Goal: Task Accomplishment & Management: Manage account settings

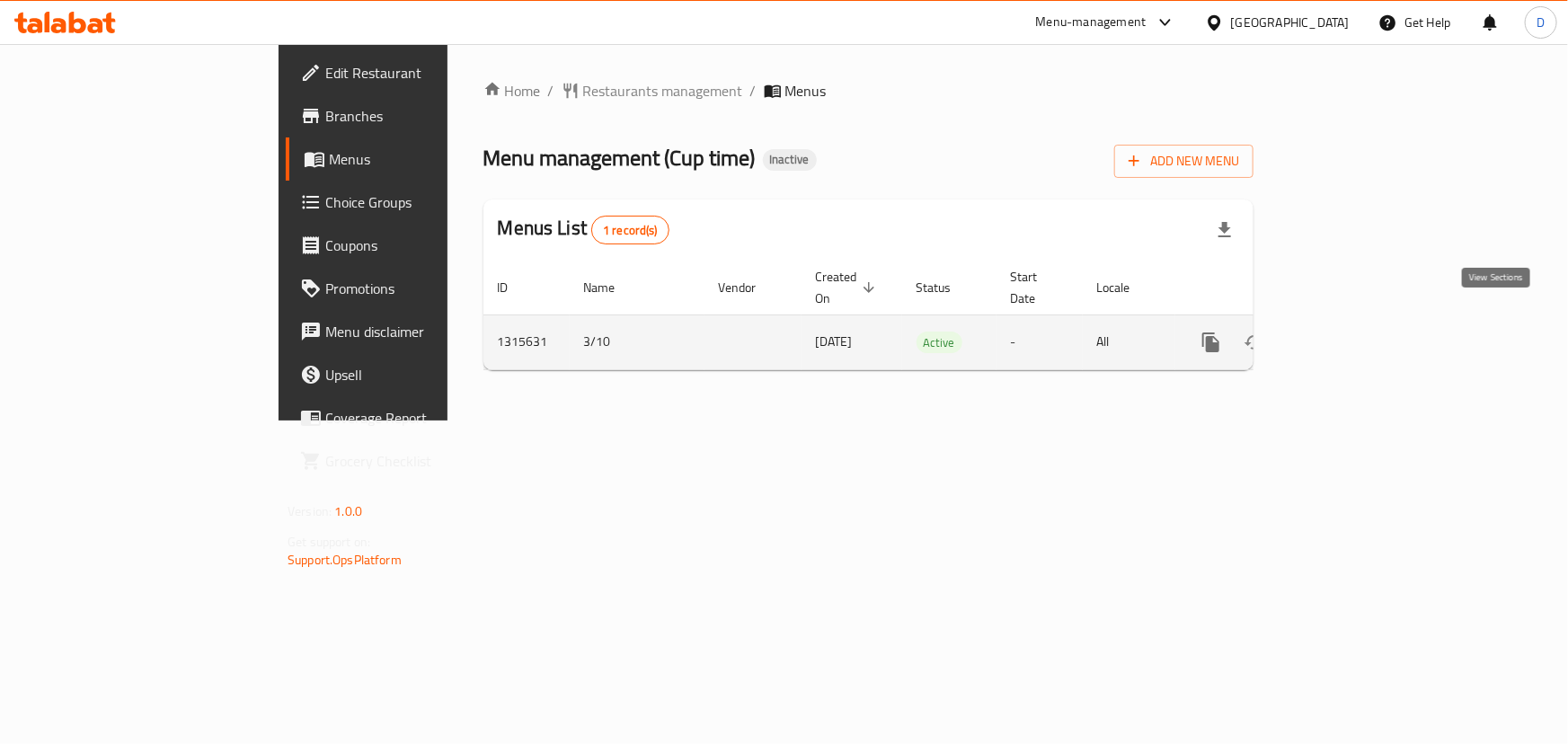
click at [1362, 321] on link "enhanced table" at bounding box center [1340, 342] width 43 height 43
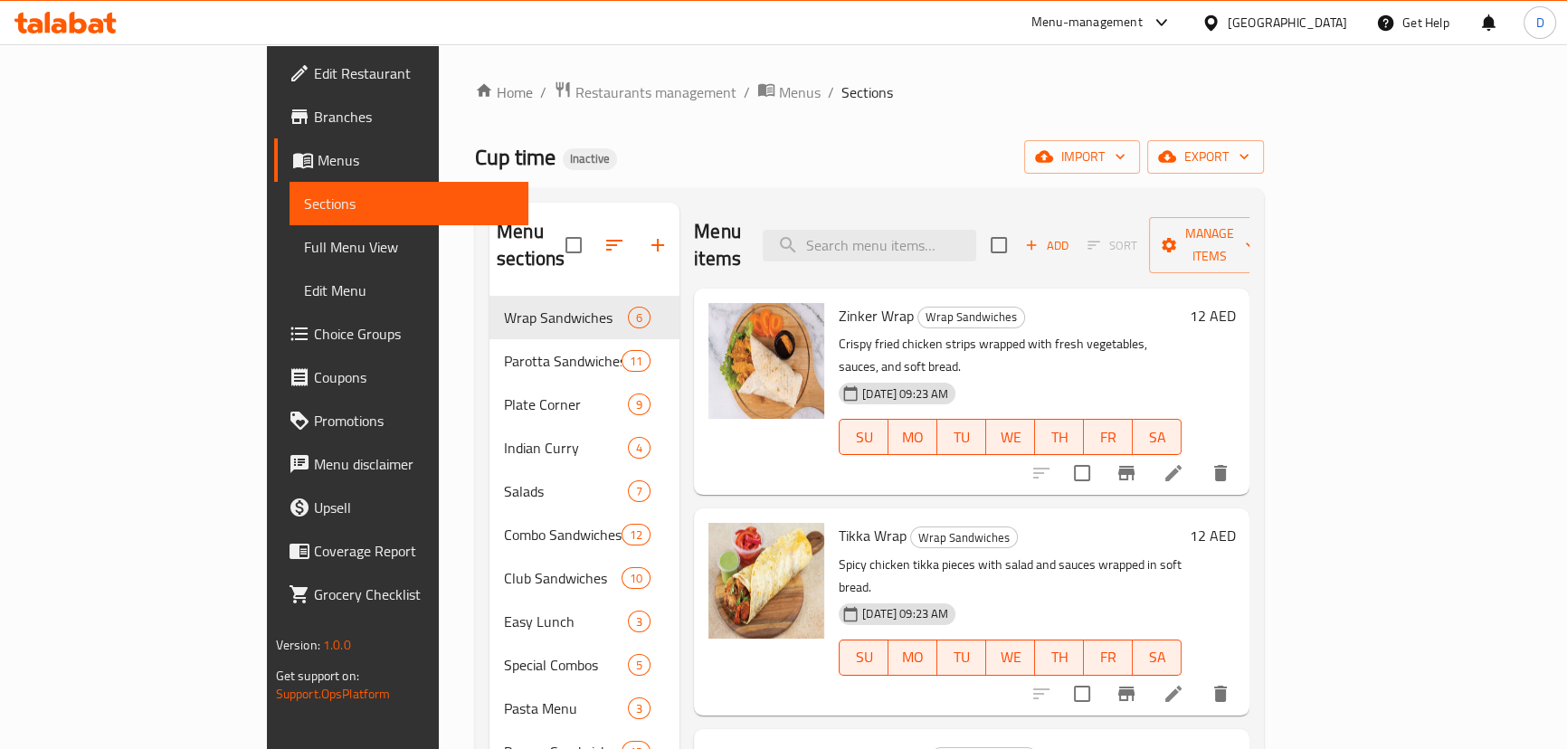
click at [304, 245] on span "Full Menu View" at bounding box center [409, 247] width 210 height 22
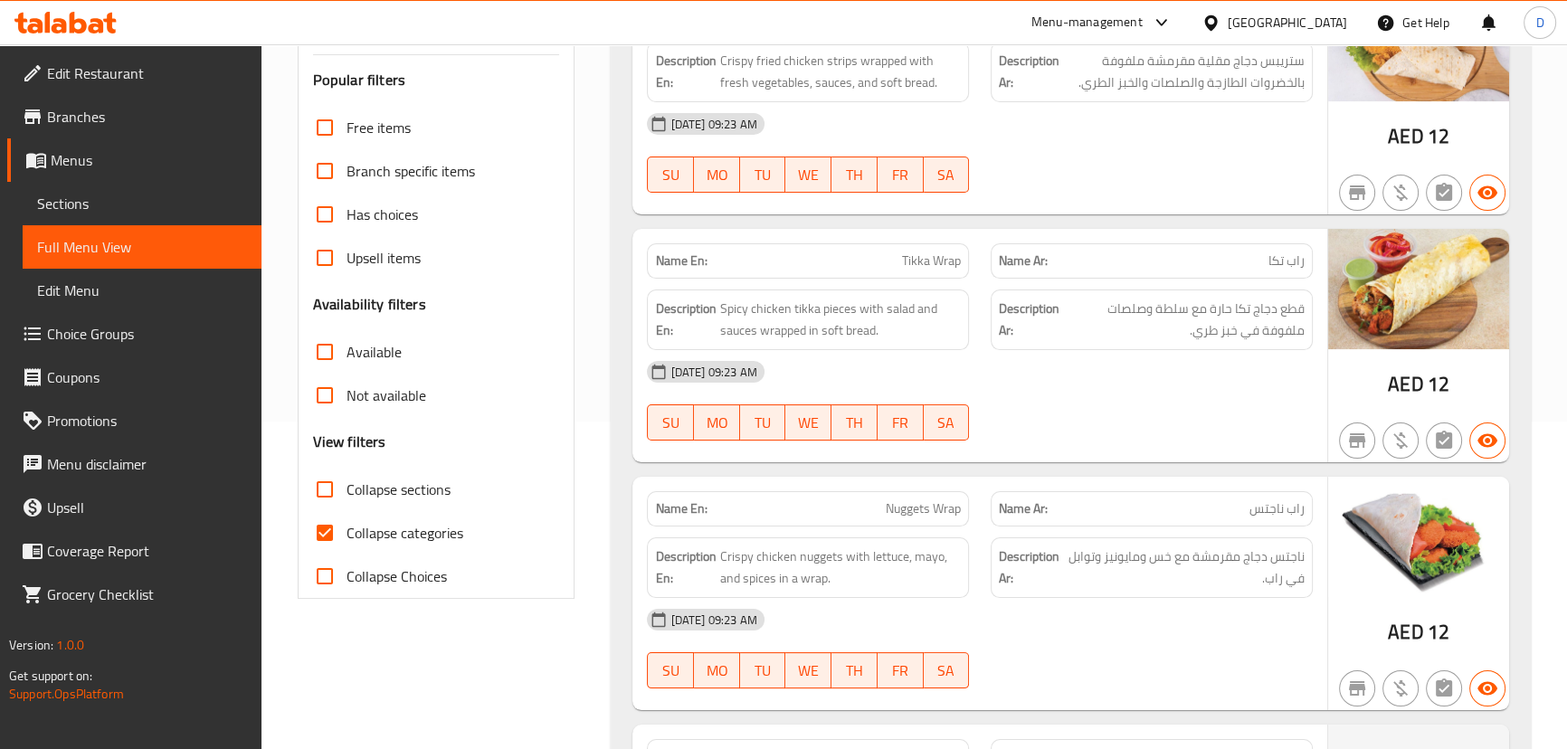
scroll to position [328, 0]
click at [365, 525] on span "Collapse categories" at bounding box center [404, 532] width 117 height 22
click at [346, 525] on input "Collapse categories" at bounding box center [324, 531] width 43 height 43
checkbox input "false"
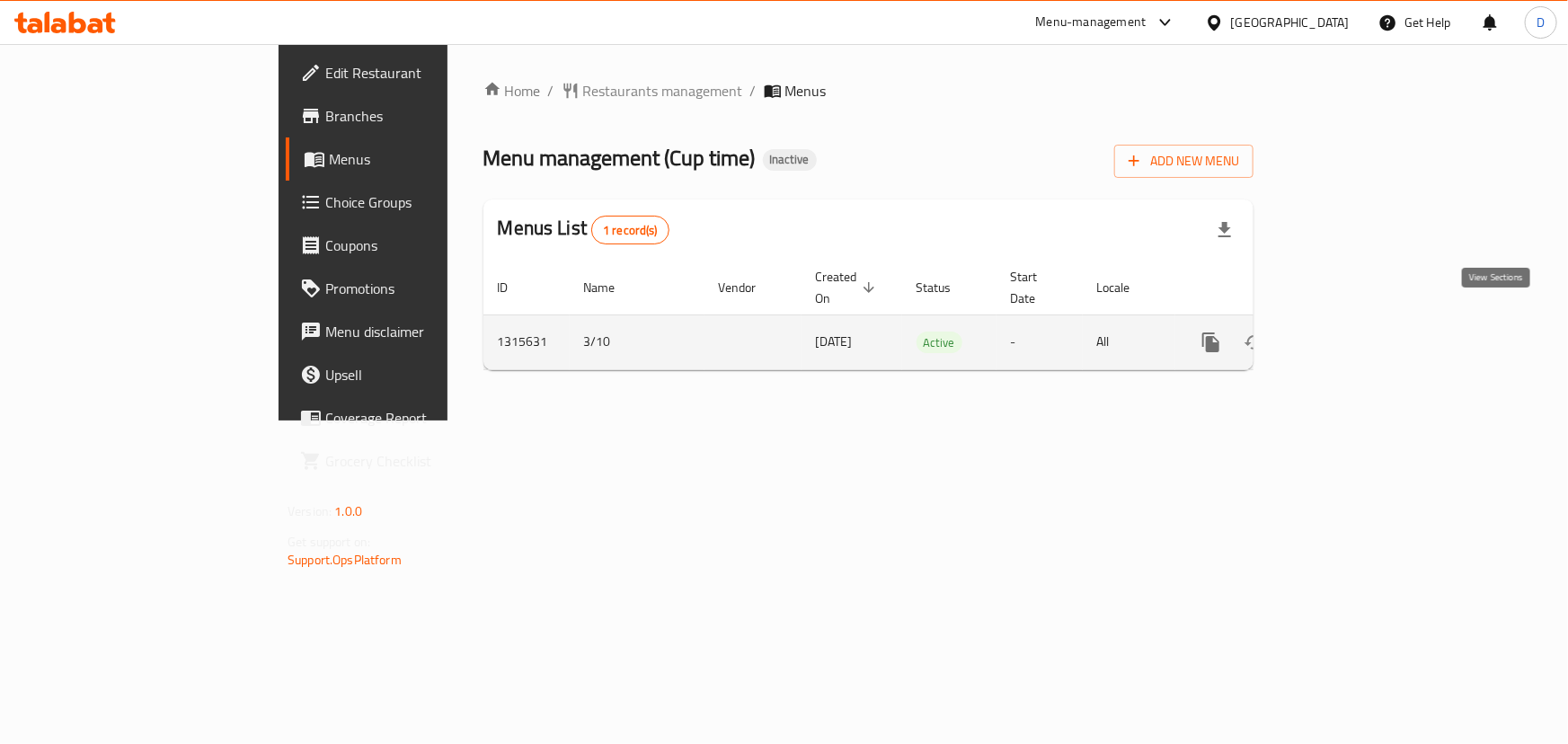
click at [1351, 332] on icon "enhanced table" at bounding box center [1341, 343] width 22 height 22
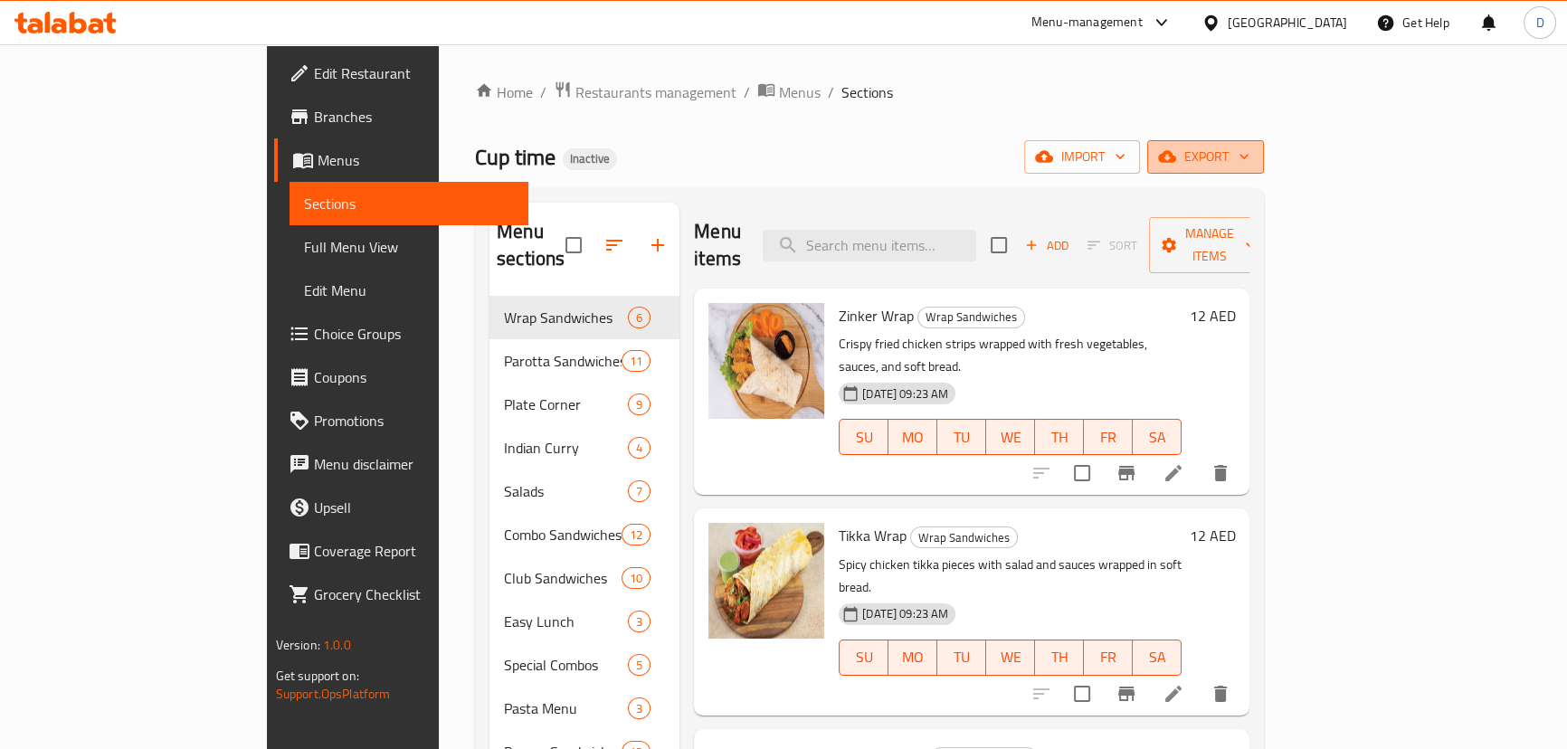
click at [1249, 166] on span "export" at bounding box center [1205, 157] width 88 height 23
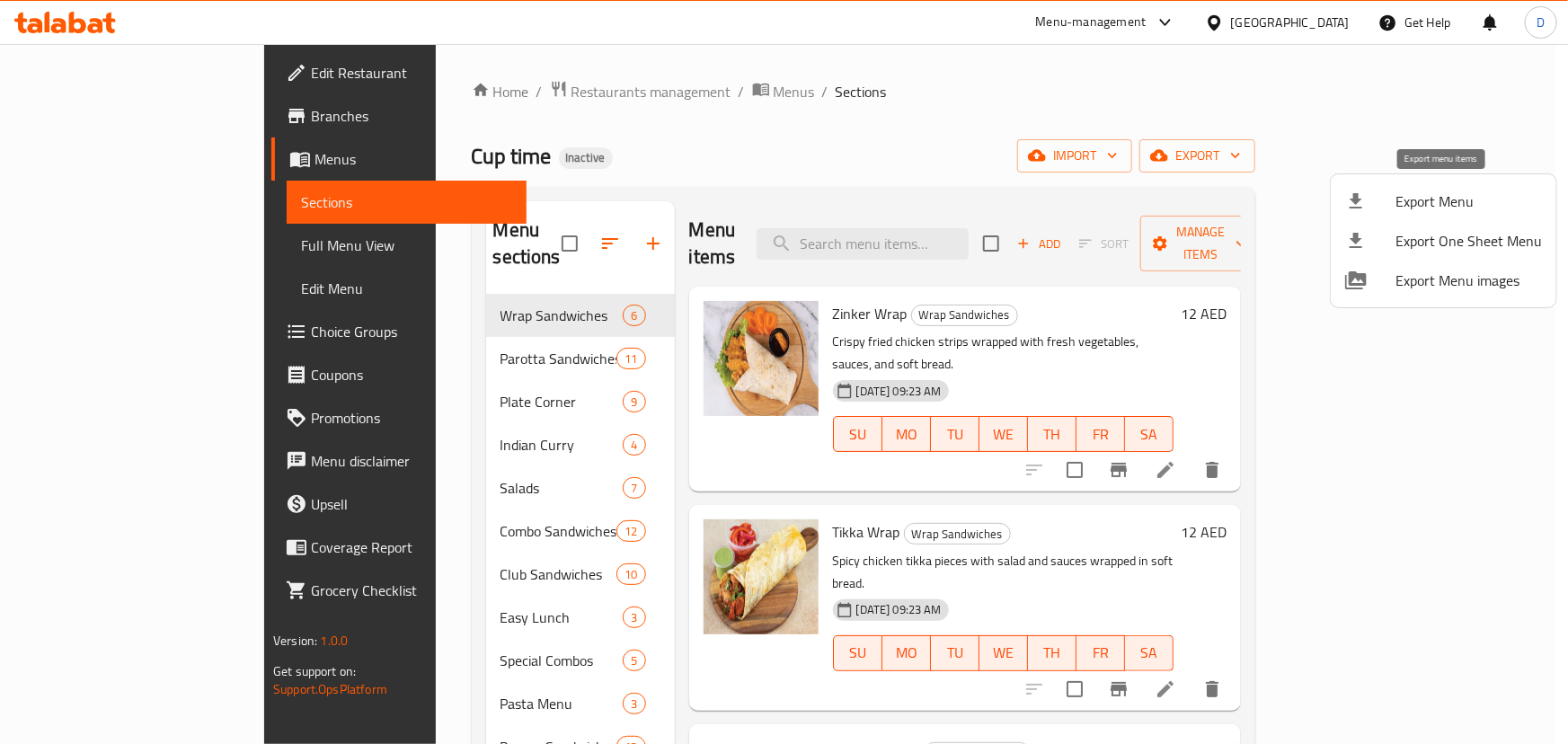
click at [1465, 191] on span "Export Menu" at bounding box center [1469, 202] width 146 height 22
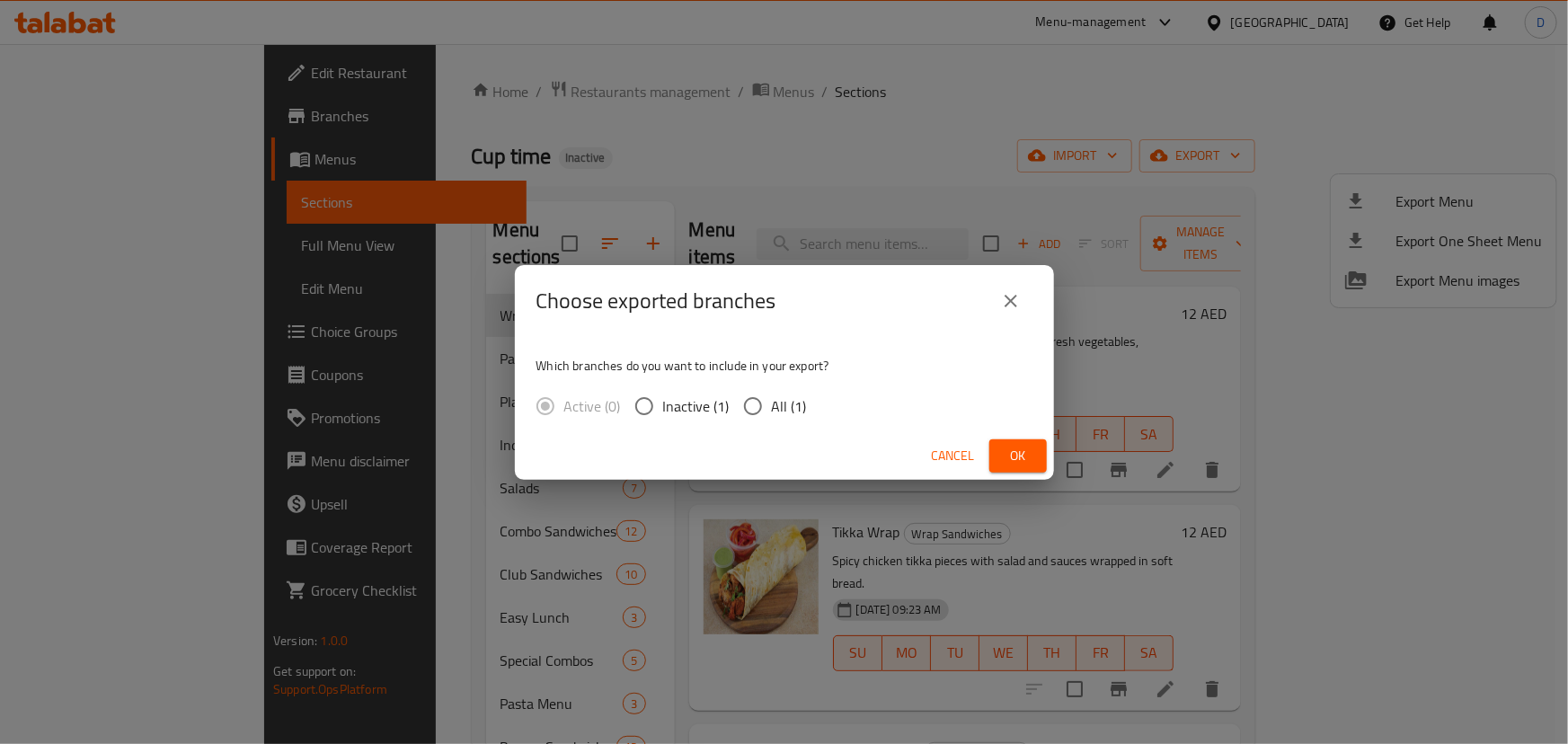
click at [777, 413] on span "All (1)" at bounding box center [789, 406] width 35 height 22
click at [772, 413] on input "All (1)" at bounding box center [753, 406] width 38 height 38
radio input "true"
click at [1037, 455] on button "Ok" at bounding box center [1019, 455] width 58 height 33
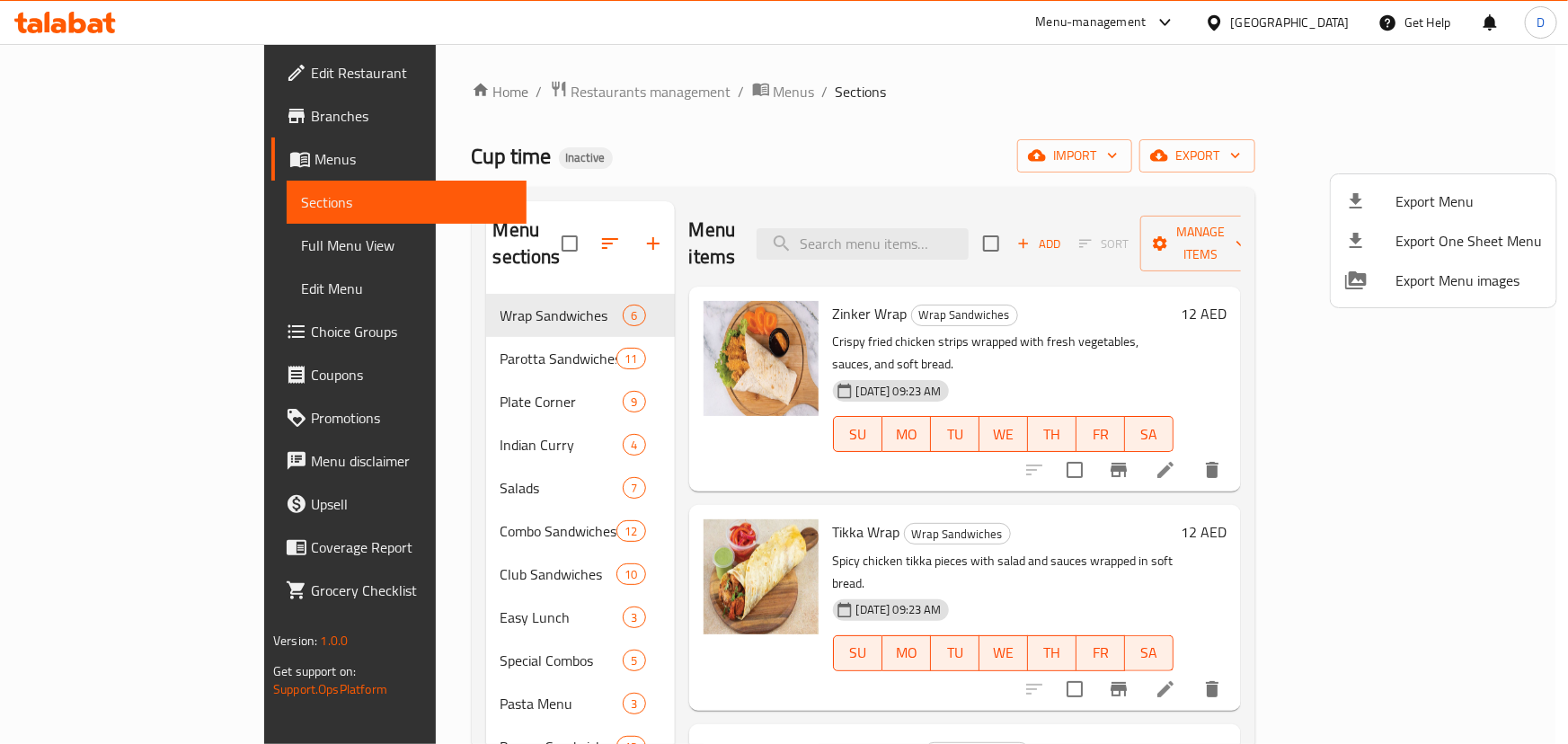
click at [655, 155] on div at bounding box center [784, 372] width 1568 height 744
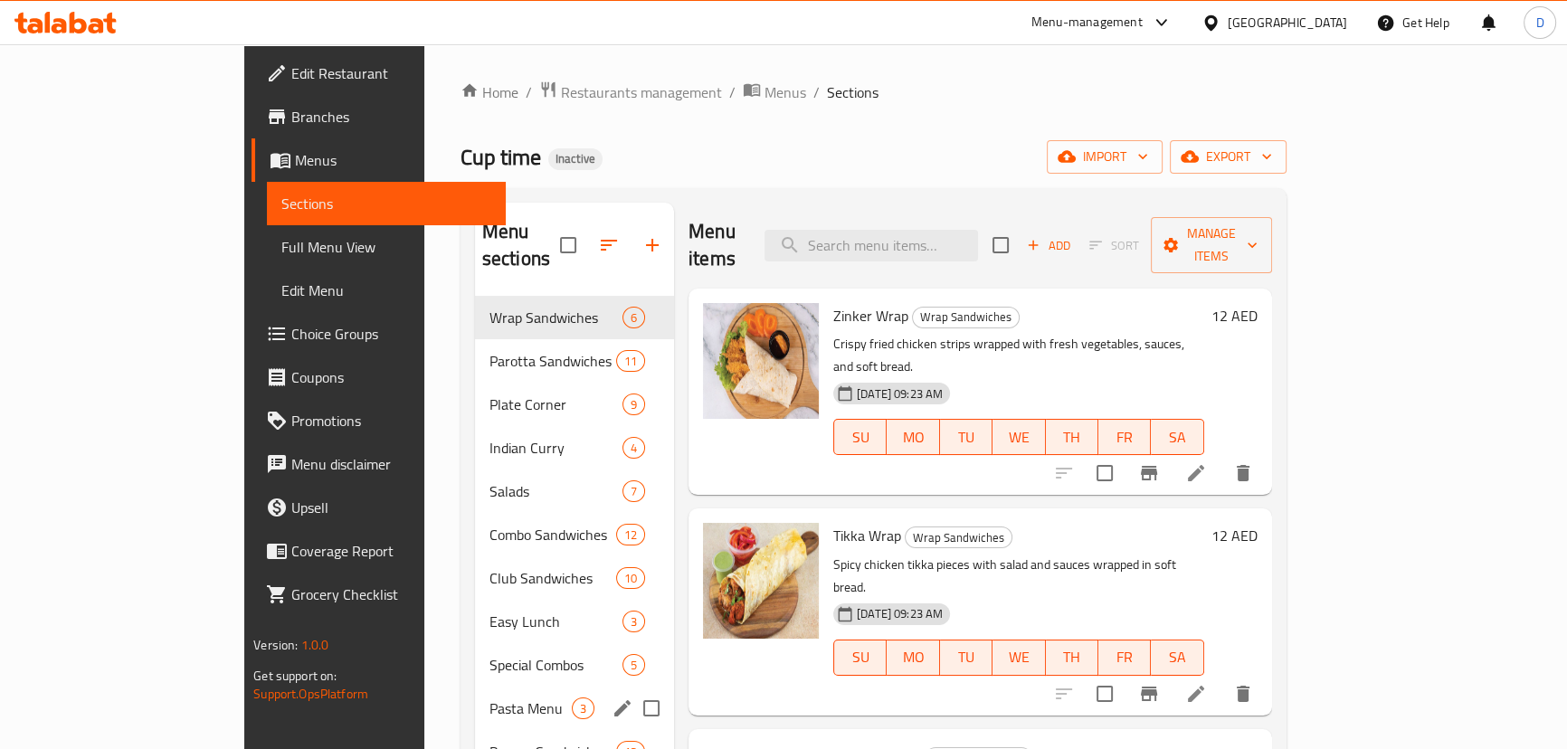
scroll to position [271, 0]
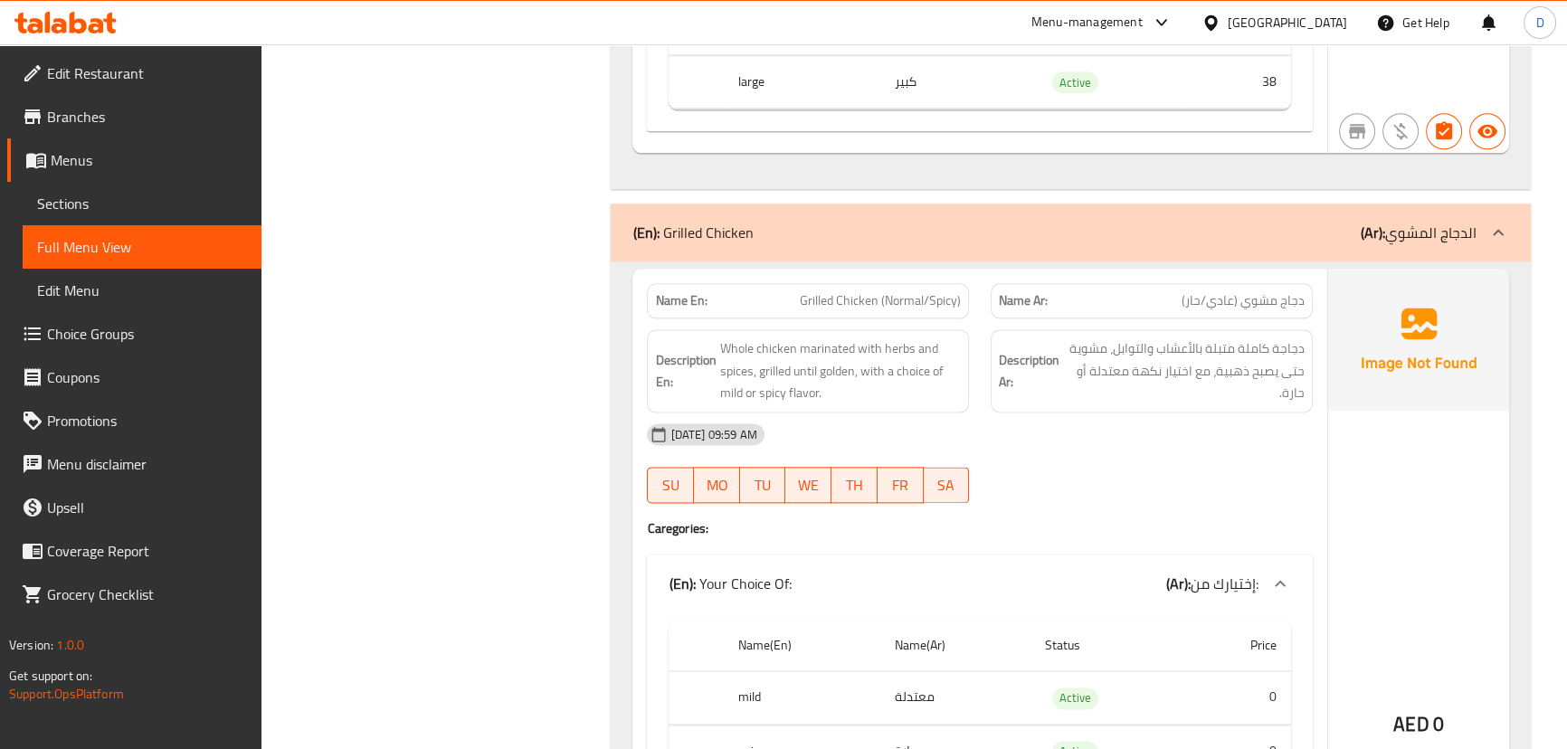
scroll to position [28712, 0]
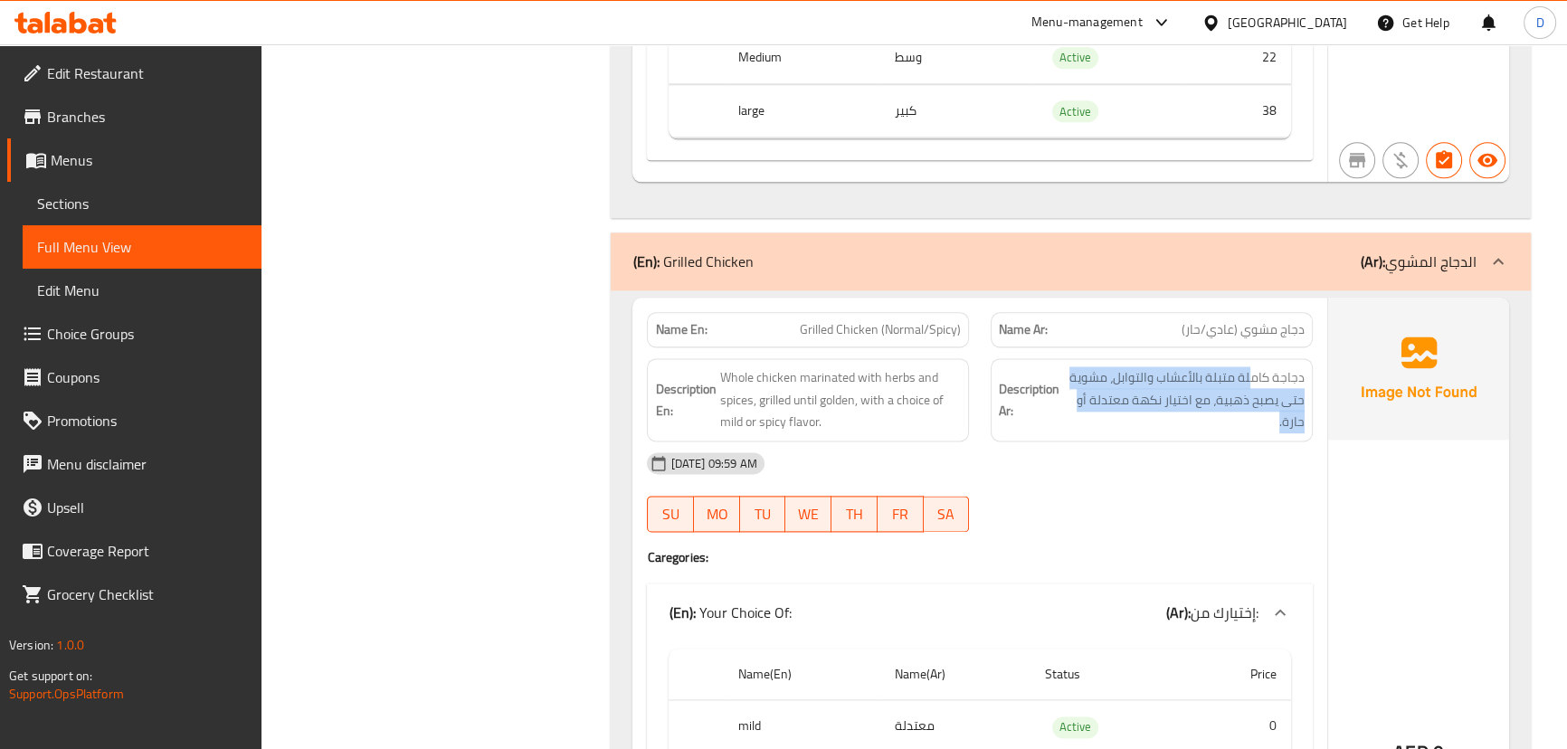
drag, startPoint x: 1249, startPoint y: 190, endPoint x: 1060, endPoint y: 228, distance: 192.8
click at [1060, 366] on h6 "Description Ar: دجاجة كاملة متبلة بالأعشاب والتوابل، مشوية حتى يصبح ذهبية، مع ا…" at bounding box center [1152, 399] width 306 height 67
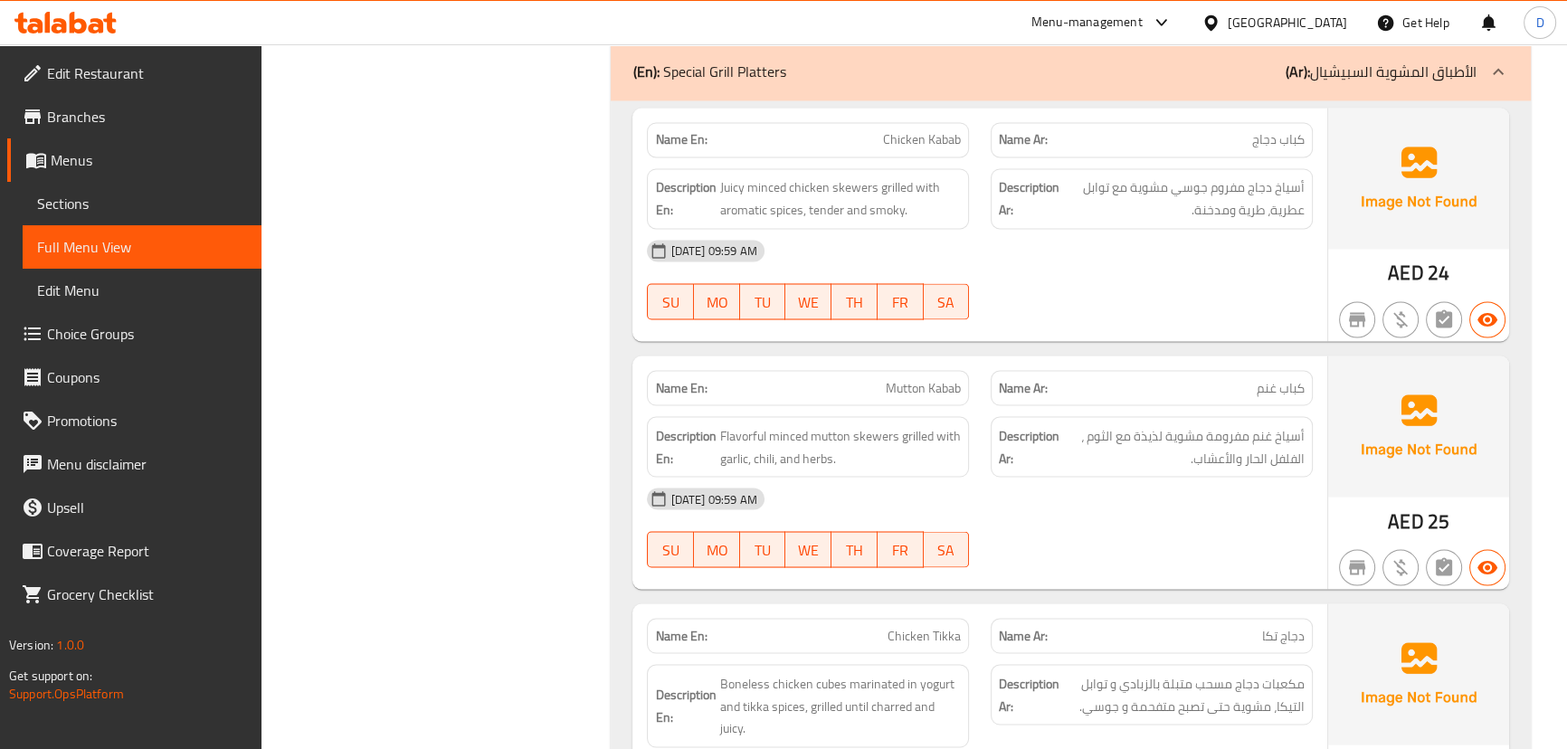
scroll to position [29863, 0]
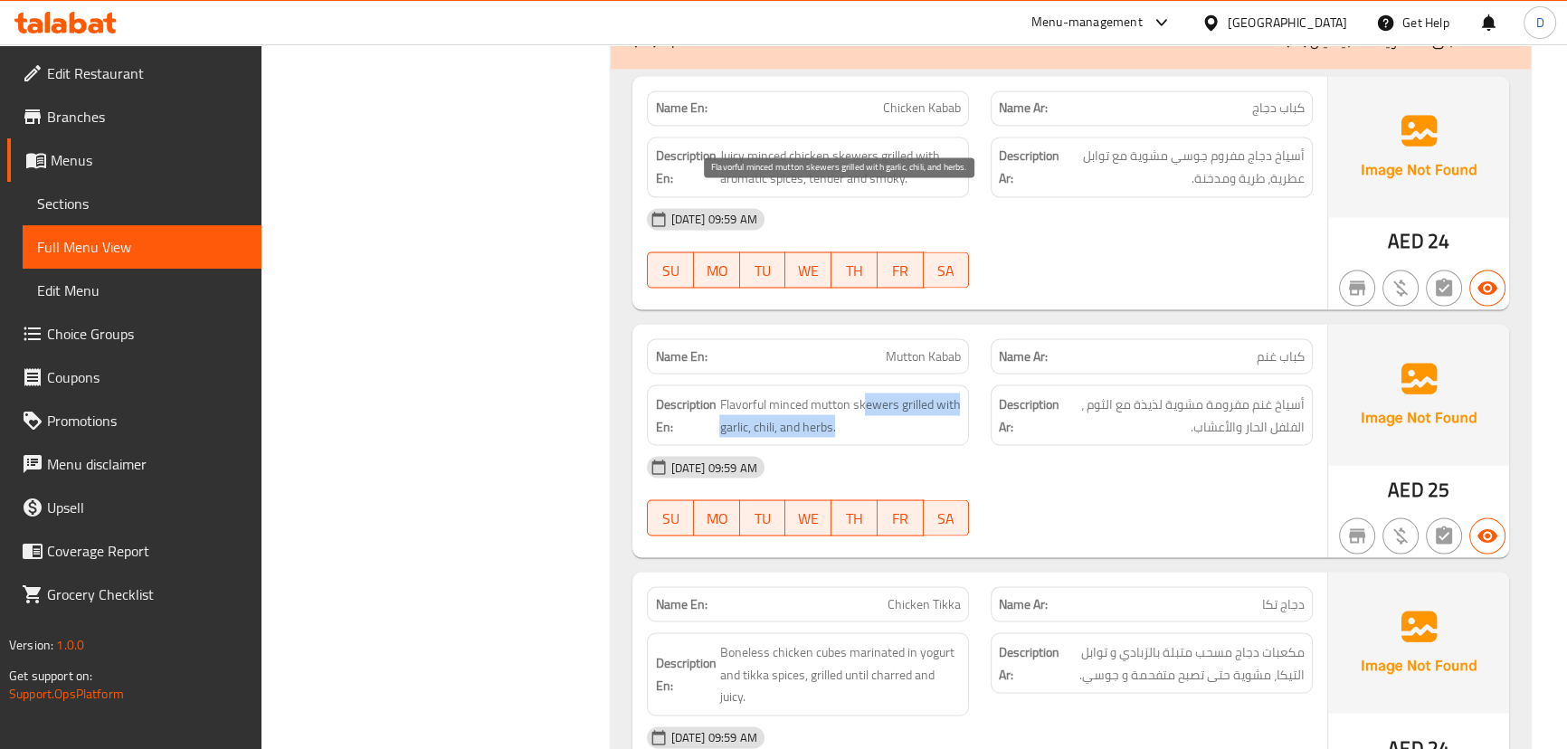
drag, startPoint x: 867, startPoint y: 212, endPoint x: 914, endPoint y: 242, distance: 56.2
click at [914, 393] on span "Flavorful minced mutton skewers grilled with garlic, chili, and herbs." at bounding box center [840, 415] width 242 height 44
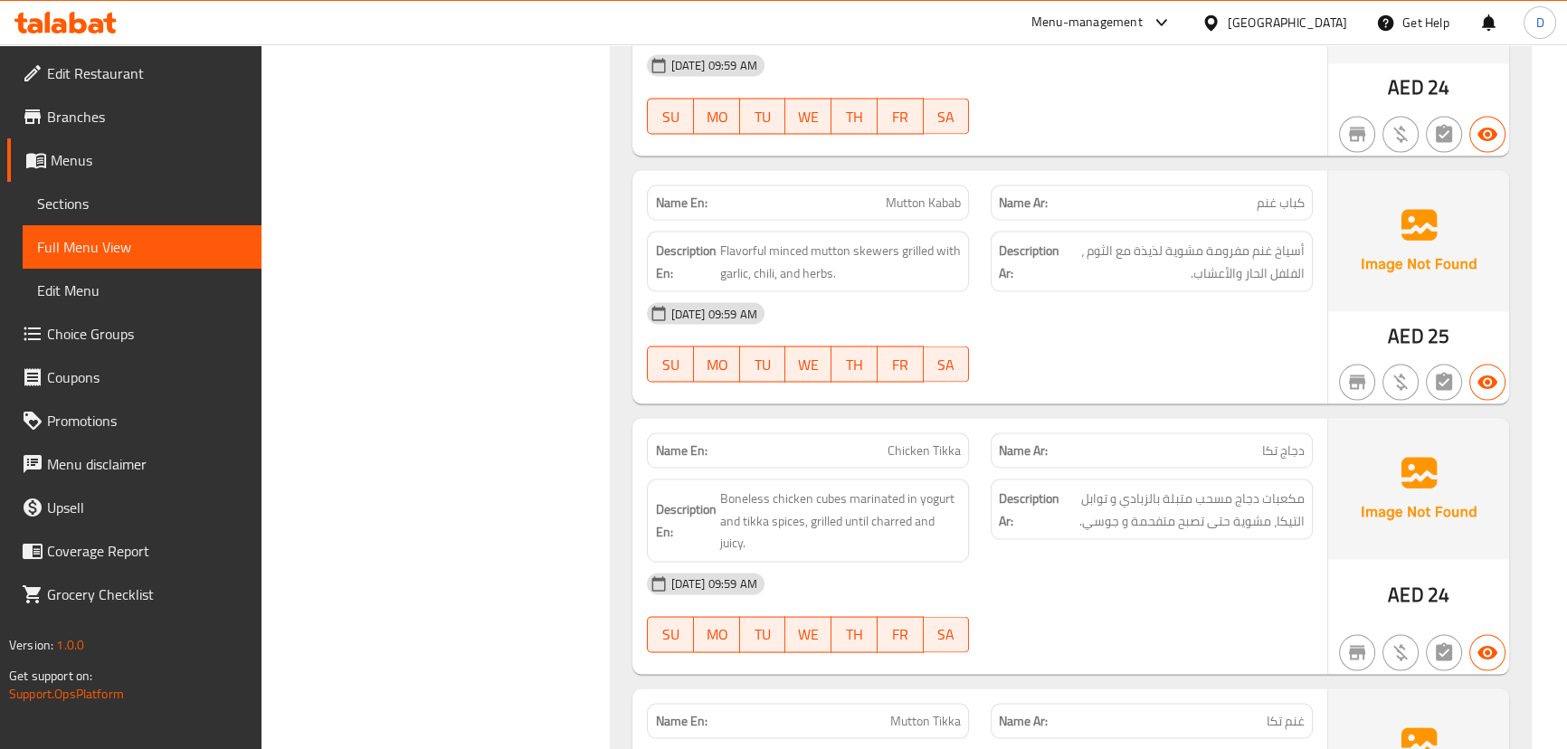
scroll to position [30110, 0]
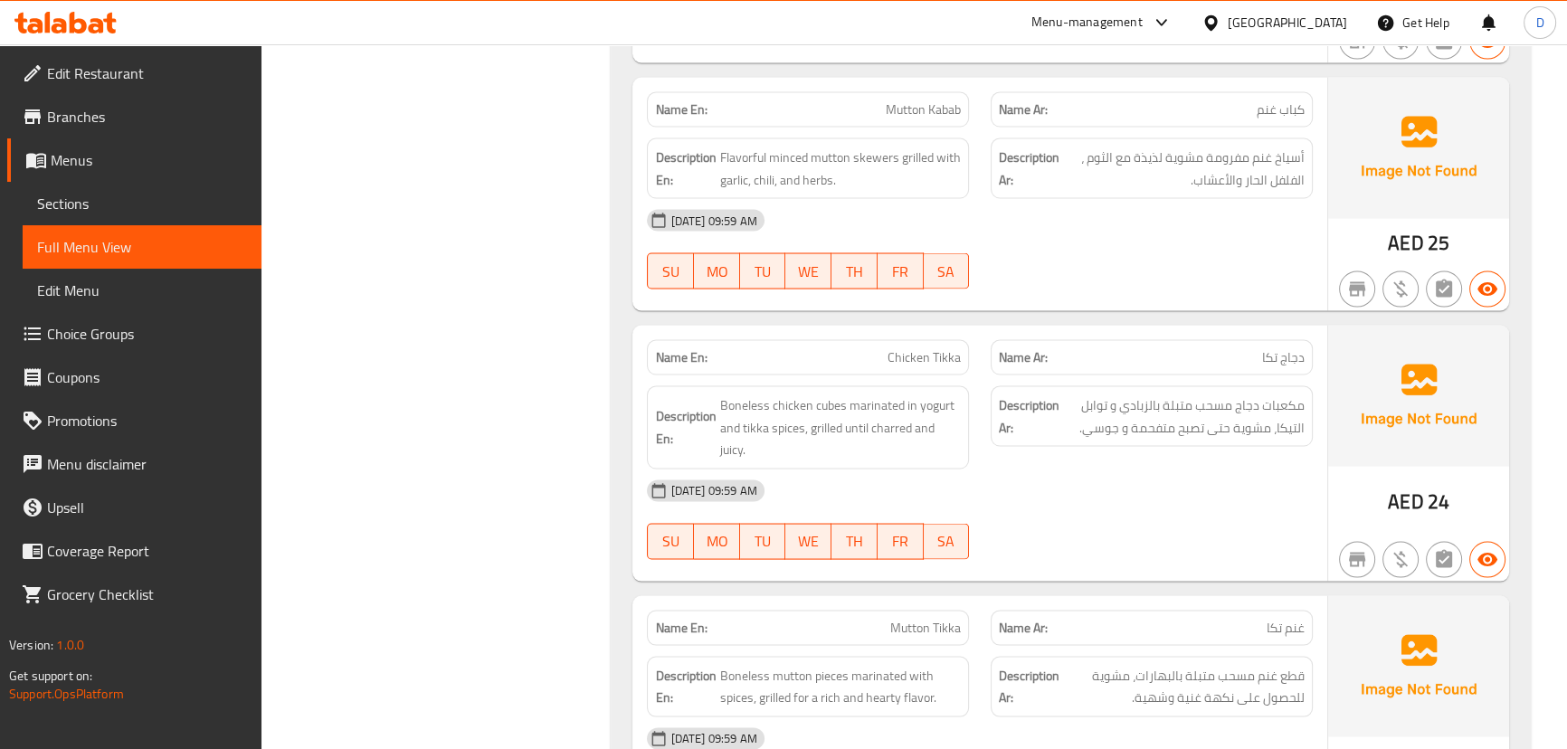
click at [829, 385] on div "Description En: Boneless chicken cubes marinated in yogurt and tikka spices, gr…" at bounding box center [808, 426] width 322 height 83
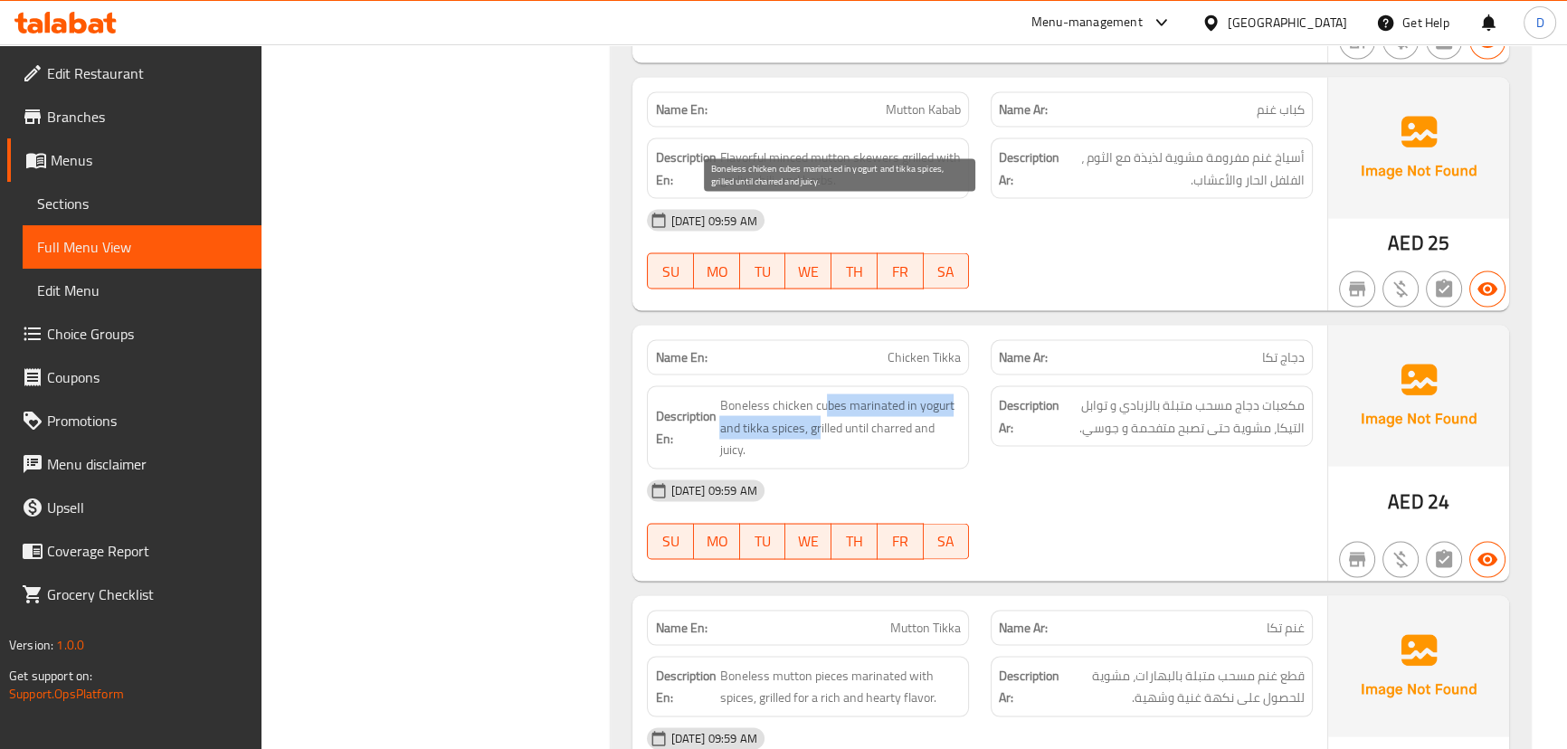
drag, startPoint x: 822, startPoint y: 209, endPoint x: 818, endPoint y: 229, distance: 20.4
click at [818, 393] on span "Boneless chicken cubes marinated in yogurt and tikka spices, grilled until char…" at bounding box center [840, 426] width 242 height 67
click at [837, 393] on span "Boneless chicken cubes marinated in yogurt and tikka spices, grilled until char…" at bounding box center [840, 426] width 242 height 67
drag, startPoint x: 837, startPoint y: 235, endPoint x: 918, endPoint y: 233, distance: 81.4
click at [918, 393] on span "Boneless chicken cubes marinated in yogurt and tikka spices, grilled until char…" at bounding box center [840, 426] width 242 height 67
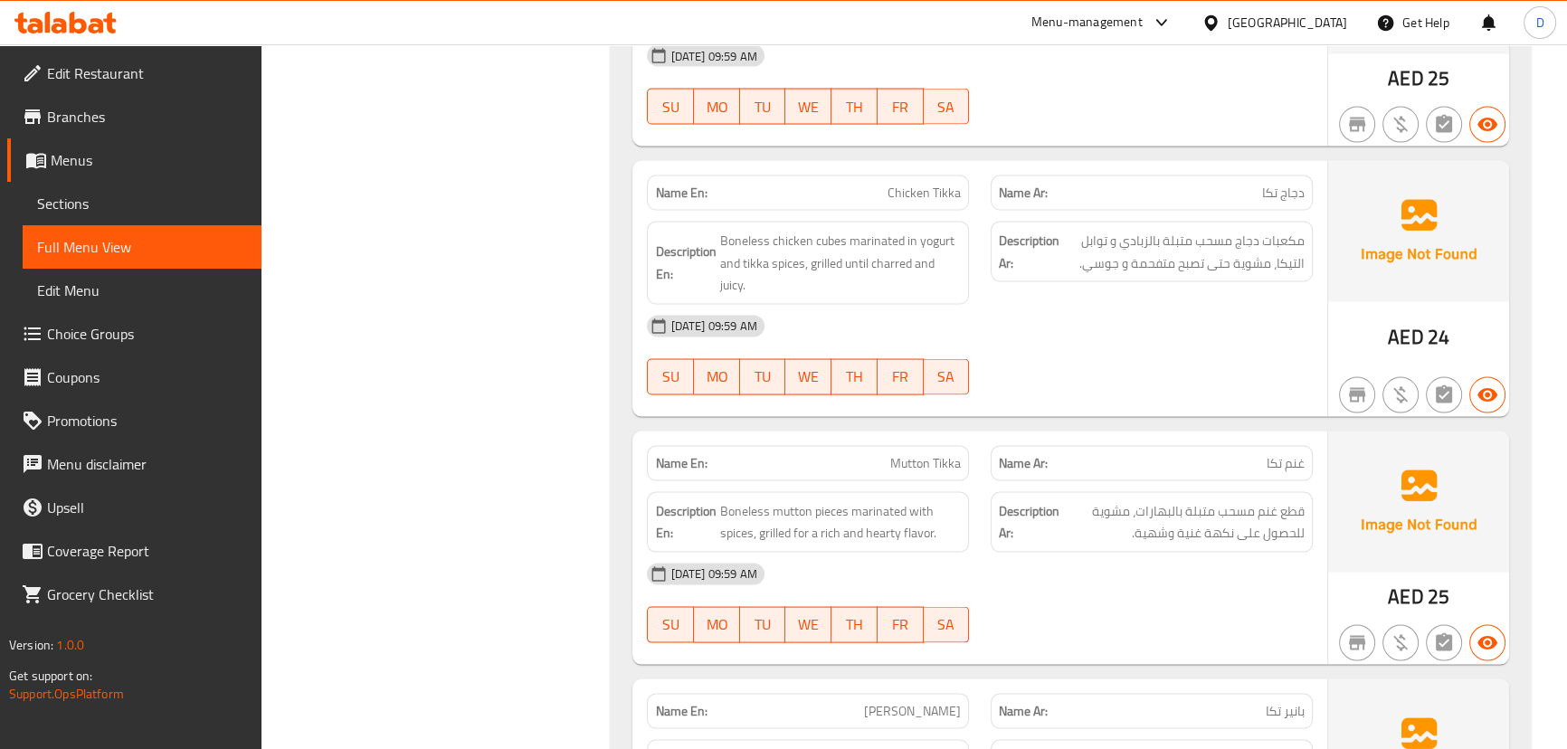
scroll to position [30274, 0]
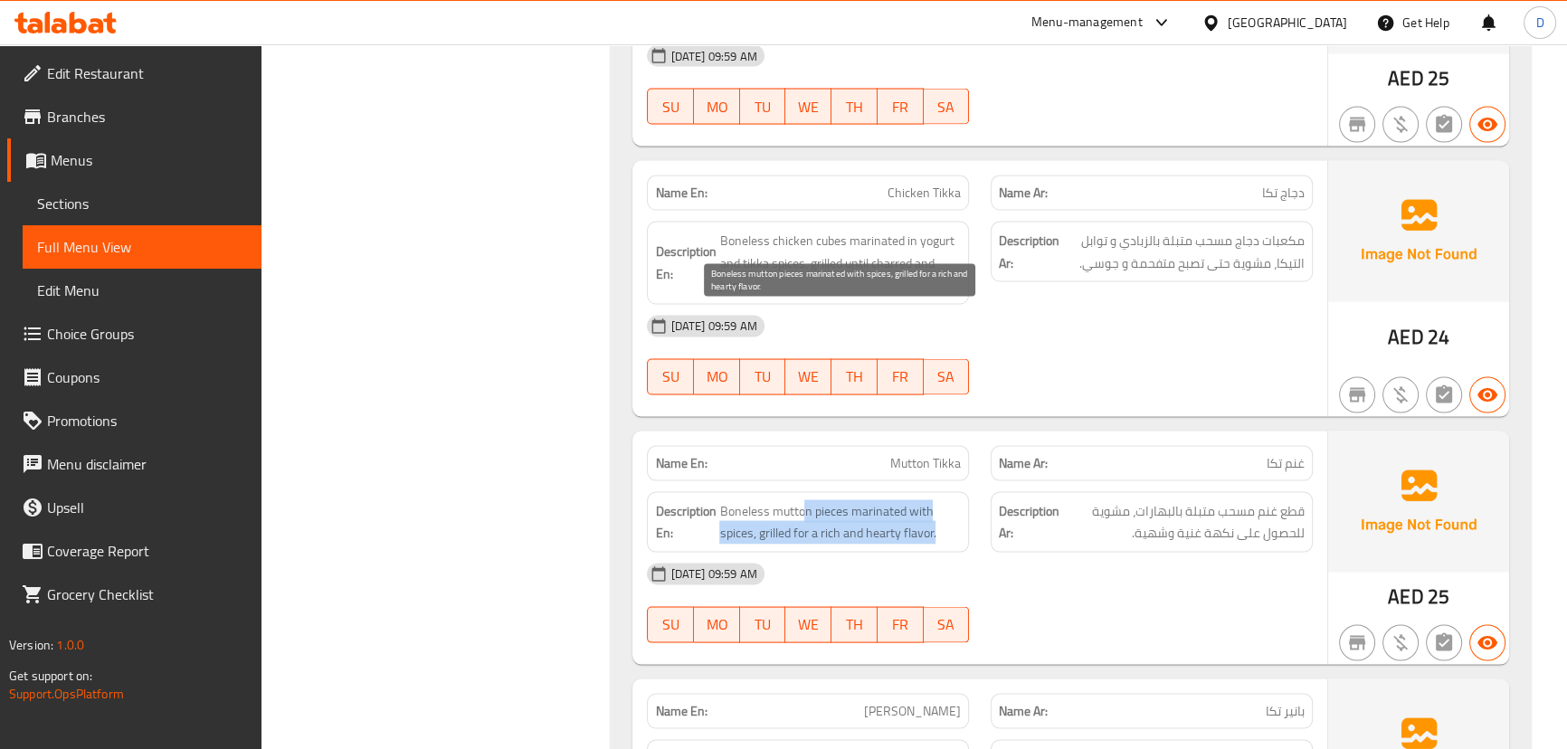
drag, startPoint x: 800, startPoint y: 314, endPoint x: 934, endPoint y: 336, distance: 135.8
click at [934, 500] on span "Boneless mutton pieces marinated with spices, grilled for a rich and hearty fla…" at bounding box center [840, 522] width 242 height 44
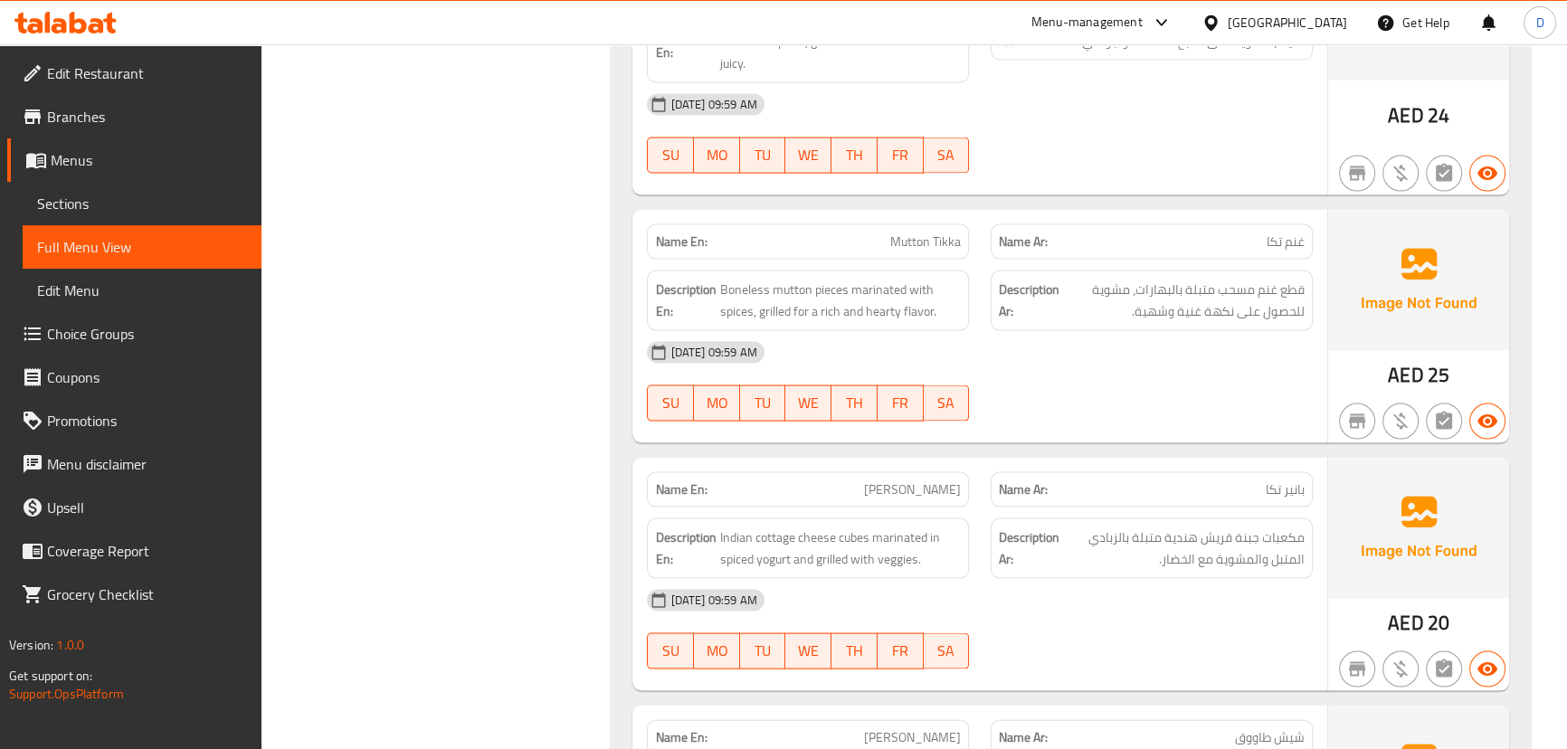
scroll to position [30521, 0]
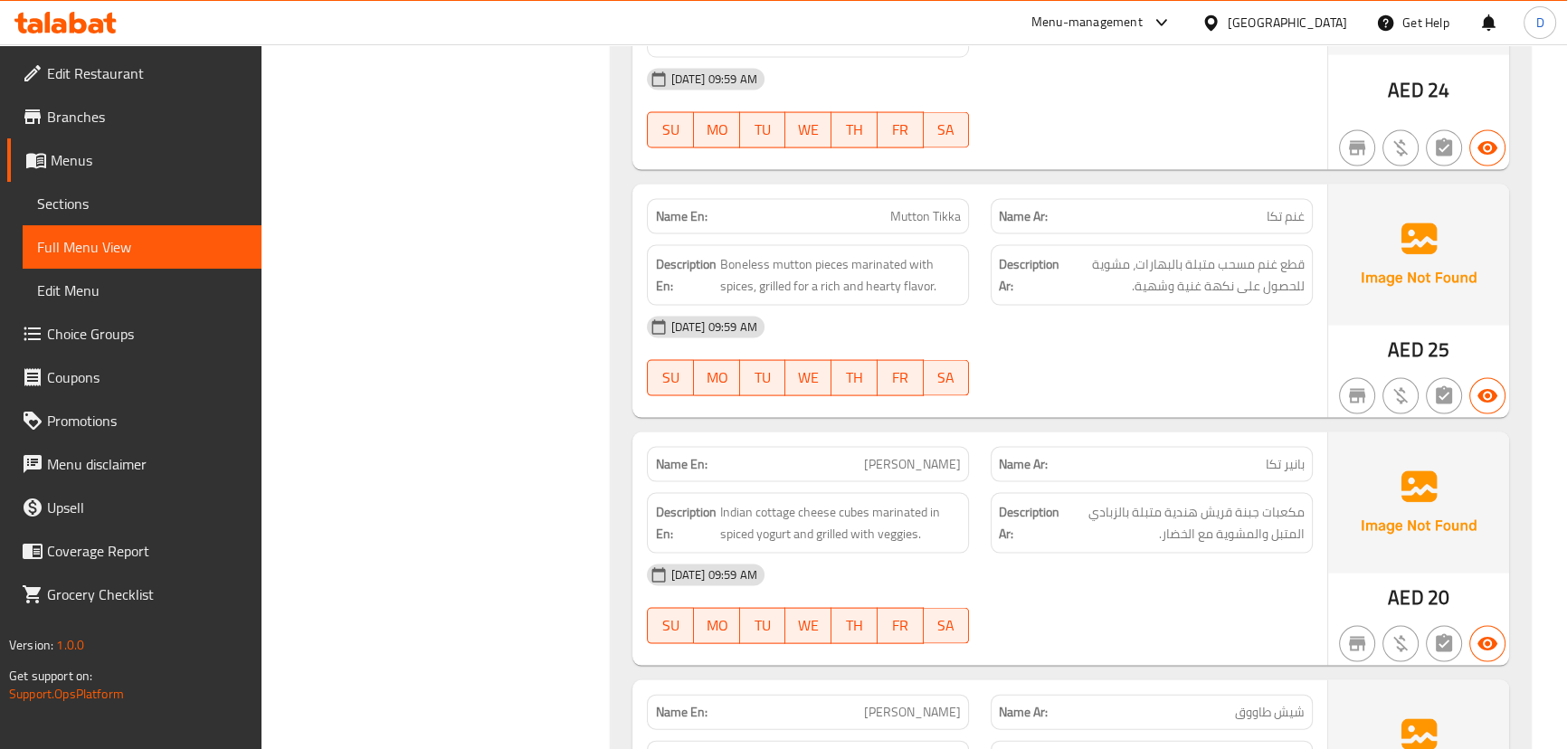
drag, startPoint x: 875, startPoint y: 329, endPoint x: 914, endPoint y: 362, distance: 51.4
click at [914, 432] on div "Name En: Paneer Tikka Name Ar: بانير تكا Description En: Indian cottage cheese …" at bounding box center [979, 548] width 694 height 233
click at [892, 554] on div "[DATE] 09:59 AM" at bounding box center [979, 575] width 687 height 43
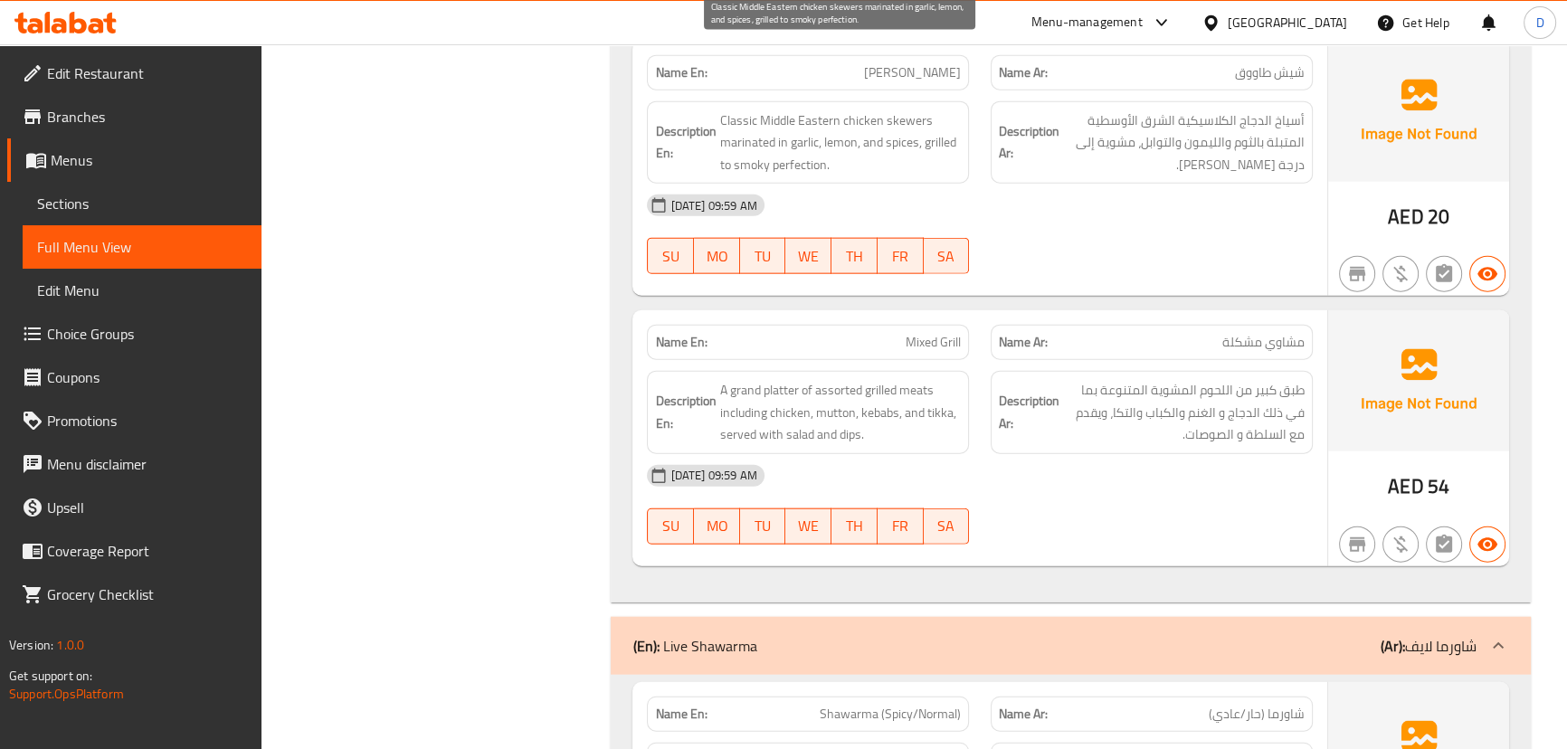
scroll to position [31179, 0]
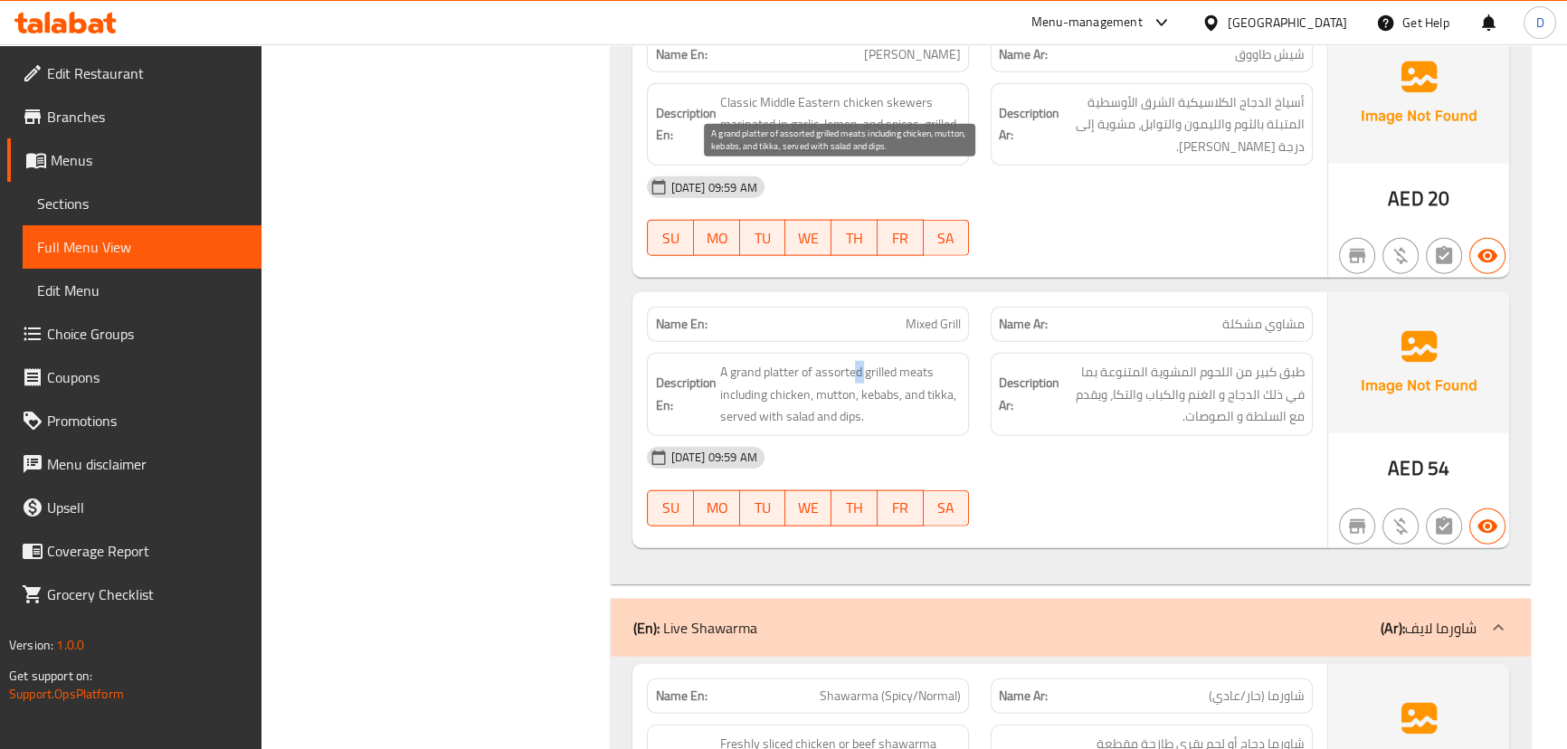
drag, startPoint x: 867, startPoint y: 184, endPoint x: 857, endPoint y: 180, distance: 11.4
click at [857, 361] on span "A grand platter of assorted grilled meats including chicken, mutton, kebabs, an…" at bounding box center [840, 394] width 242 height 67
click at [773, 361] on span "A grand platter of assorted grilled meats including chicken, mutton, kebabs, an…" at bounding box center [840, 394] width 242 height 67
drag, startPoint x: 773, startPoint y: 194, endPoint x: 839, endPoint y: 214, distance: 69.0
click at [839, 361] on span "A grand platter of assorted grilled meats including chicken, mutton, kebabs, an…" at bounding box center [840, 394] width 242 height 67
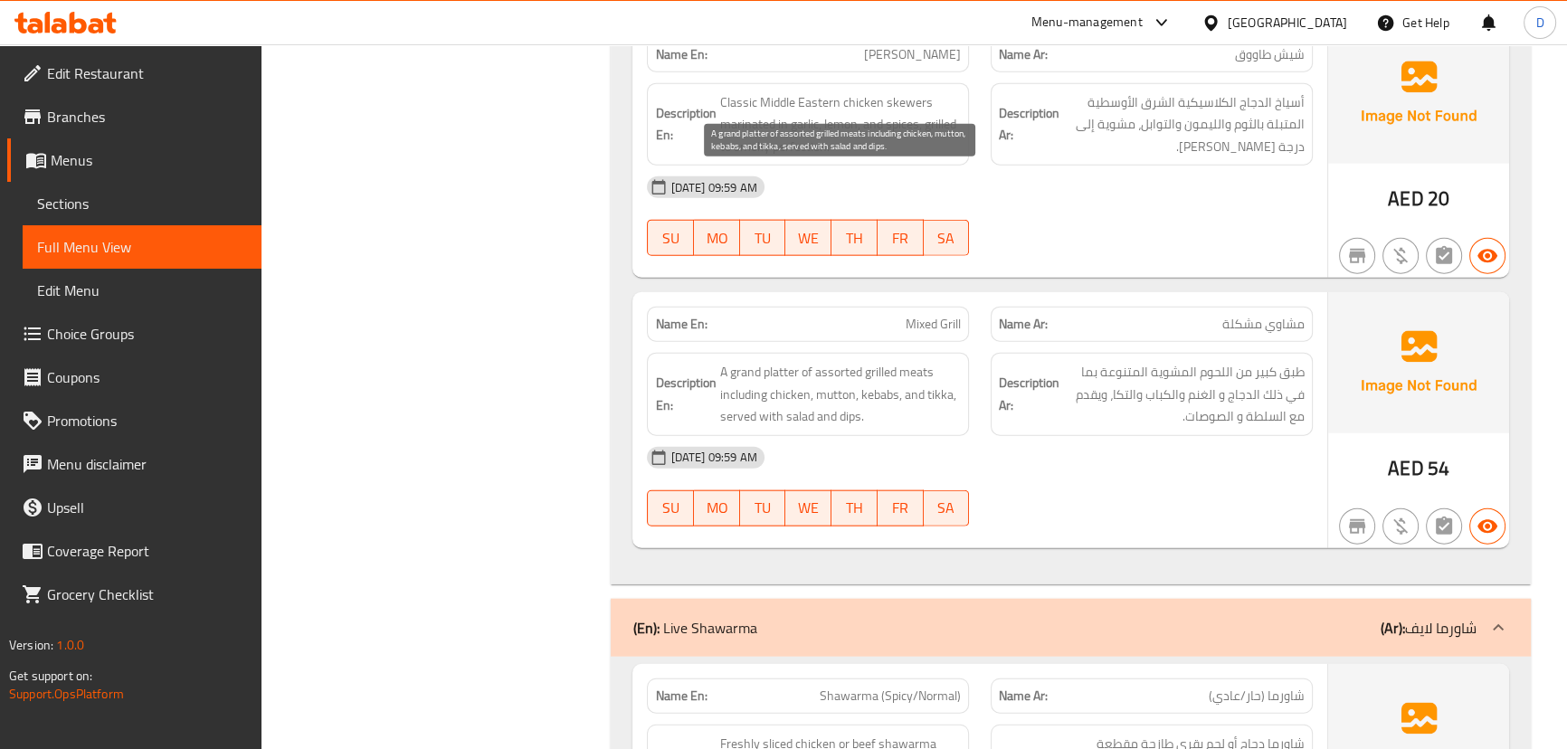
click at [877, 361] on span "A grand platter of assorted grilled meats including chicken, mutton, kebabs, an…" at bounding box center [840, 394] width 242 height 67
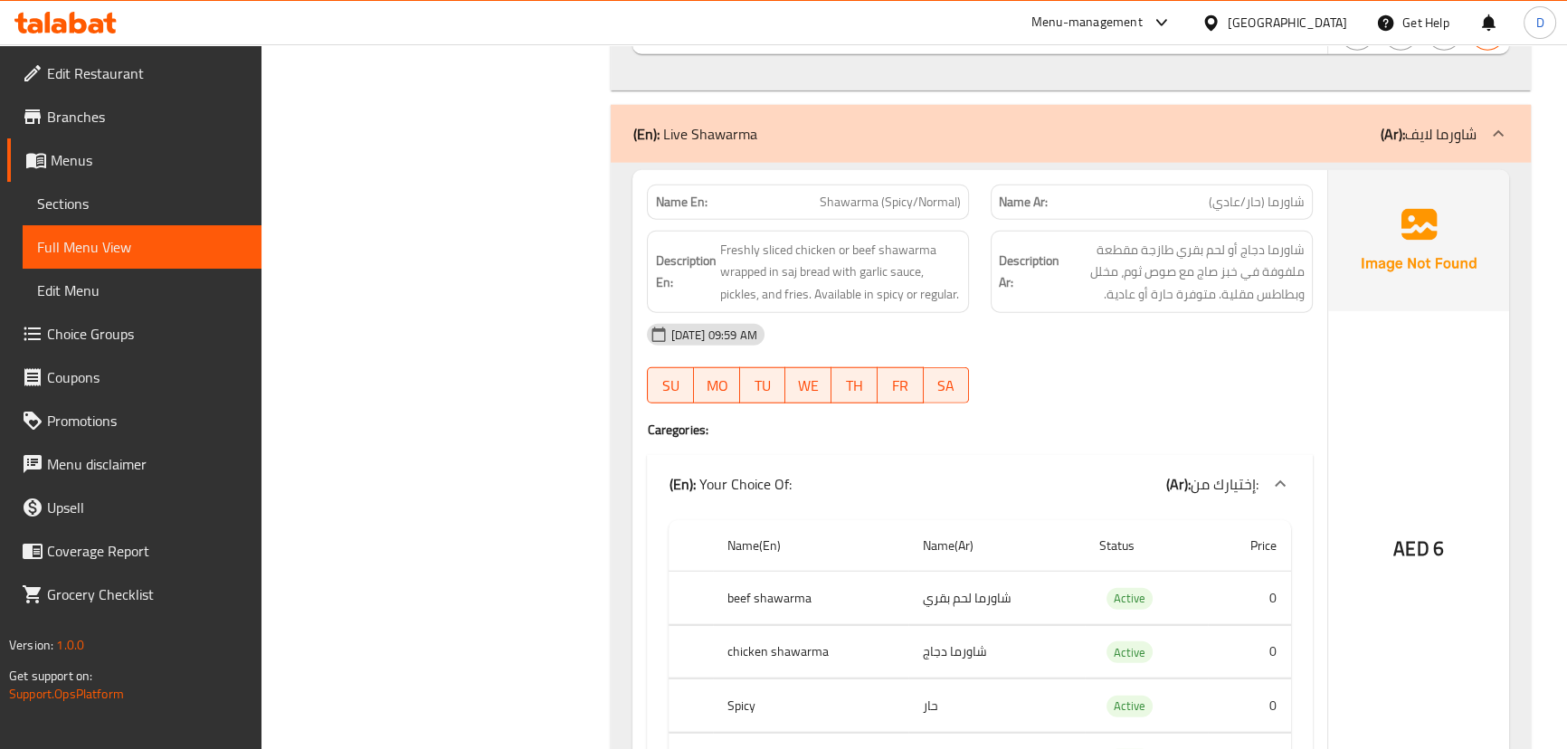
scroll to position [31590, 0]
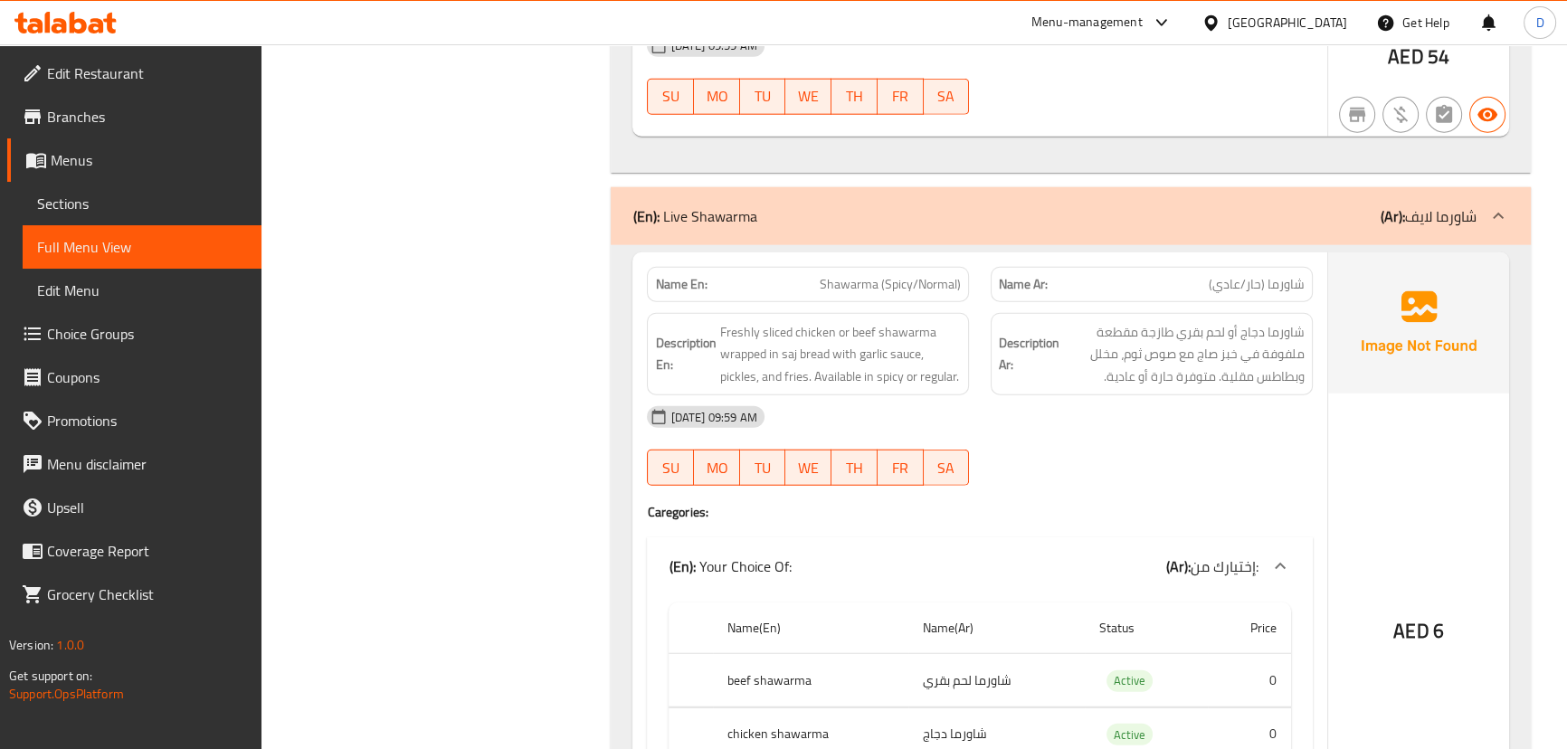
click at [847, 275] on span "Shawarma (Spicy/Normal)" at bounding box center [889, 284] width 141 height 19
copy span "Shawarma (Spicy/Normal)"
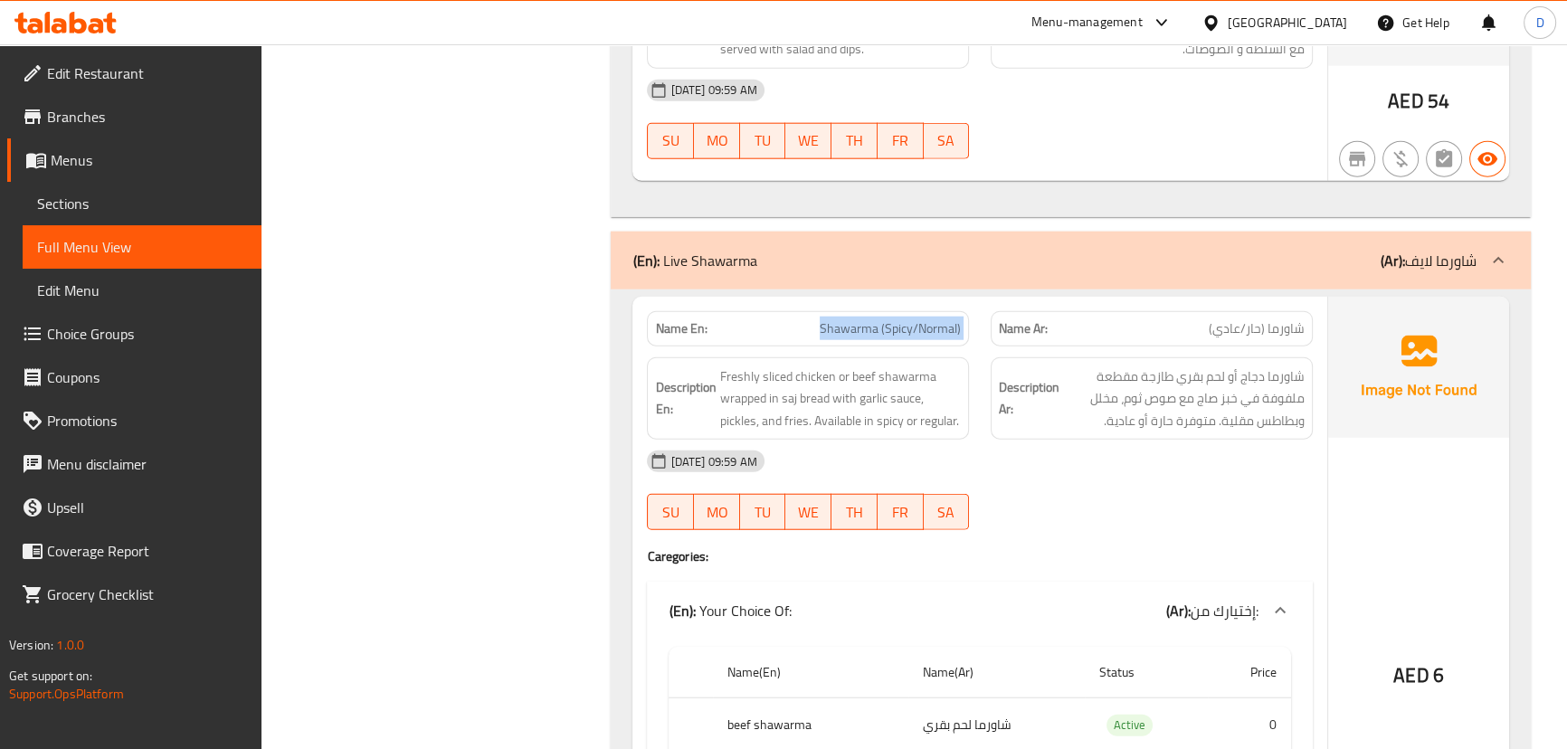
scroll to position [31508, 0]
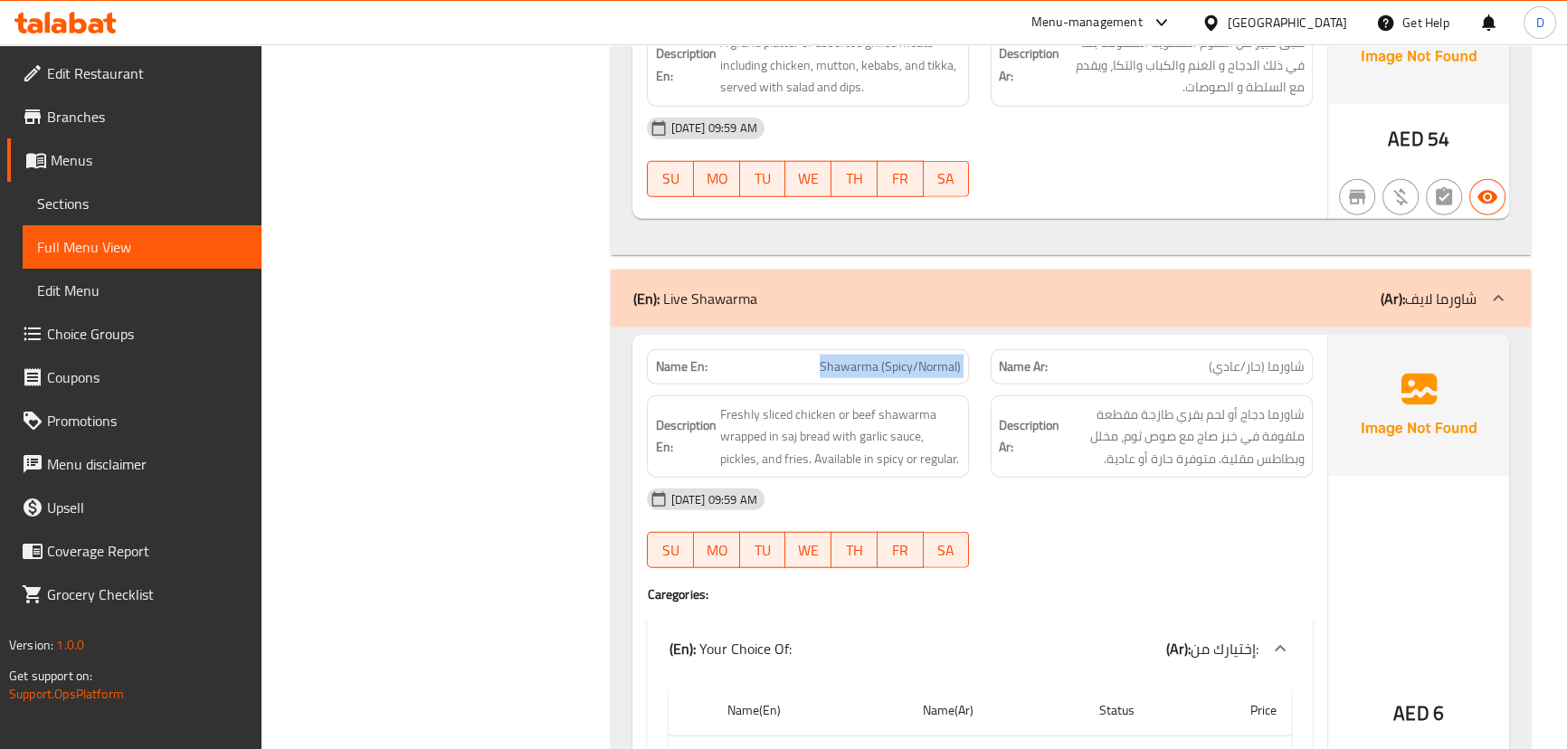
click at [943, 357] on span "Shawarma (Spicy/Normal)" at bounding box center [889, 366] width 141 height 19
click at [1224, 357] on span "شاورما (حار/عادي)" at bounding box center [1256, 366] width 96 height 19
copy span "عادي"
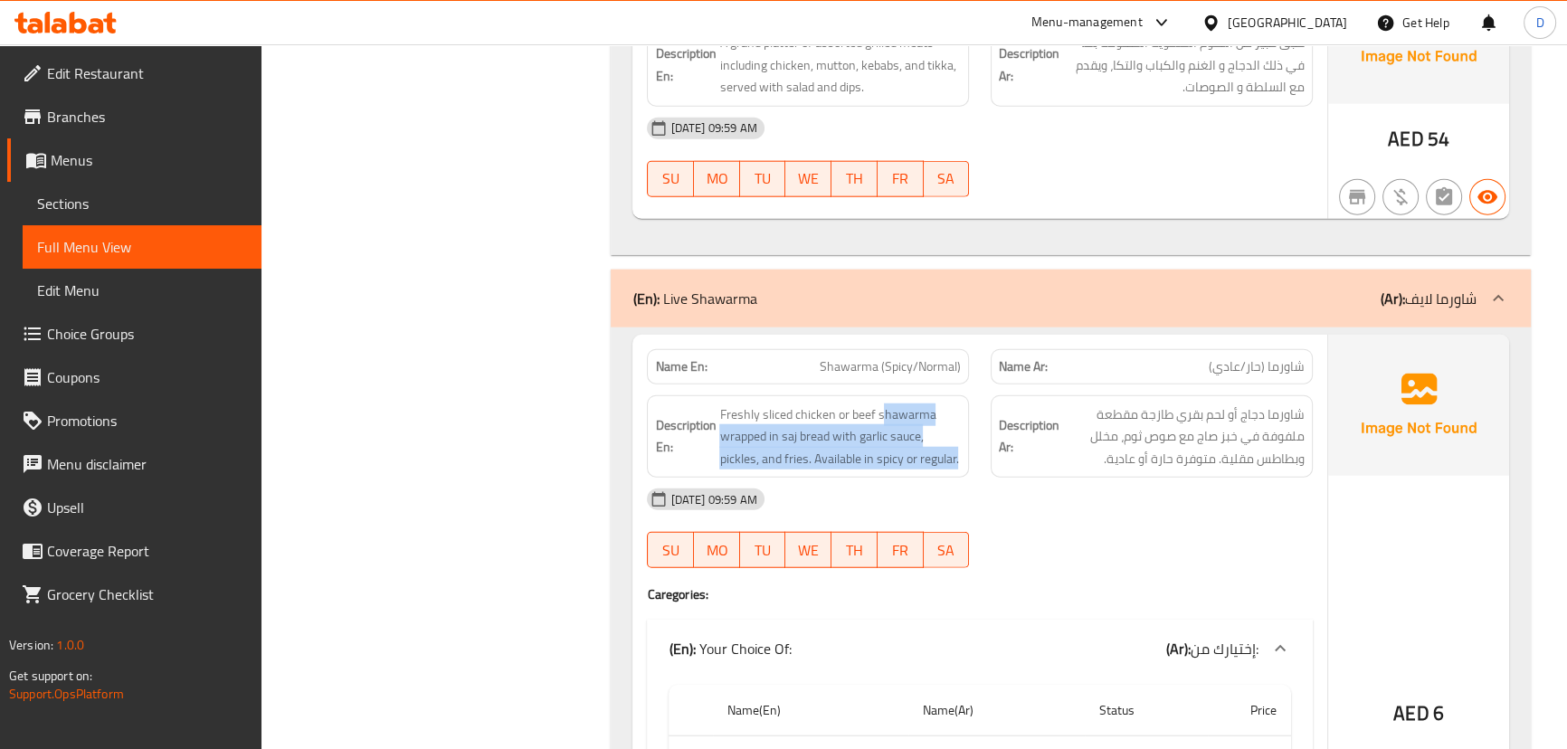
drag, startPoint x: 879, startPoint y: 223, endPoint x: 963, endPoint y: 266, distance: 94.3
click at [963, 395] on div "Description En: Freshly sliced chicken or beef shawarma wrapped in saj bread wi…" at bounding box center [808, 436] width 322 height 83
click at [920, 357] on span "Shawarma (Spicy/Normal)" at bounding box center [889, 366] width 141 height 19
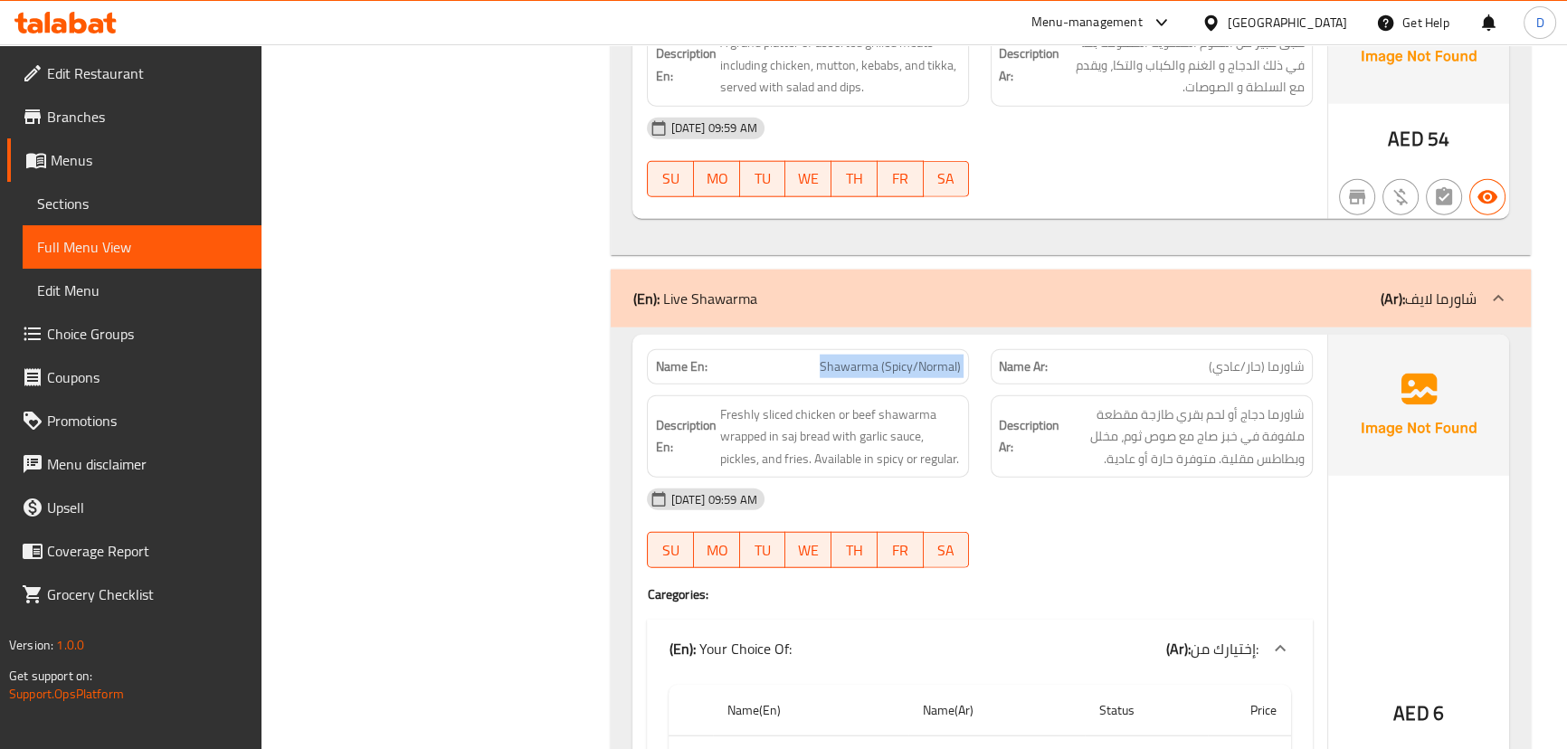
click at [920, 357] on span "Shawarma (Spicy/Normal)" at bounding box center [889, 366] width 141 height 19
copy span "Shawarma (Spicy/Normal)"
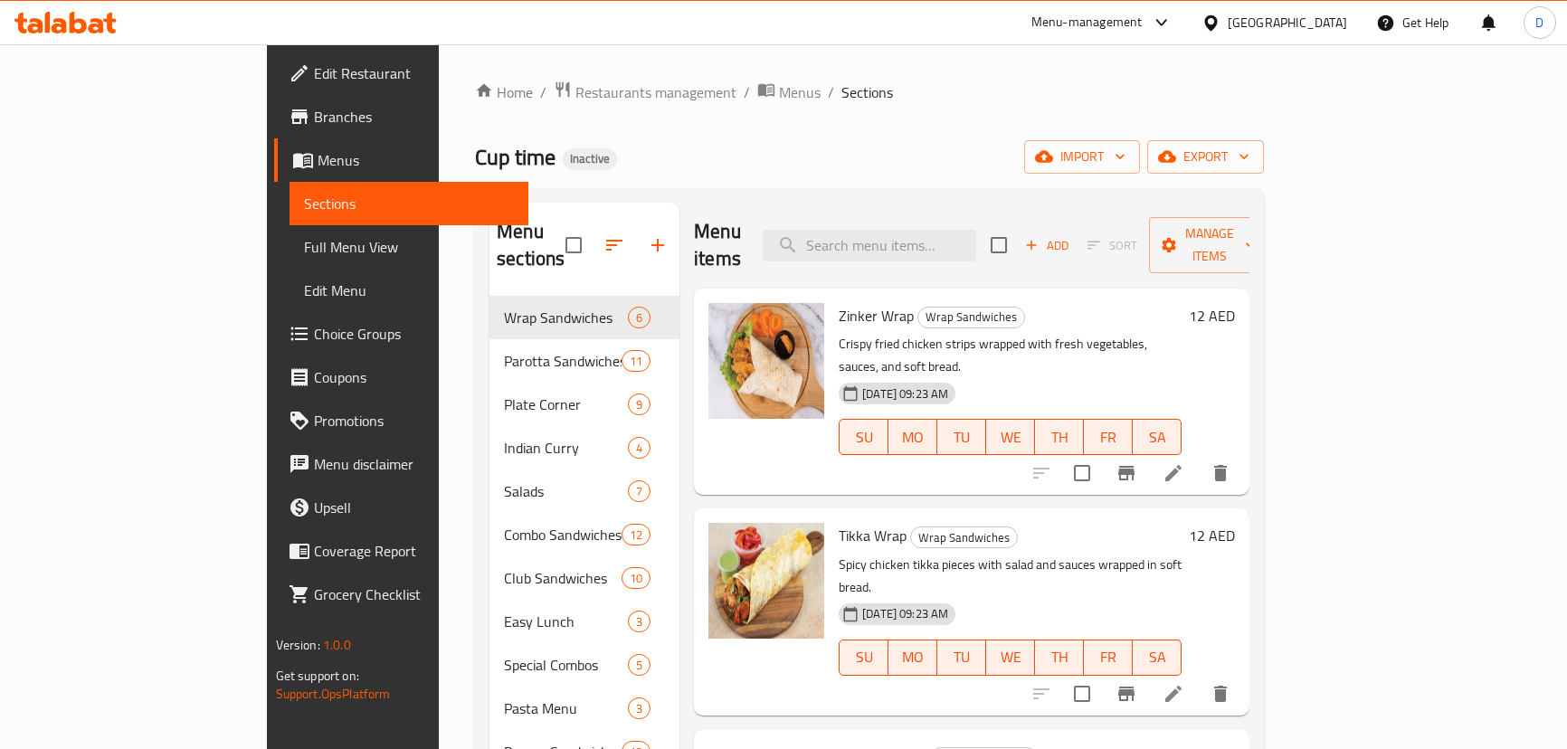
scroll to position [271, 0]
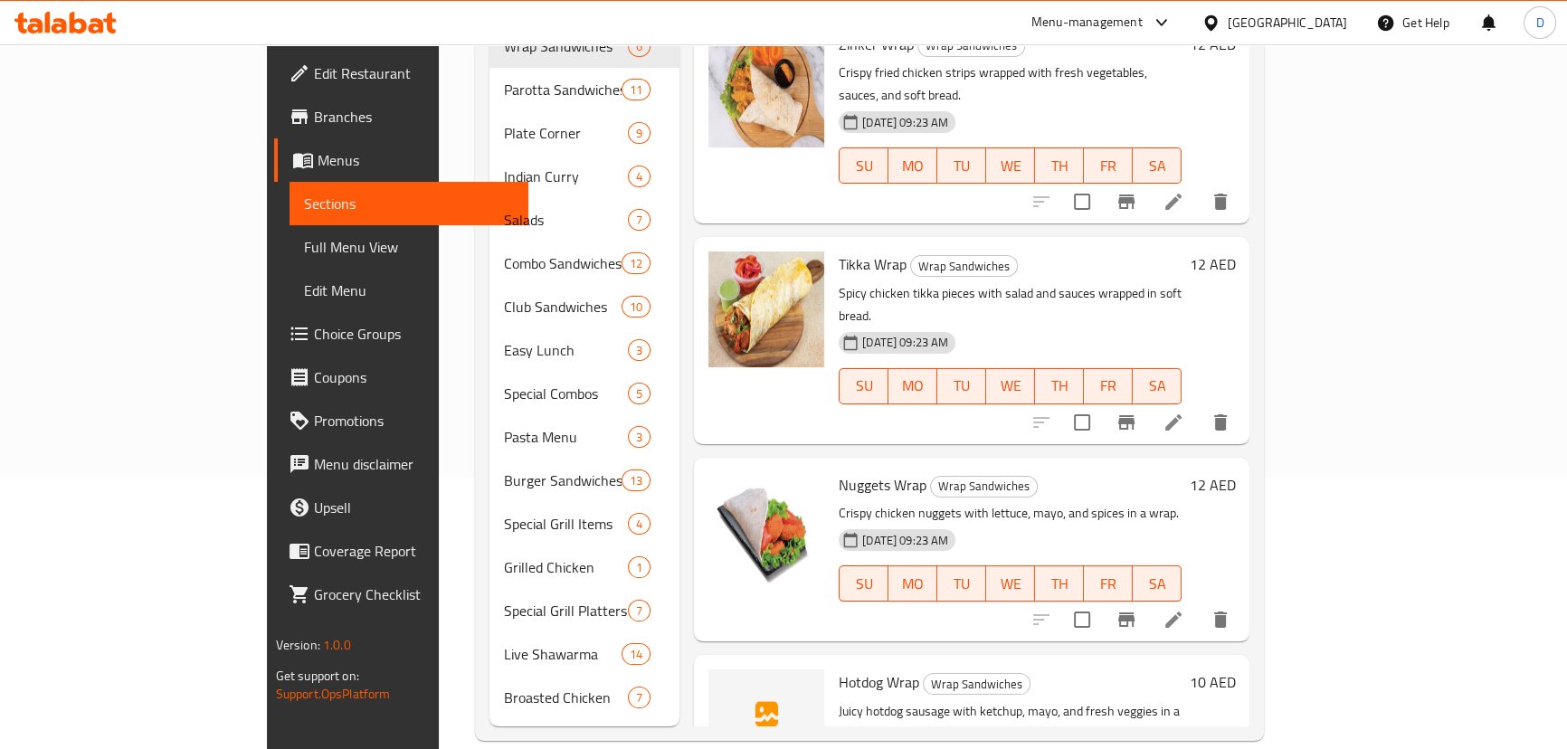
click at [314, 326] on span "Choice Groups" at bounding box center [414, 334] width 200 height 22
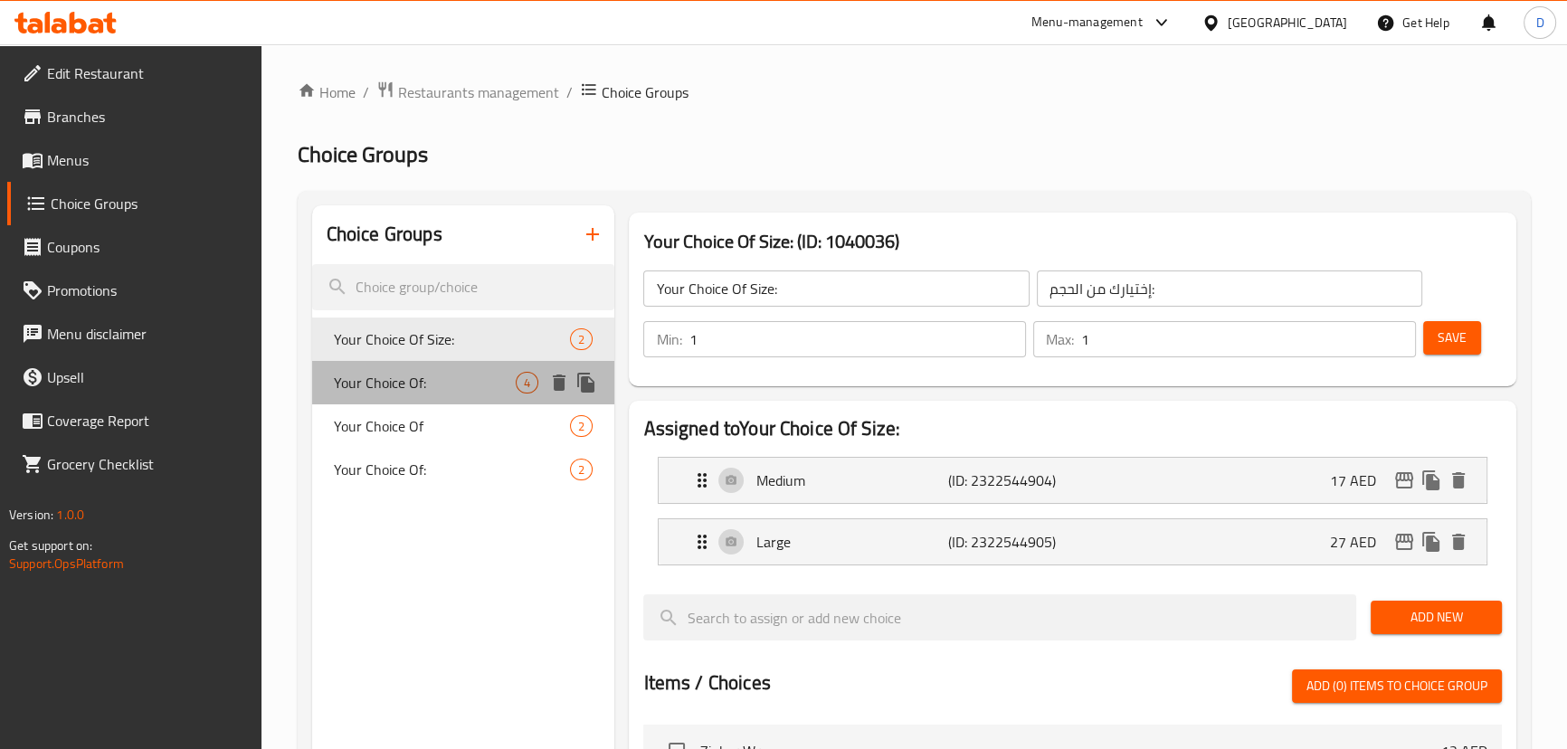
click at [398, 384] on span "Your Choice Of:" at bounding box center [425, 383] width 183 height 22
type input "Your Choice Of:"
type input "إختيارك من:"
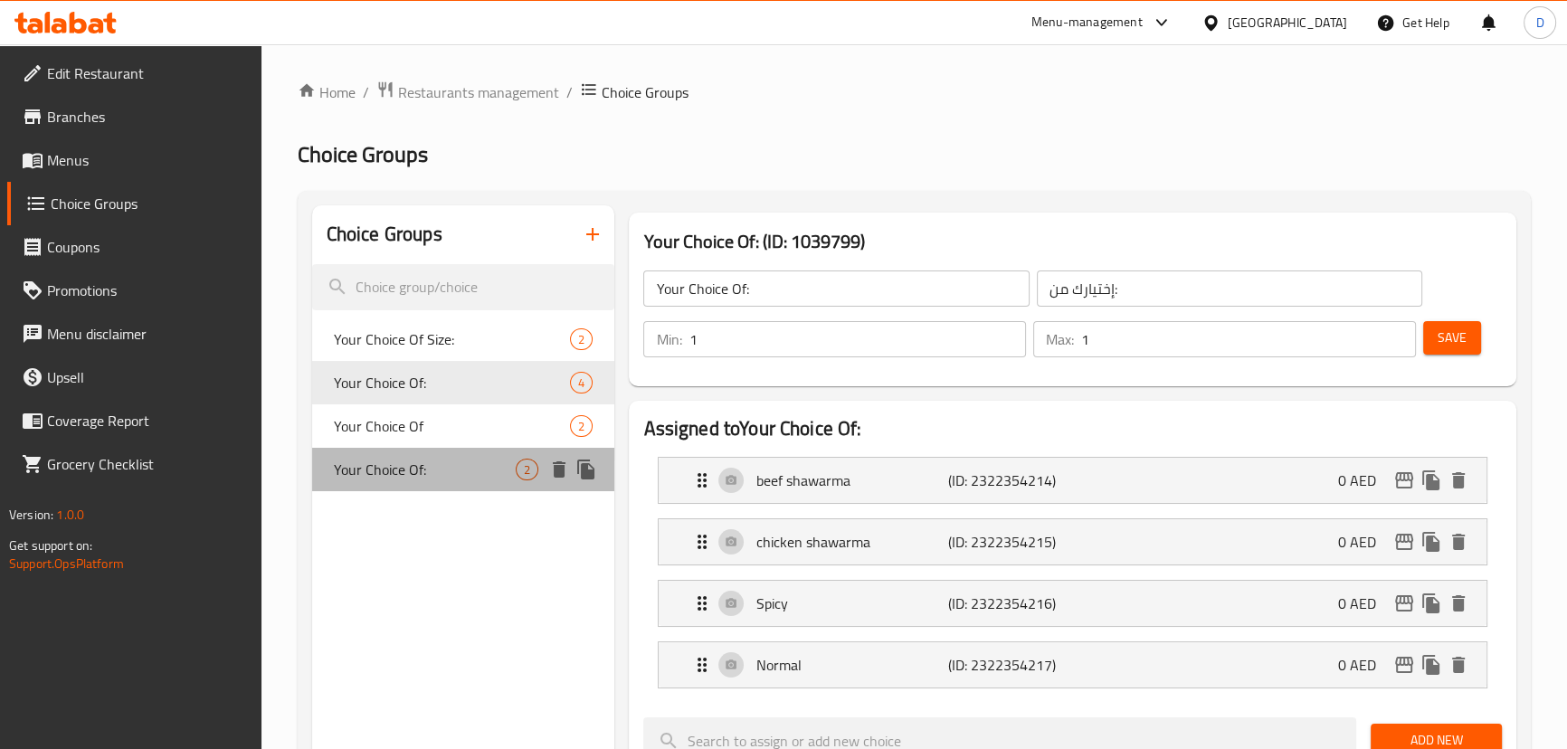
click at [412, 469] on span "Your Choice Of:" at bounding box center [425, 470] width 183 height 22
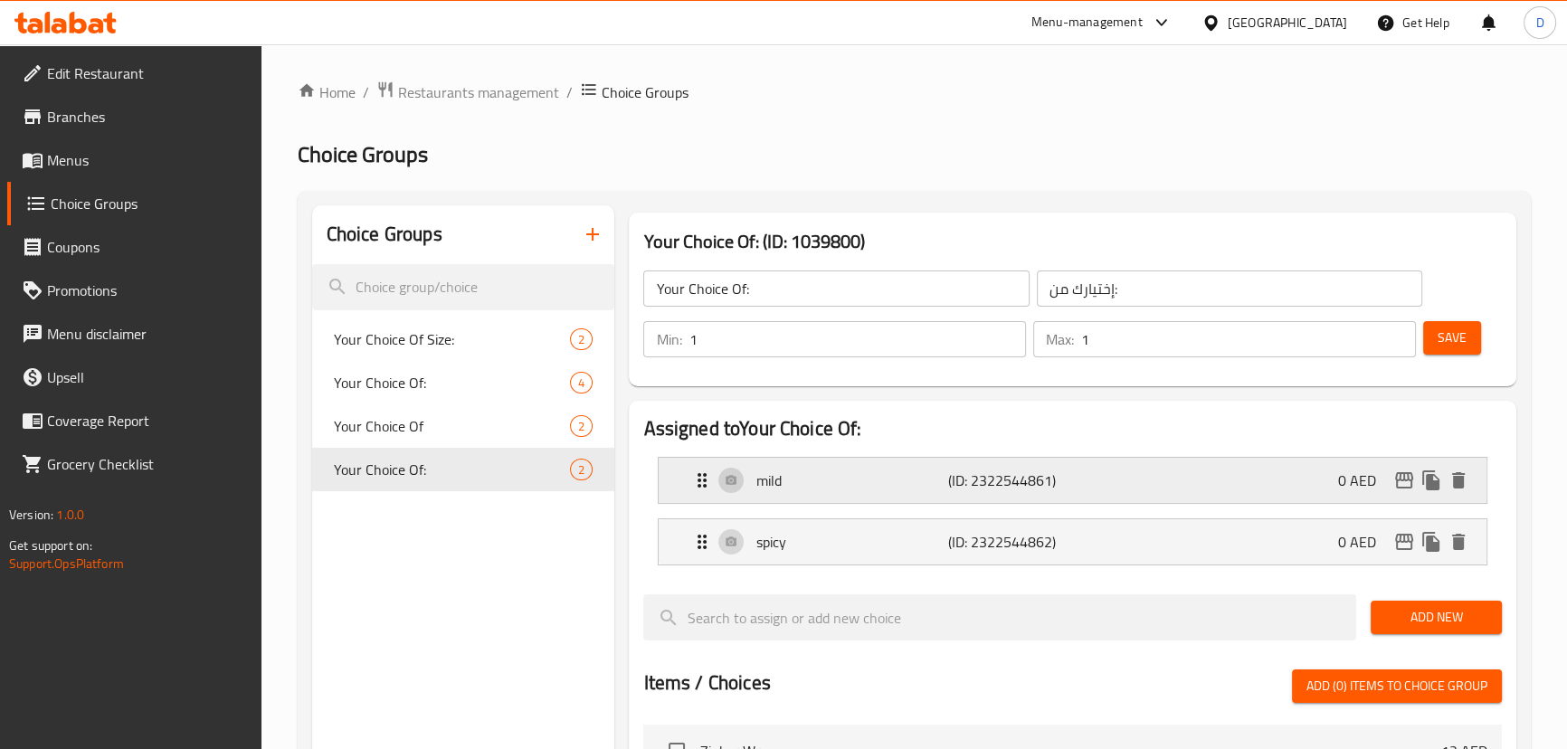
click at [903, 491] on div "mild (ID: 2322544861) 0 AED" at bounding box center [1077, 480] width 772 height 45
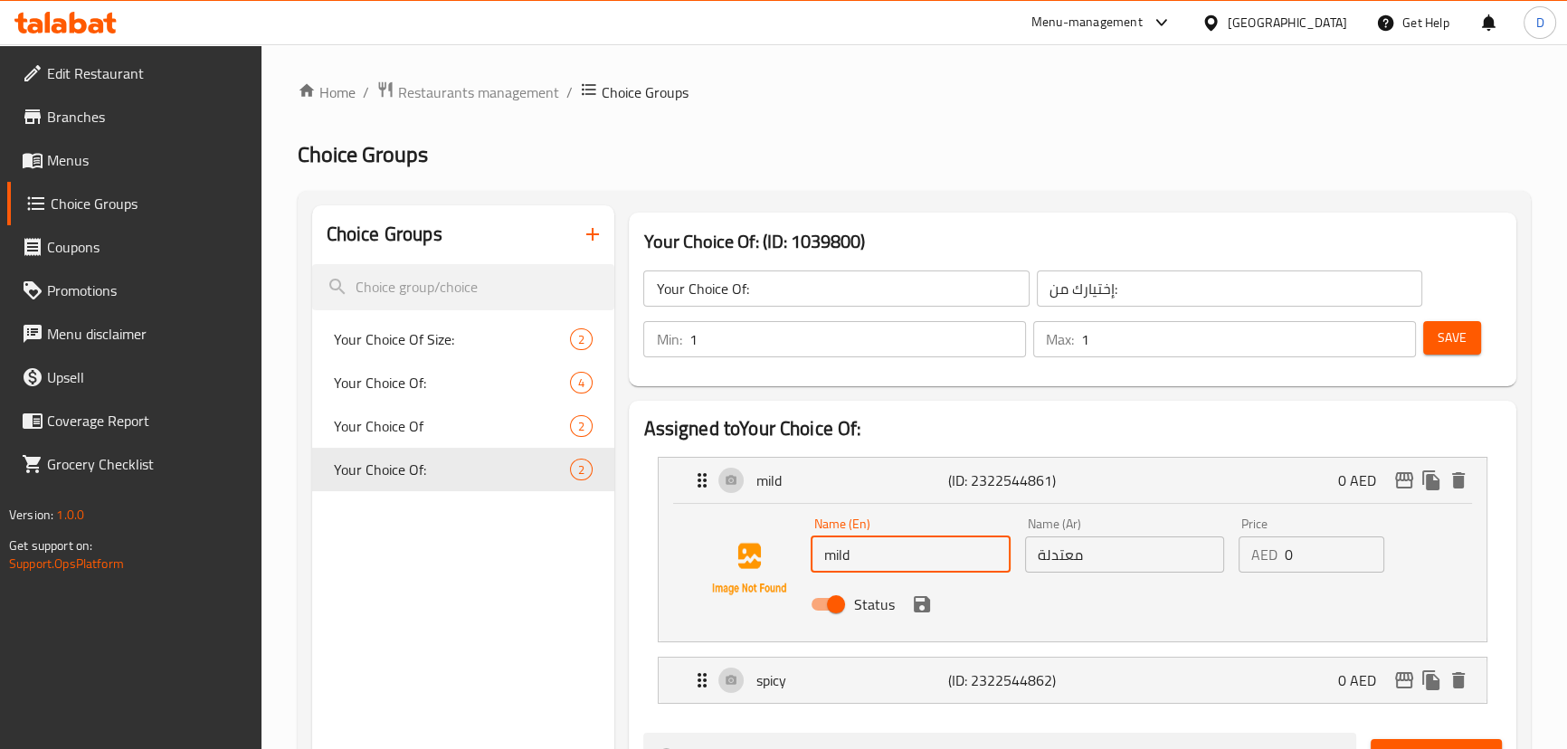
click at [836, 554] on input "mild" at bounding box center [909, 554] width 199 height 36
paste input "Normal"
type input "Normal"
click at [1067, 545] on input "معتدلة" at bounding box center [1124, 554] width 199 height 36
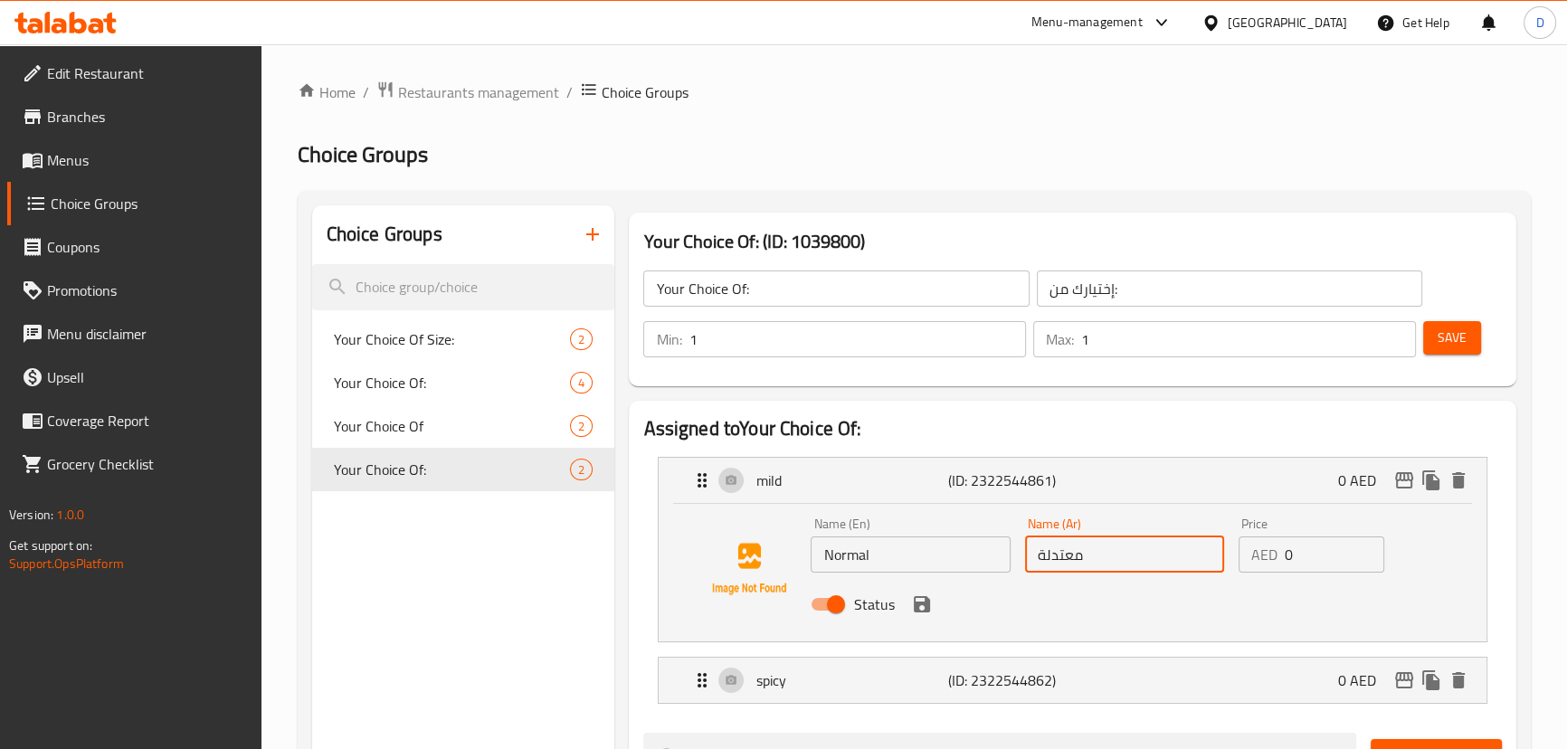
click at [1067, 545] on input "معتدلة" at bounding box center [1124, 554] width 199 height 36
paste input "عادي"
click at [929, 611] on icon "save" at bounding box center [922, 604] width 22 height 22
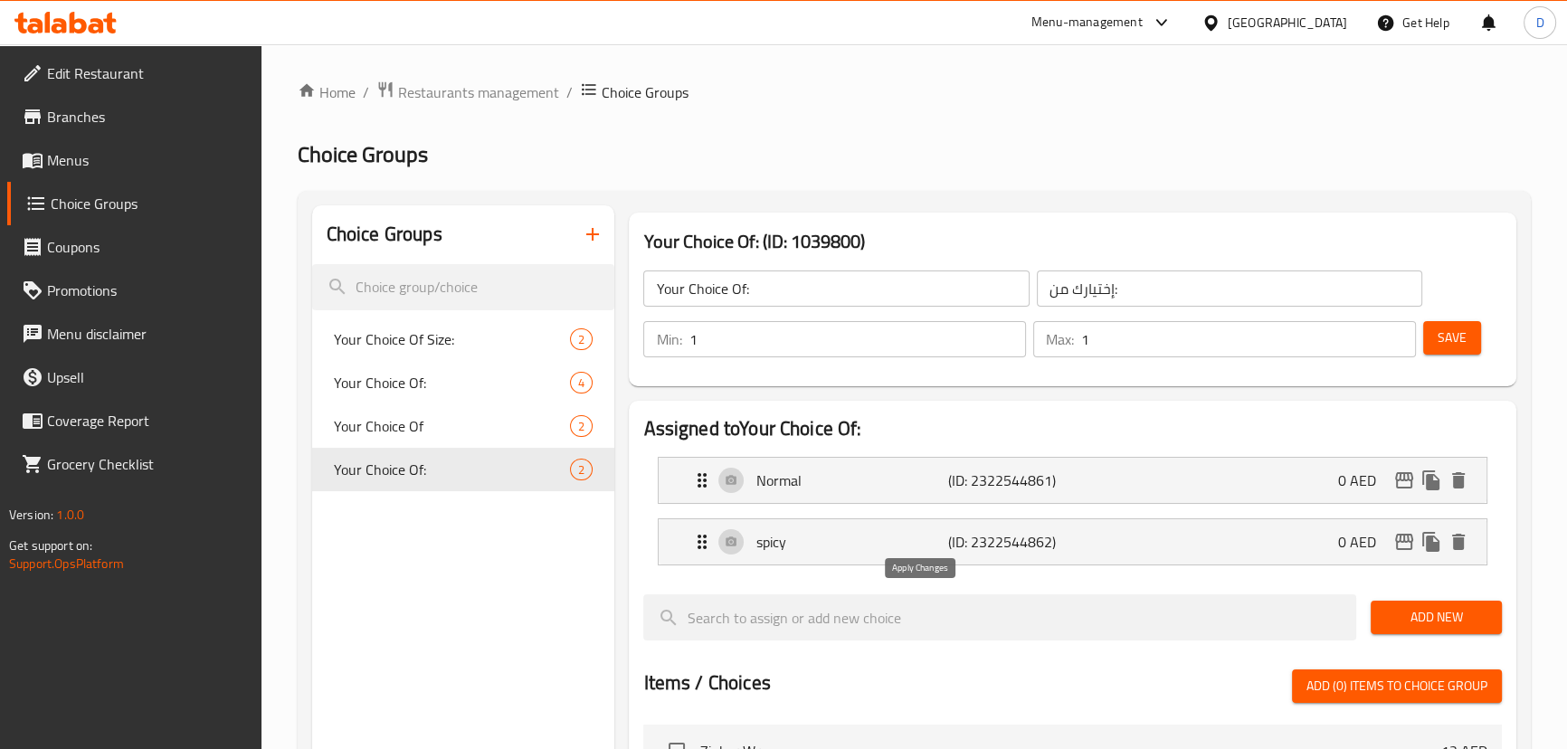
type input "عادي"
click at [1455, 336] on span "Save" at bounding box center [1451, 338] width 29 height 23
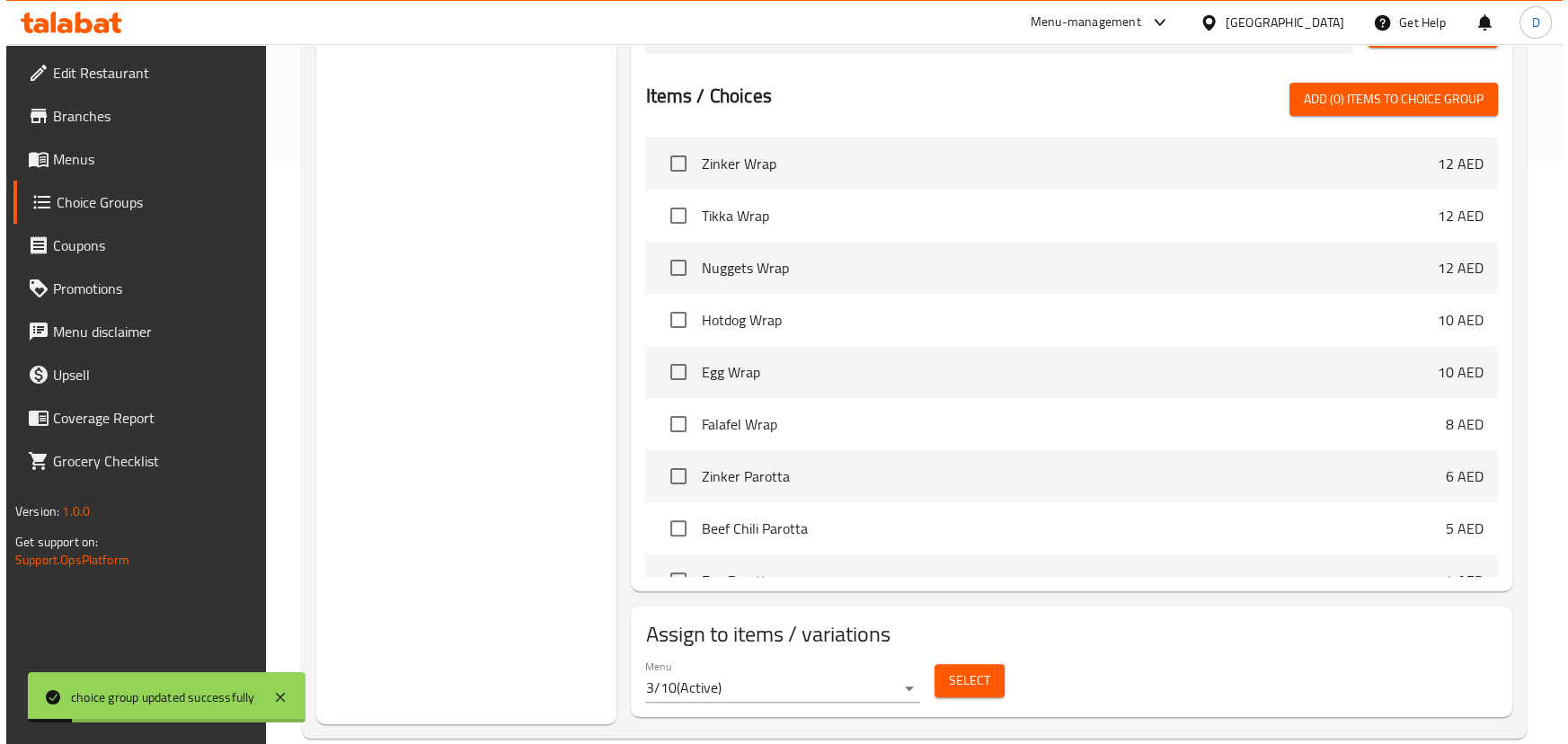
scroll to position [612, 0]
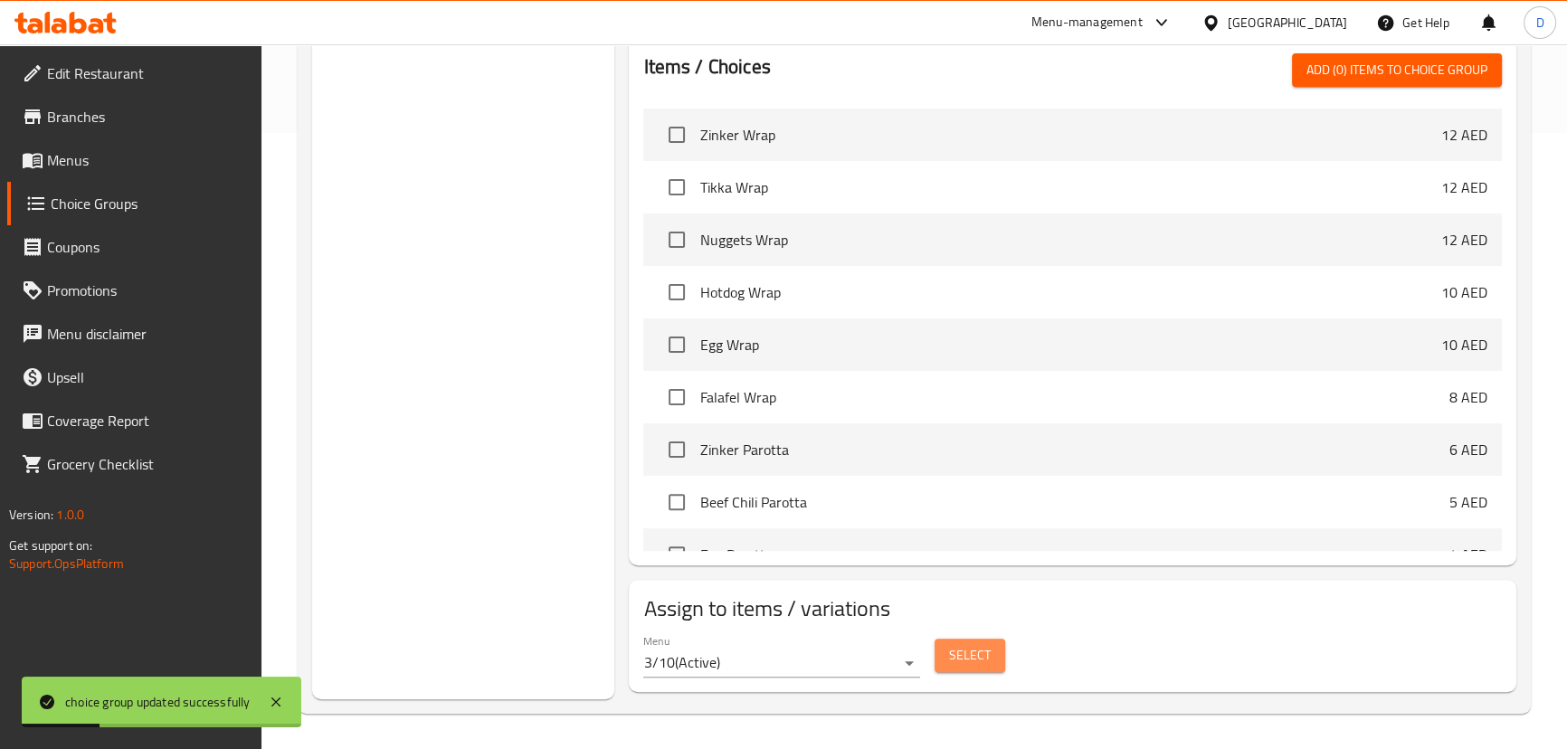
click at [981, 653] on span "Select" at bounding box center [970, 655] width 42 height 23
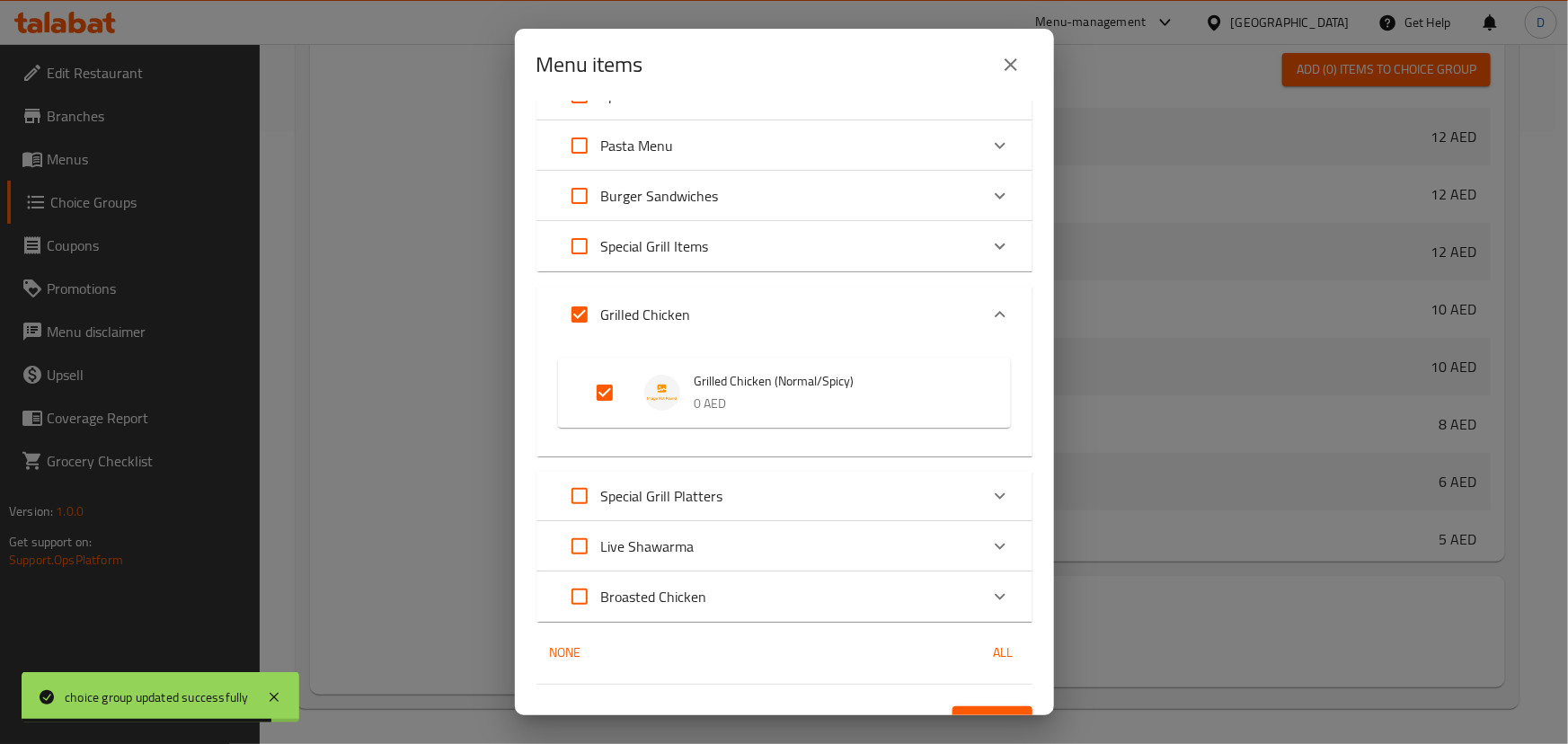
scroll to position [521, 0]
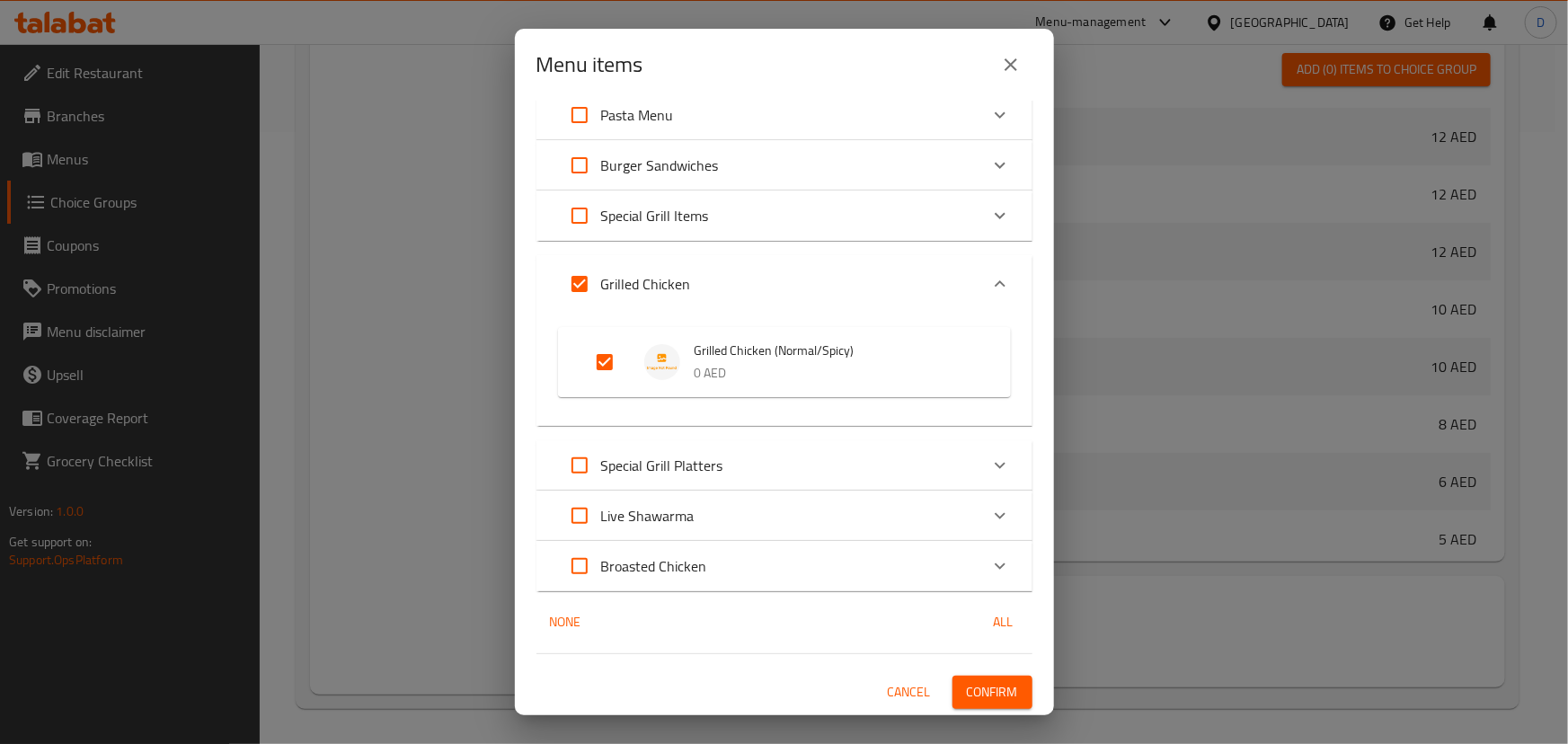
click at [746, 506] on div "Live Shawarma" at bounding box center [768, 515] width 420 height 43
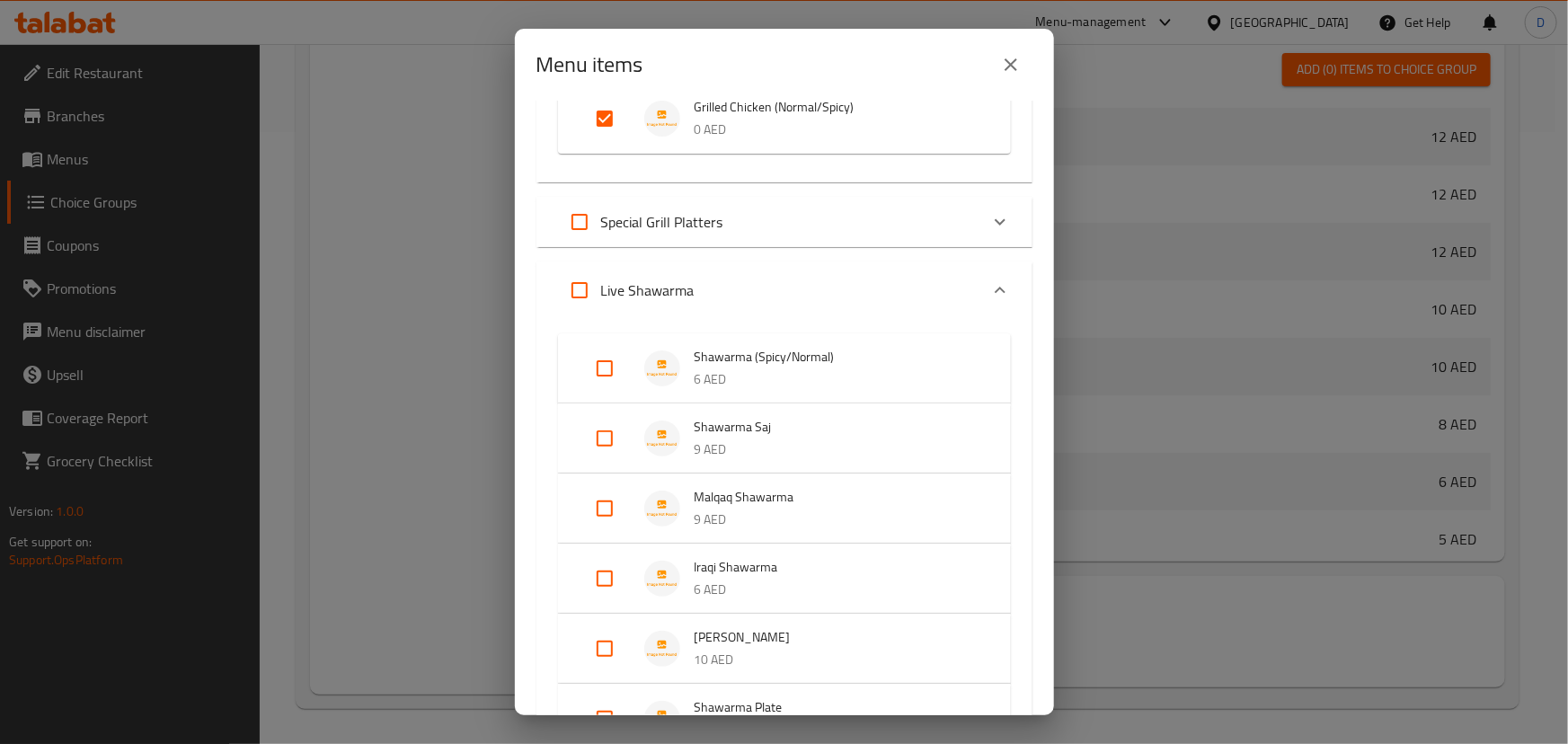
scroll to position [765, 0]
click at [604, 364] on input "Expand" at bounding box center [604, 367] width 43 height 43
checkbox input "true"
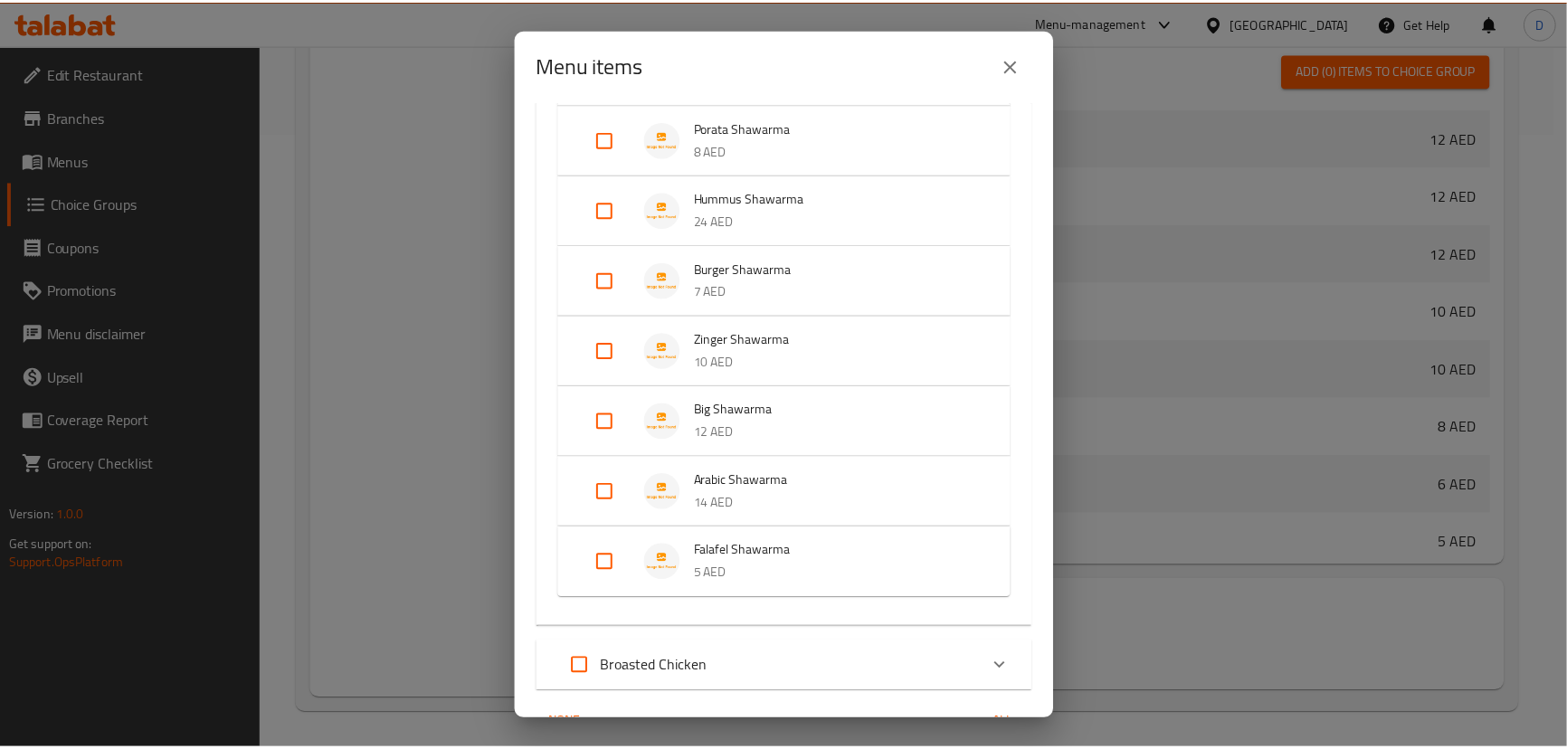
scroll to position [1605, 0]
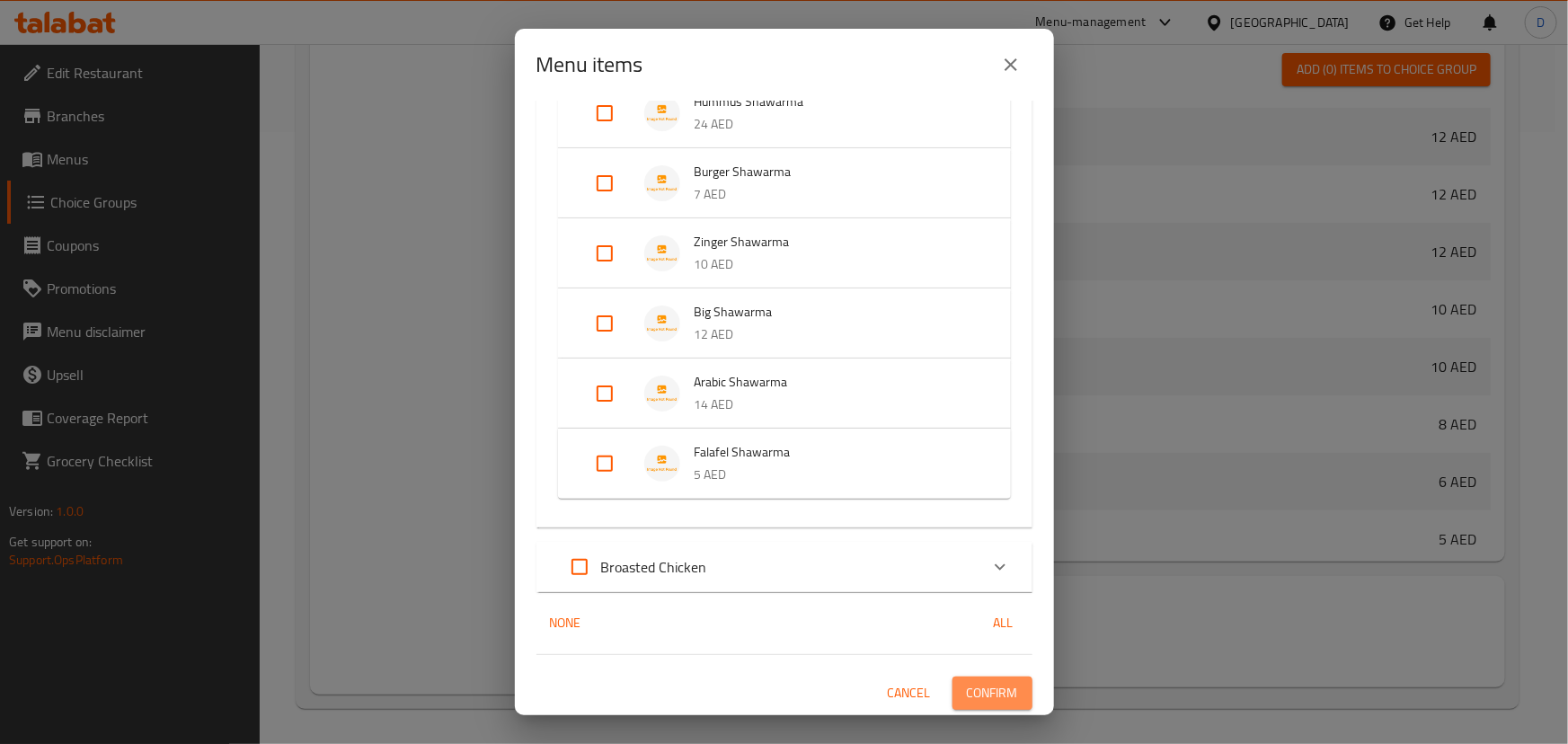
click at [974, 682] on span "Confirm" at bounding box center [993, 693] width 52 height 23
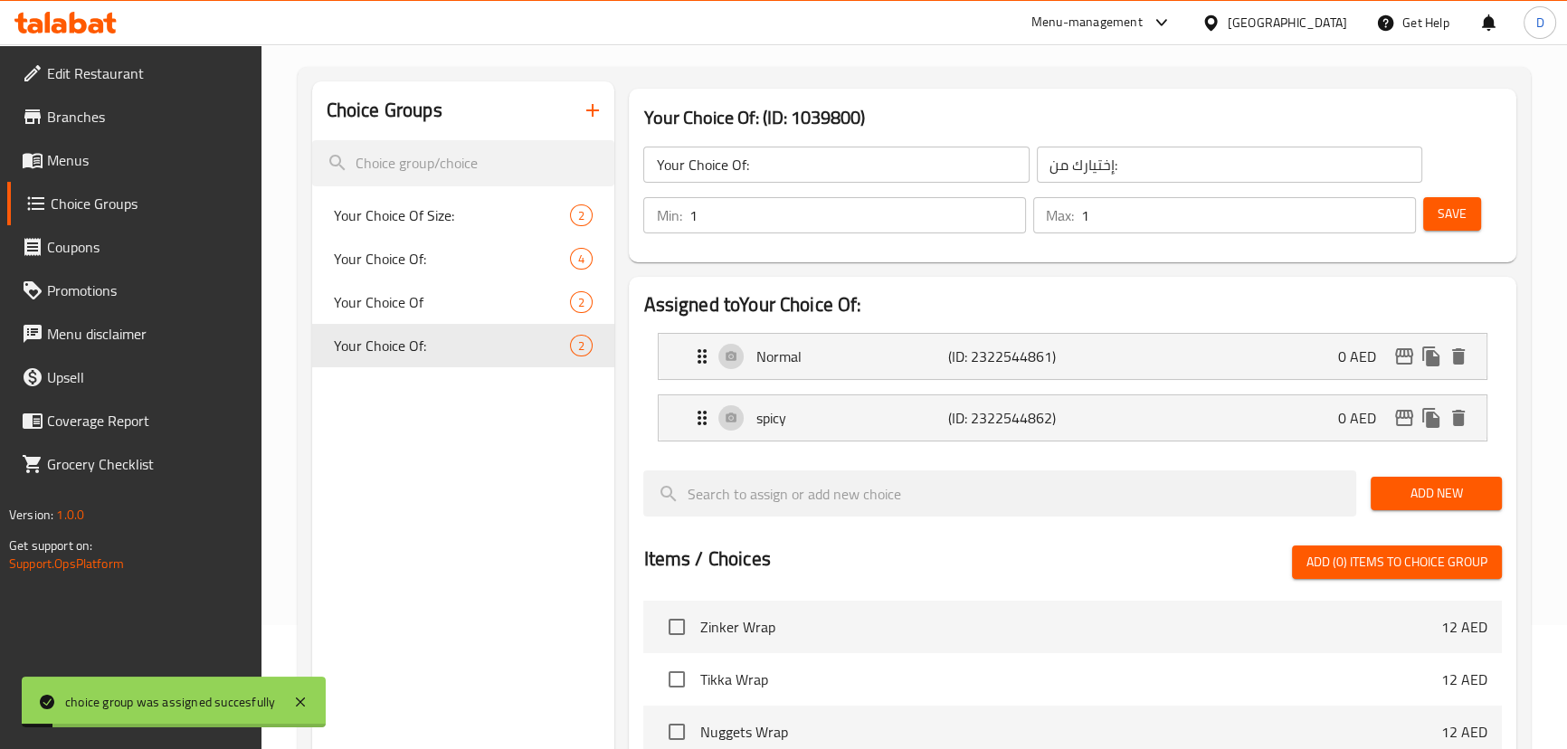
scroll to position [123, 0]
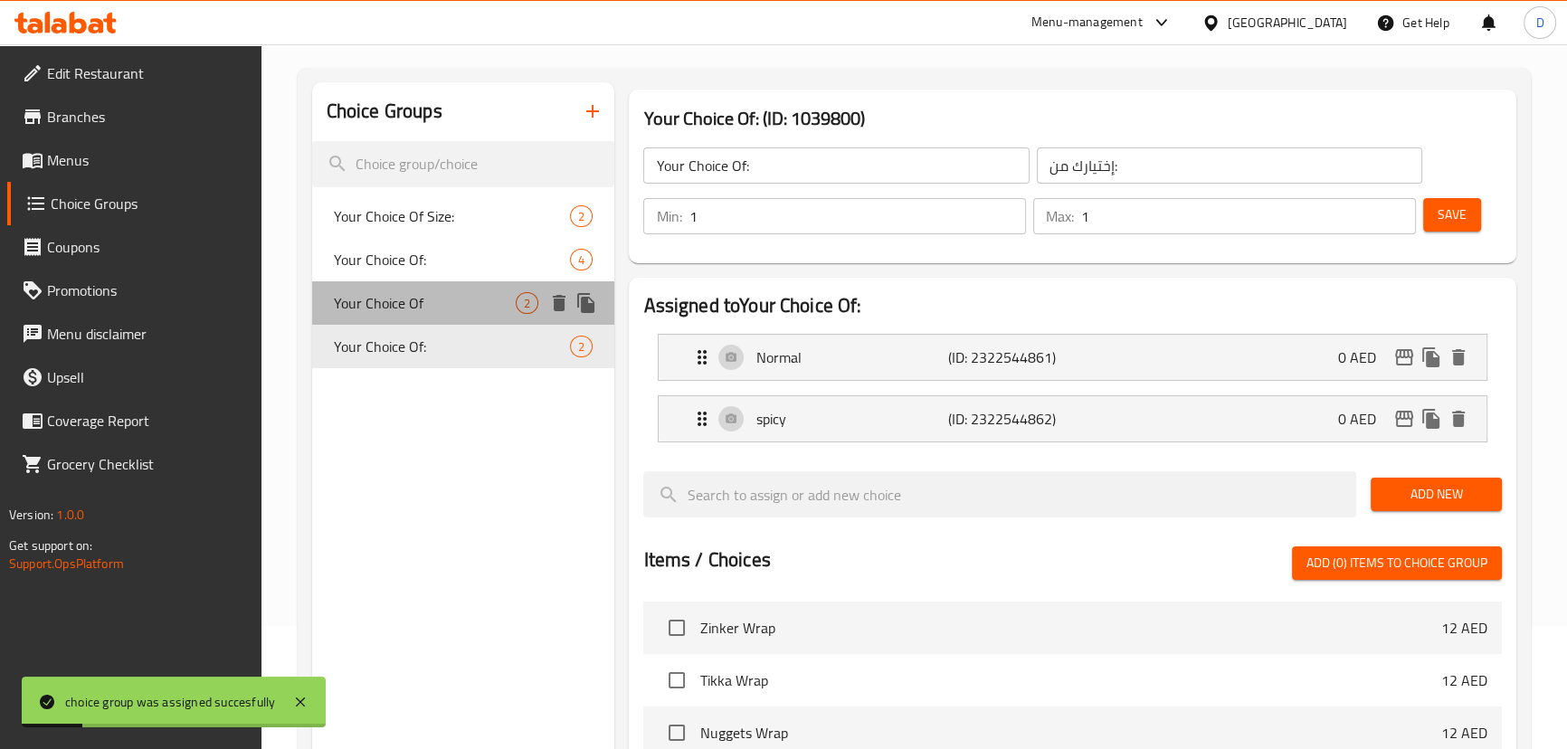
click at [408, 314] on span "Your Choice Of" at bounding box center [425, 303] width 183 height 22
type input "Your Choice Of"
type input "اختيارك من"
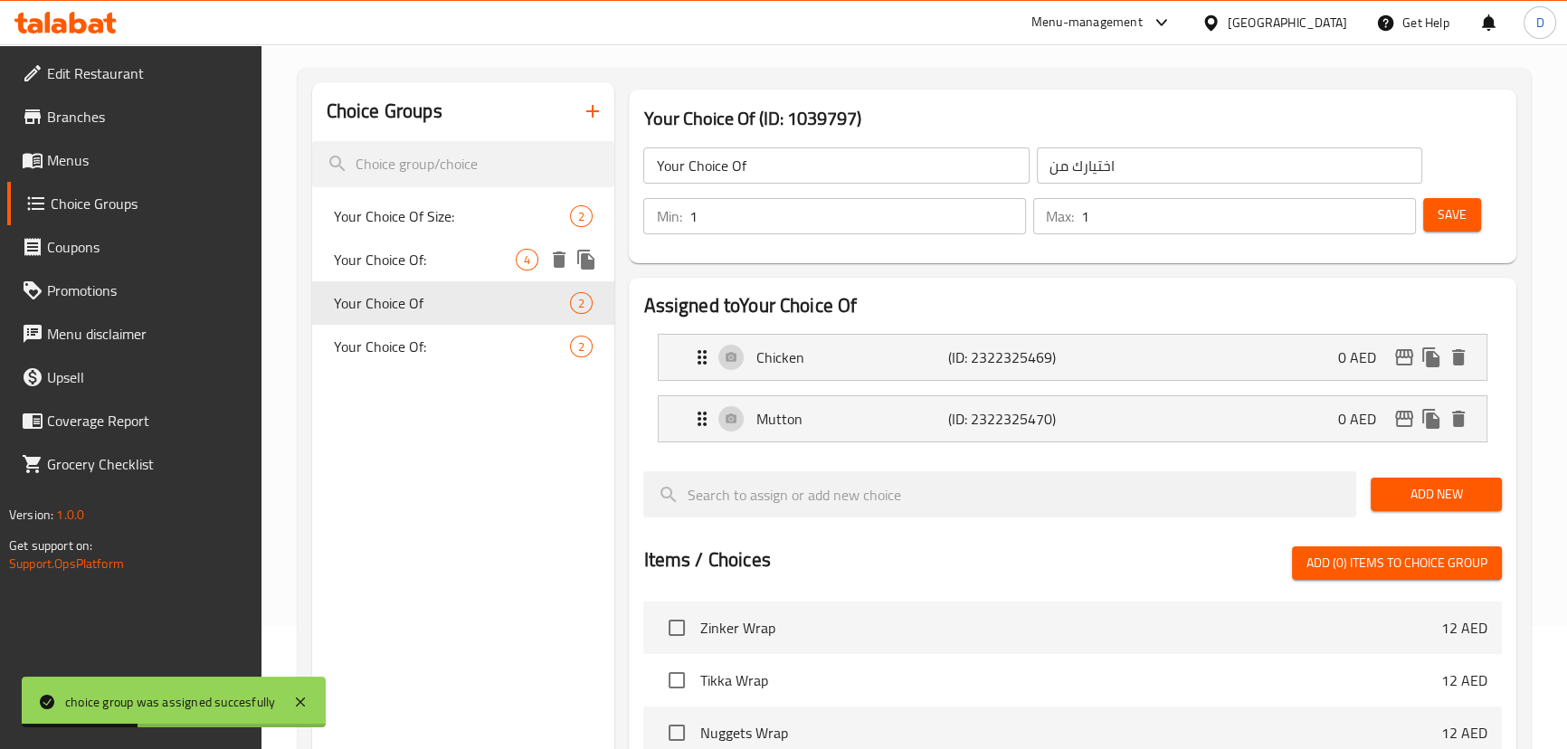
click at [414, 262] on span "Your Choice Of:" at bounding box center [425, 260] width 183 height 22
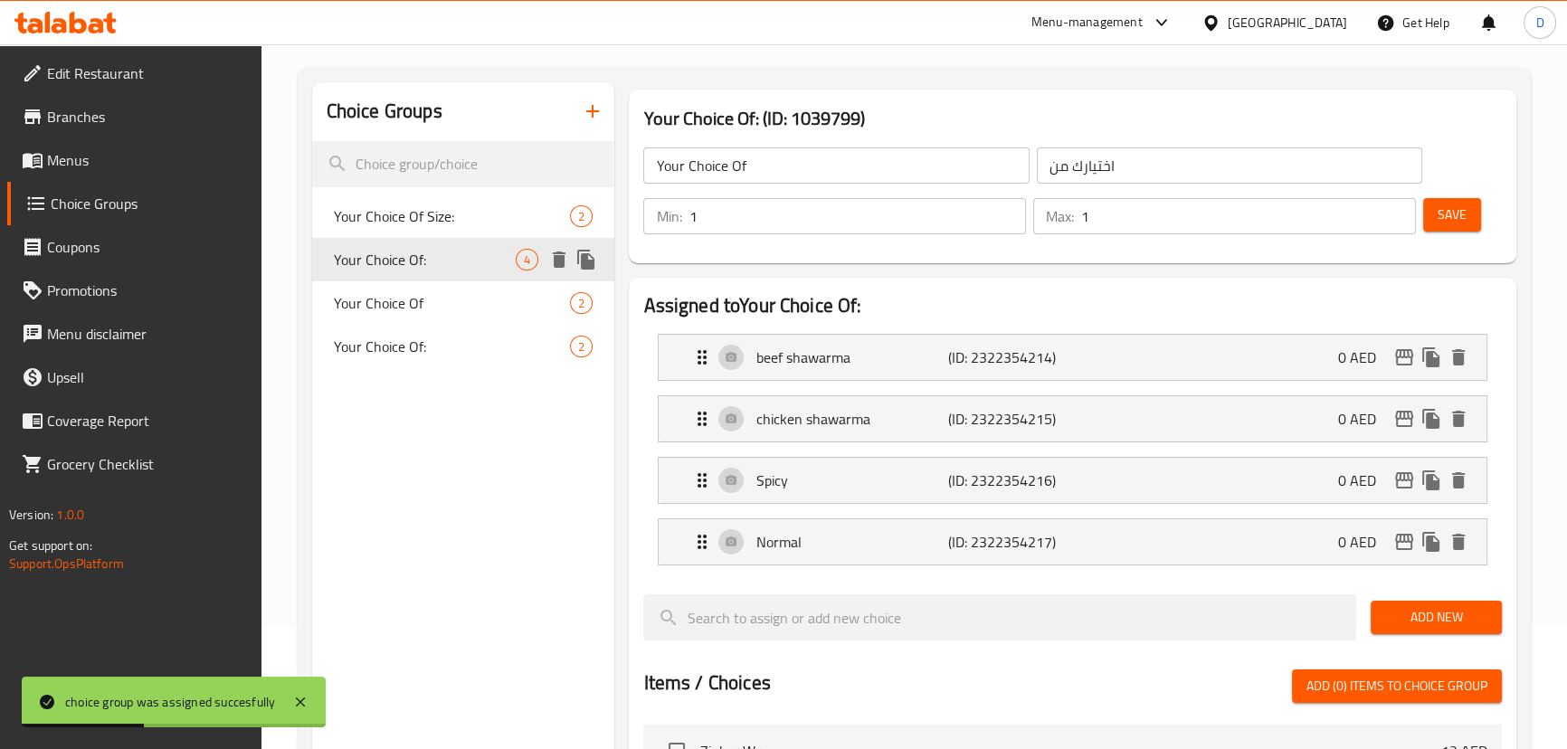
type input "Your Choice Of:"
type input "إختيارك من:"
click at [1463, 478] on icon "delete" at bounding box center [1458, 480] width 13 height 16
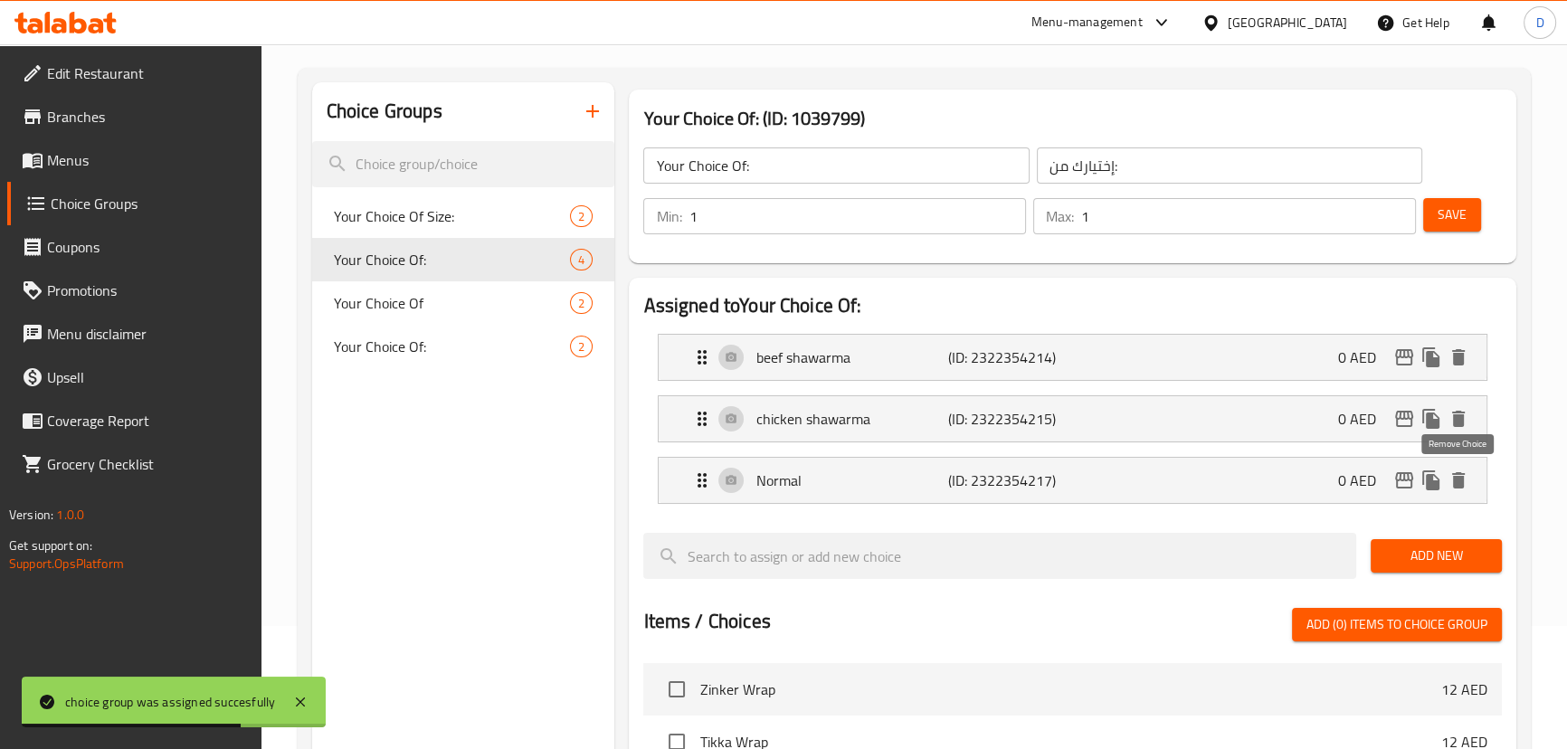
click at [1463, 478] on icon "delete" at bounding box center [1458, 480] width 13 height 16
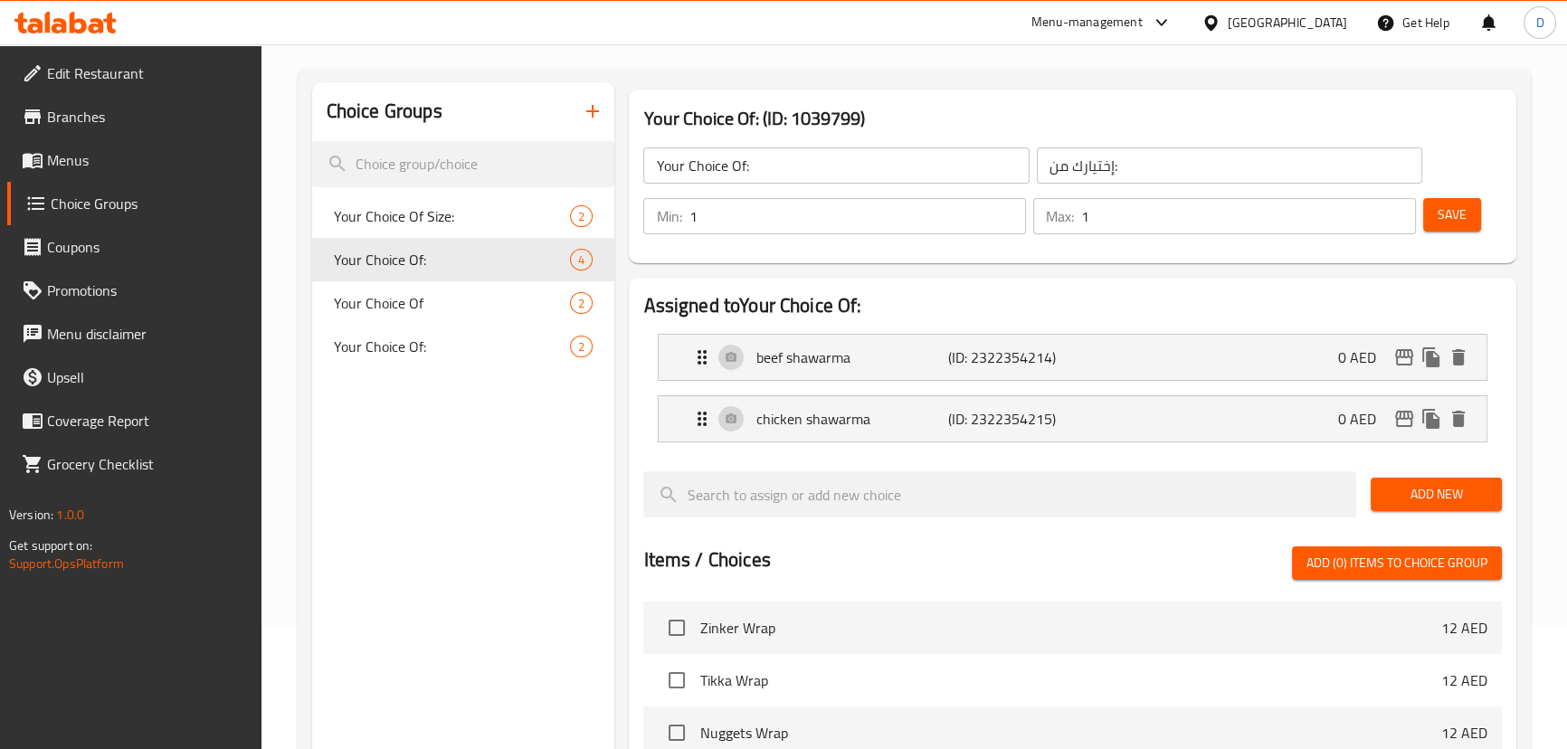
click at [1456, 221] on span "Save" at bounding box center [1451, 215] width 29 height 23
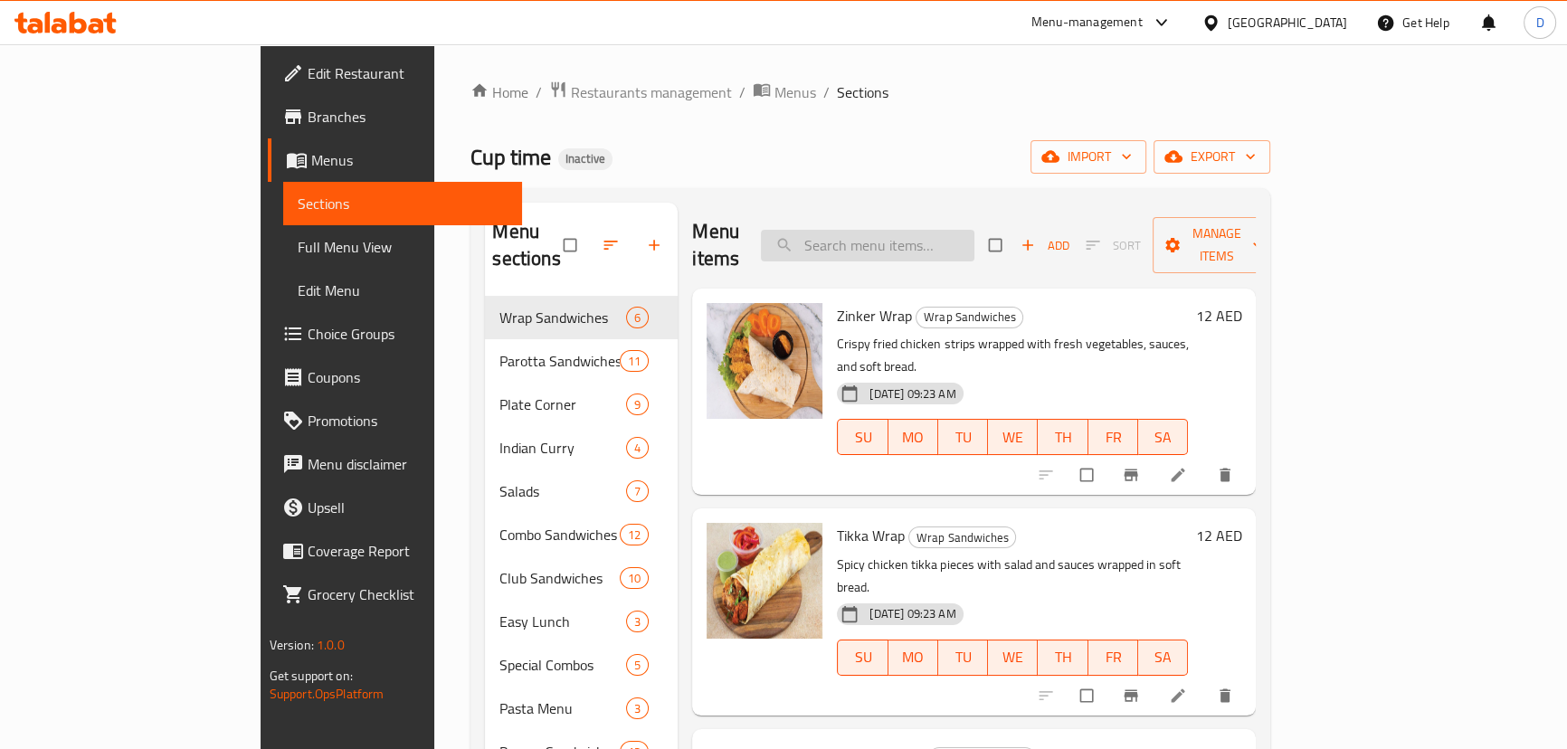
click at [962, 235] on input "search" at bounding box center [867, 246] width 213 height 32
paste input "Shawarma (Spicy/Normal)"
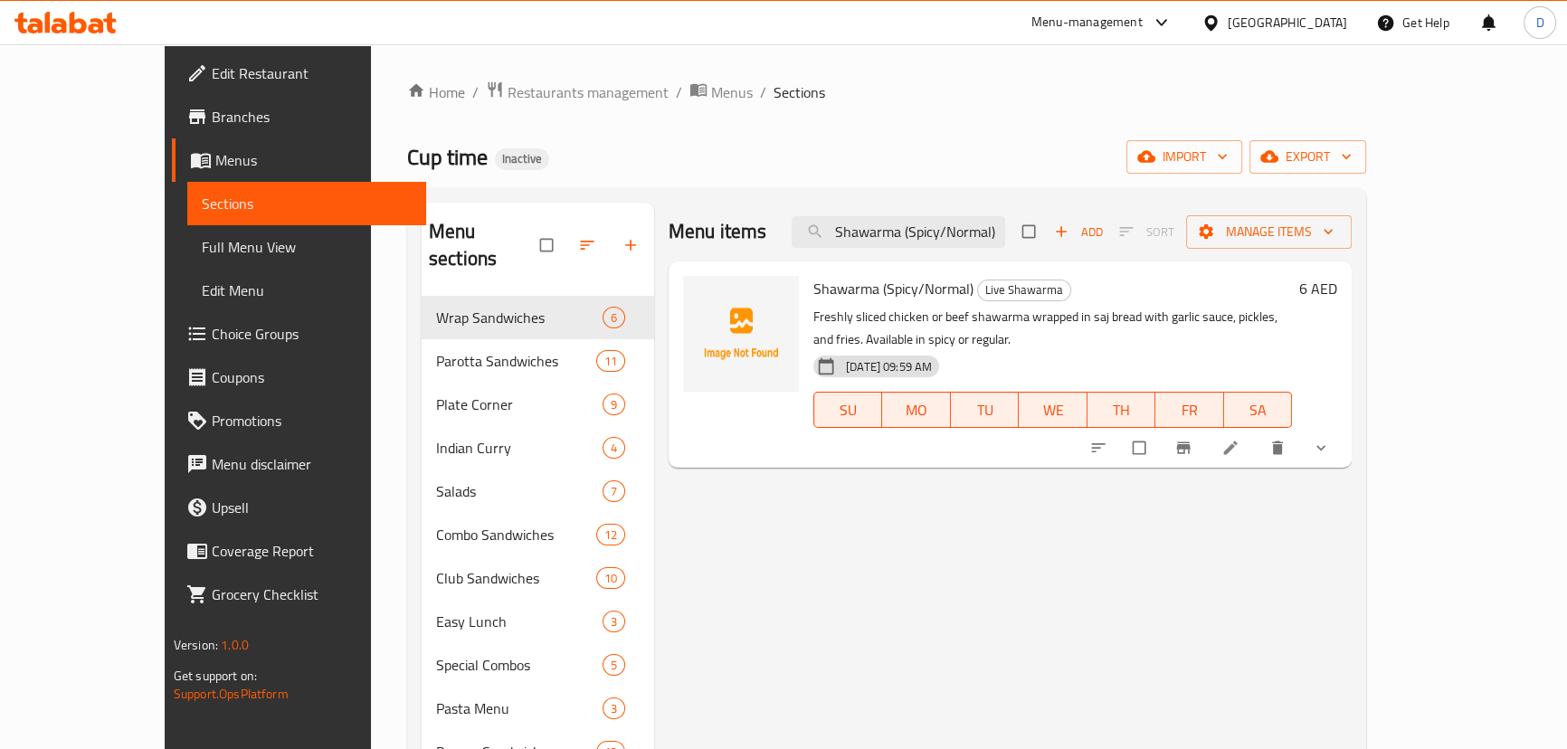
type input "Shawarma (Spicy/Normal)"
click at [1257, 433] on li at bounding box center [1232, 447] width 51 height 29
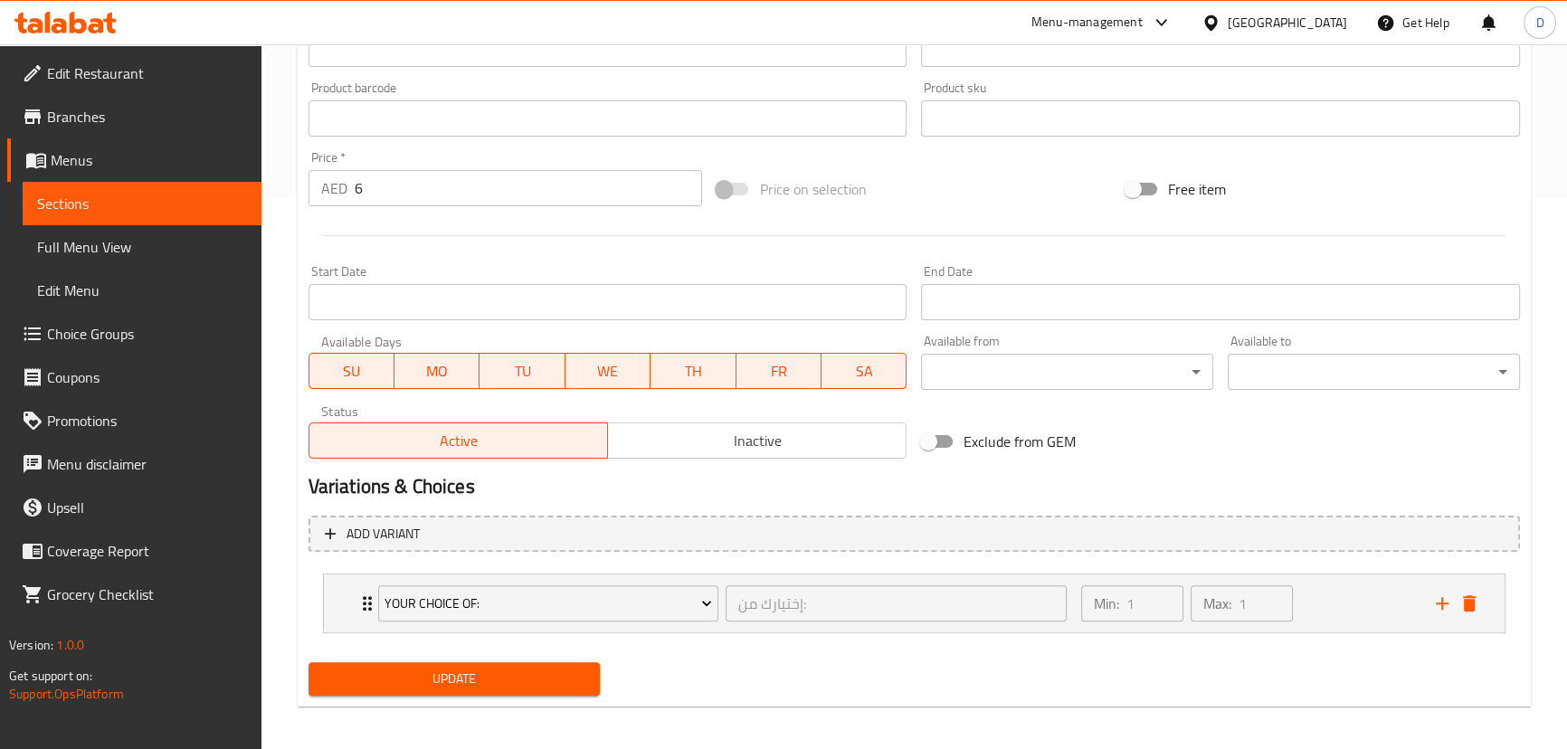
scroll to position [557, 0]
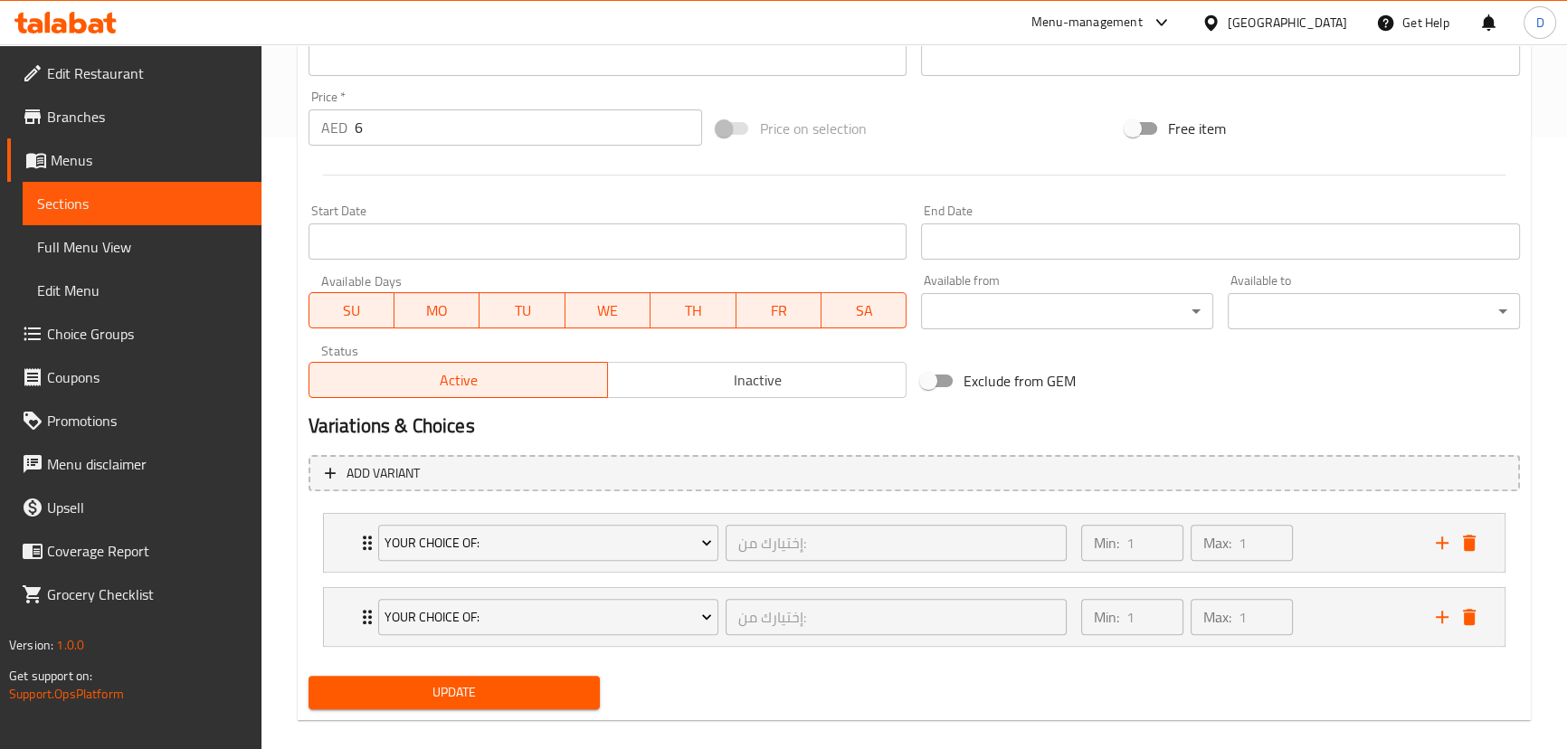
scroll to position [631, 0]
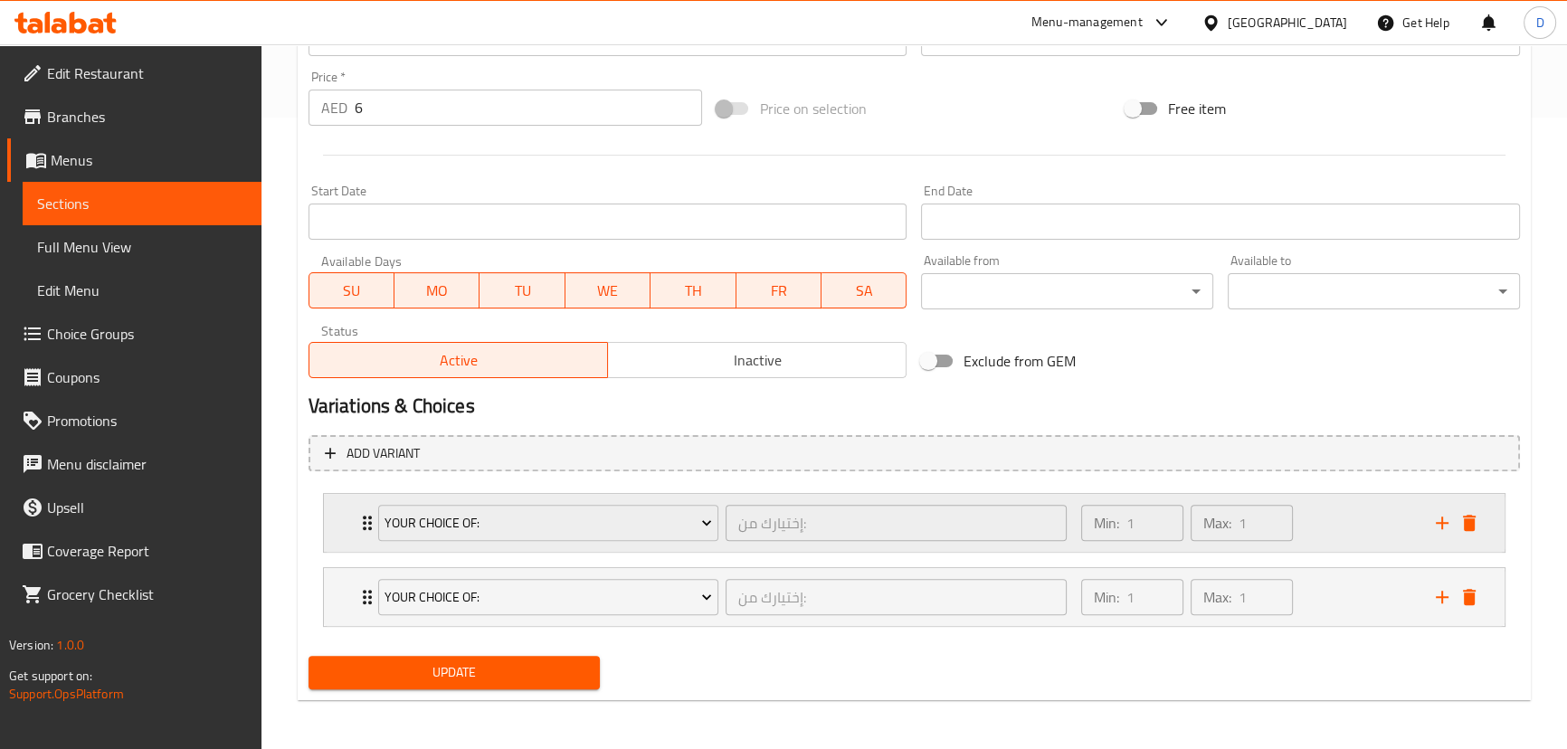
click at [346, 521] on div "Your Choice Of: إختيارك من: ​ Min: 1 ​ Max: 1 ​" at bounding box center [914, 523] width 1180 height 58
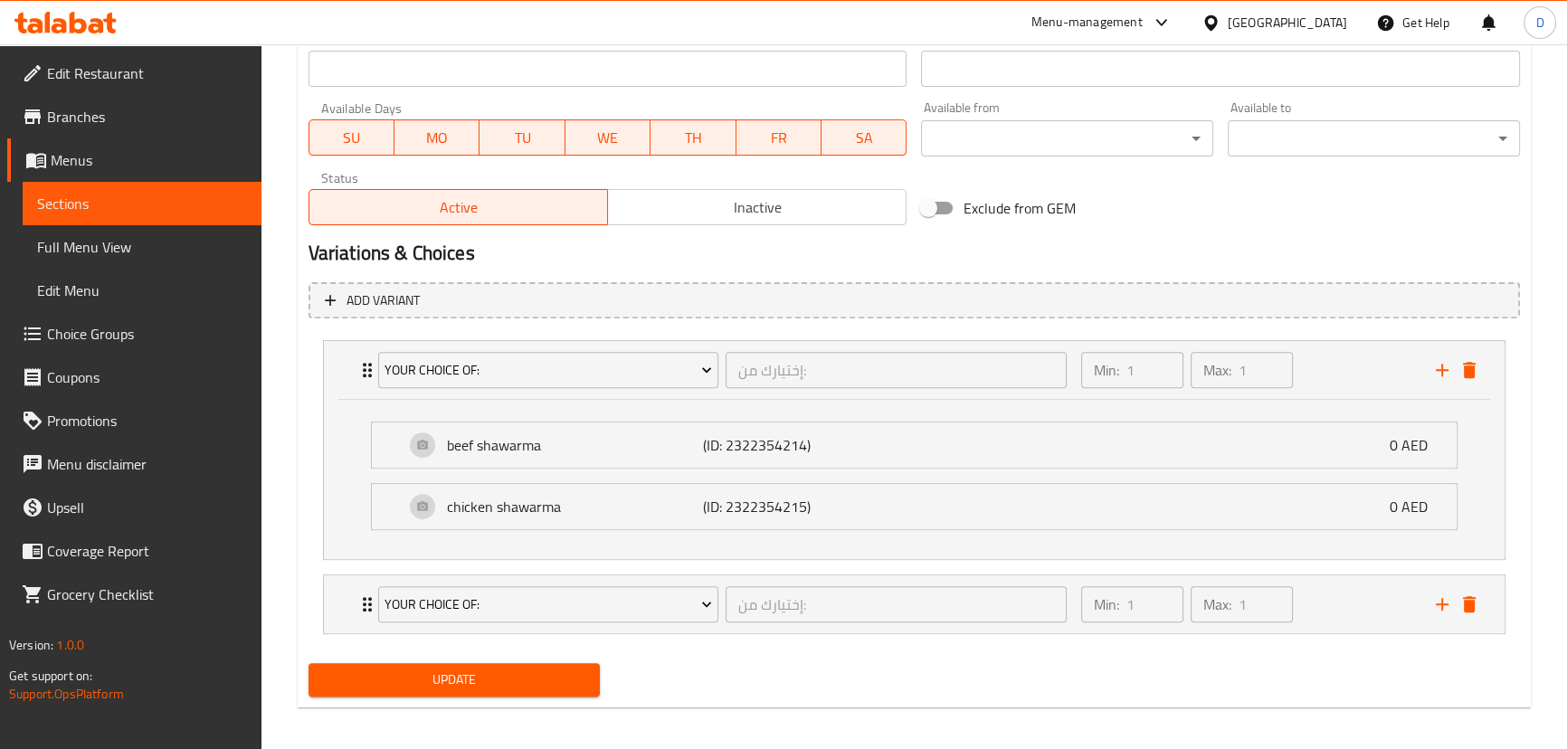
scroll to position [791, 0]
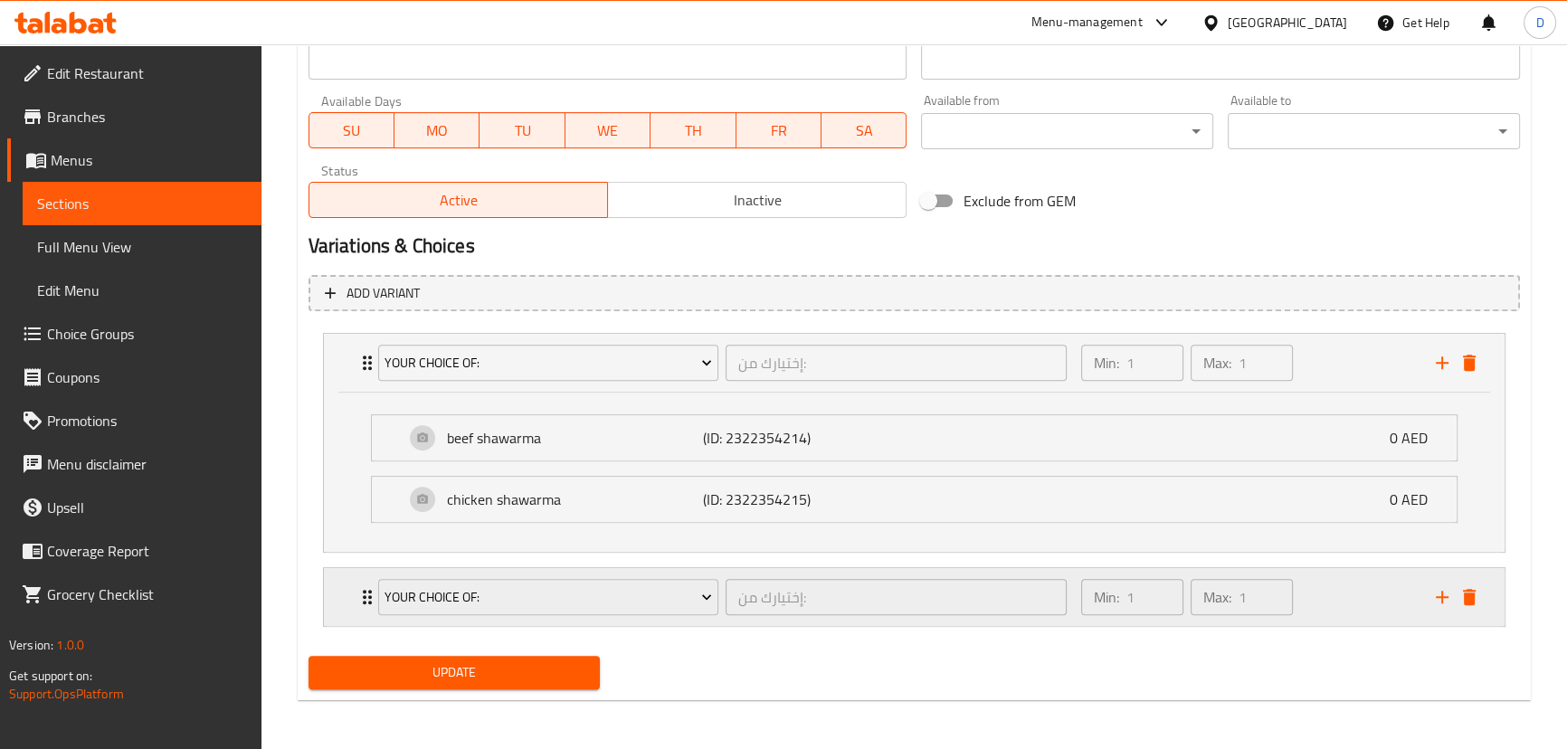
click at [353, 591] on div "Your Choice Of: إختيارك من: ​ Min: 1 ​ Max: 1 ​" at bounding box center [914, 597] width 1180 height 58
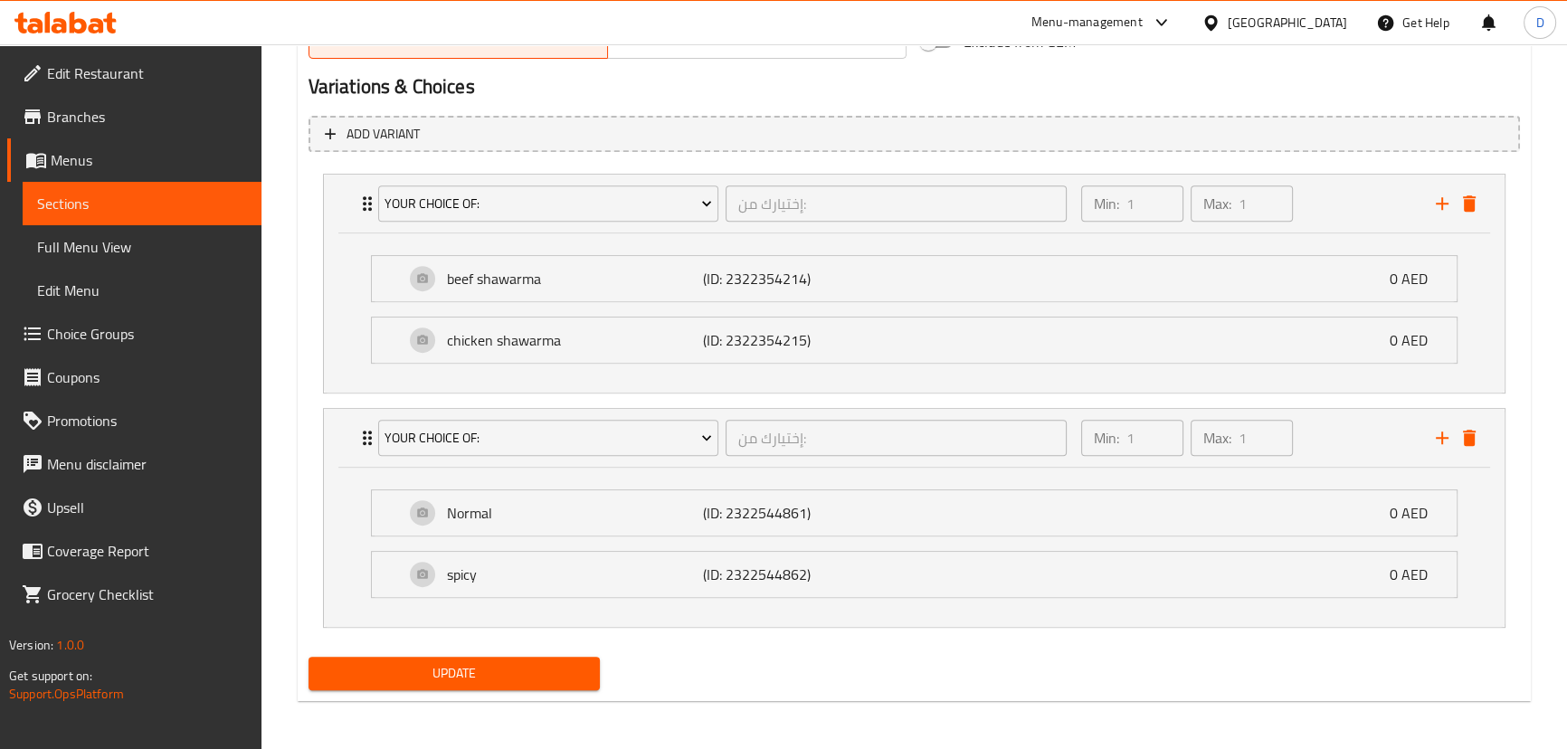
scroll to position [787, 0]
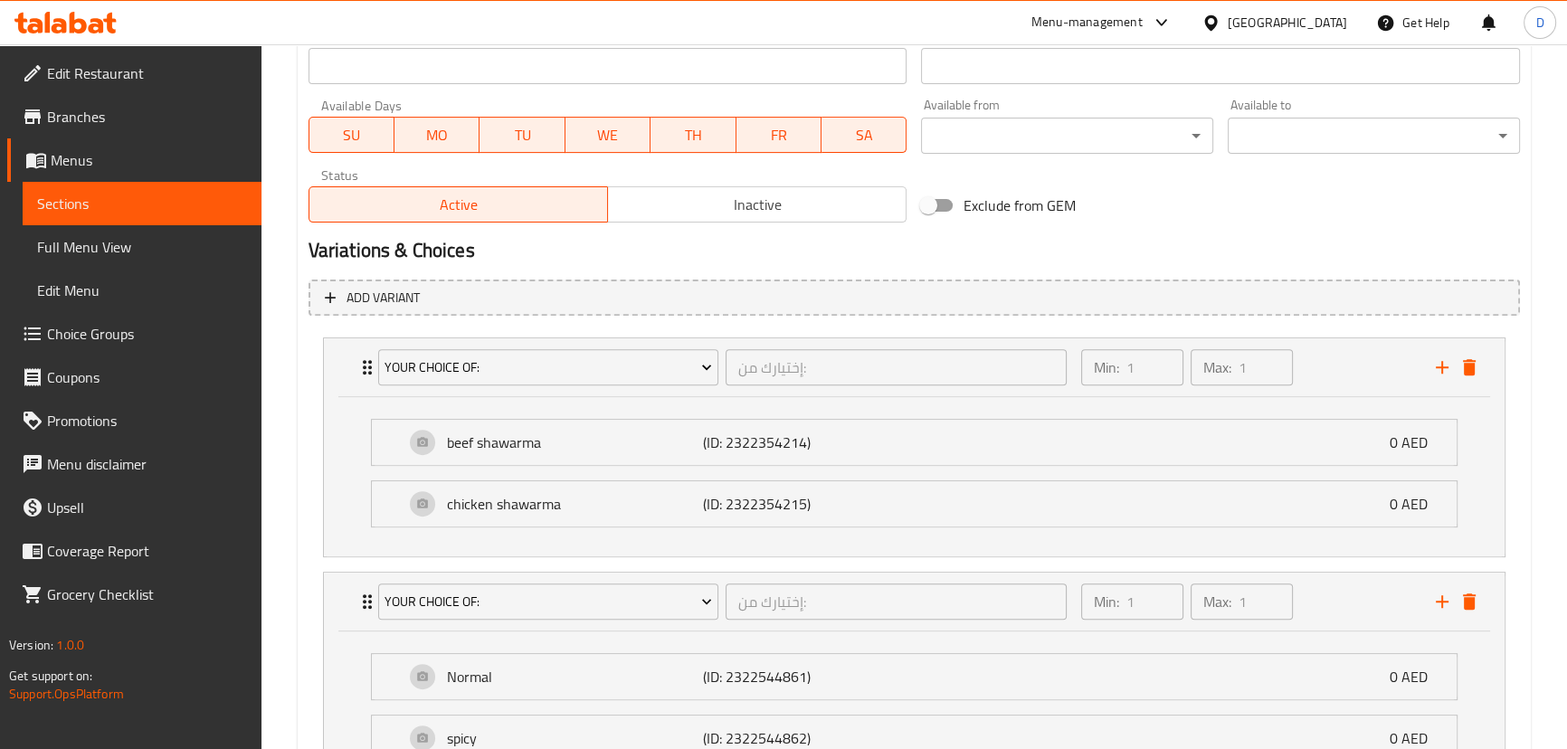
click at [204, 196] on span "Sections" at bounding box center [142, 204] width 210 height 22
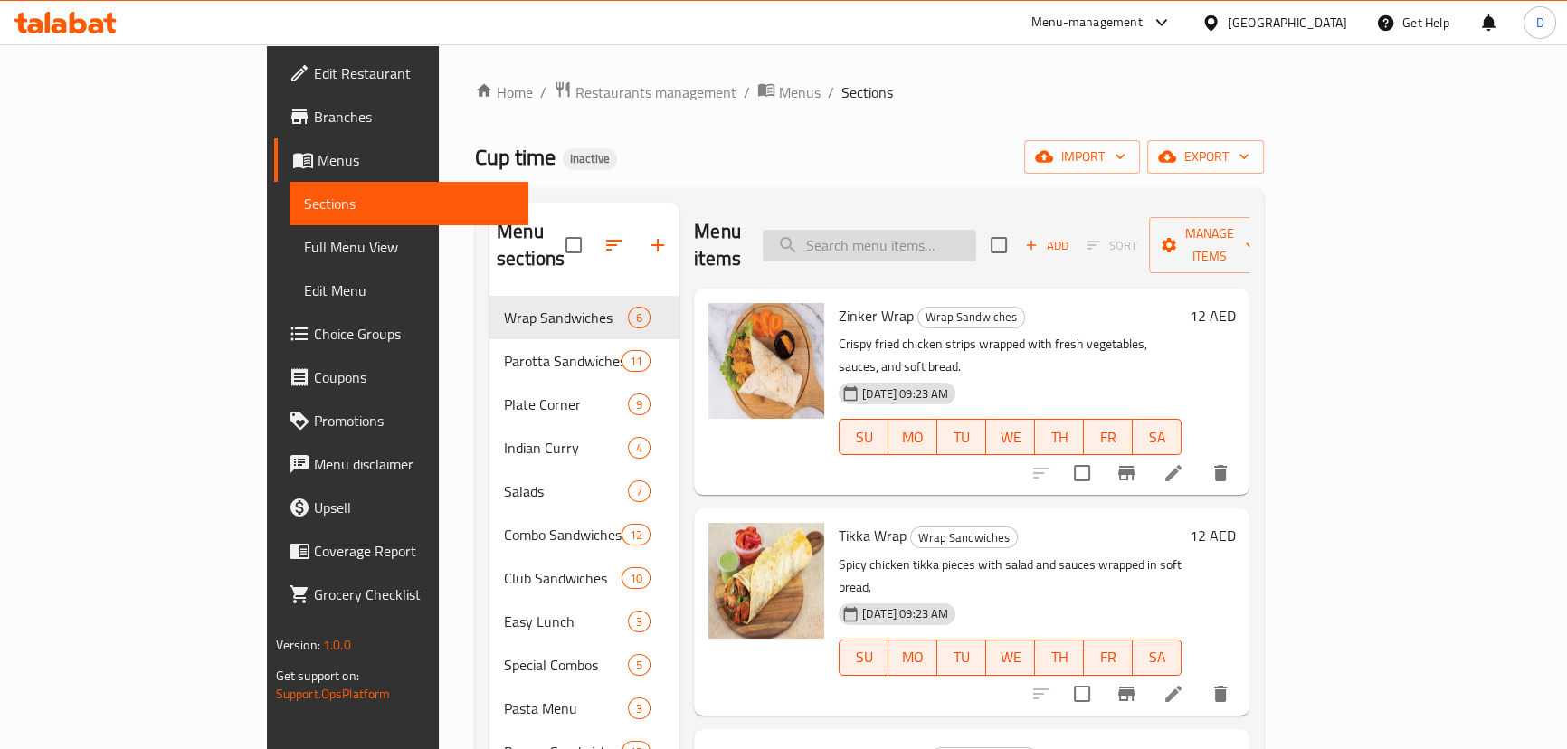
click at [876, 236] on input "search" at bounding box center [869, 246] width 213 height 32
paste input "3 pcs broasted chicken with fries, bun, Pepsi, and coleslaw."
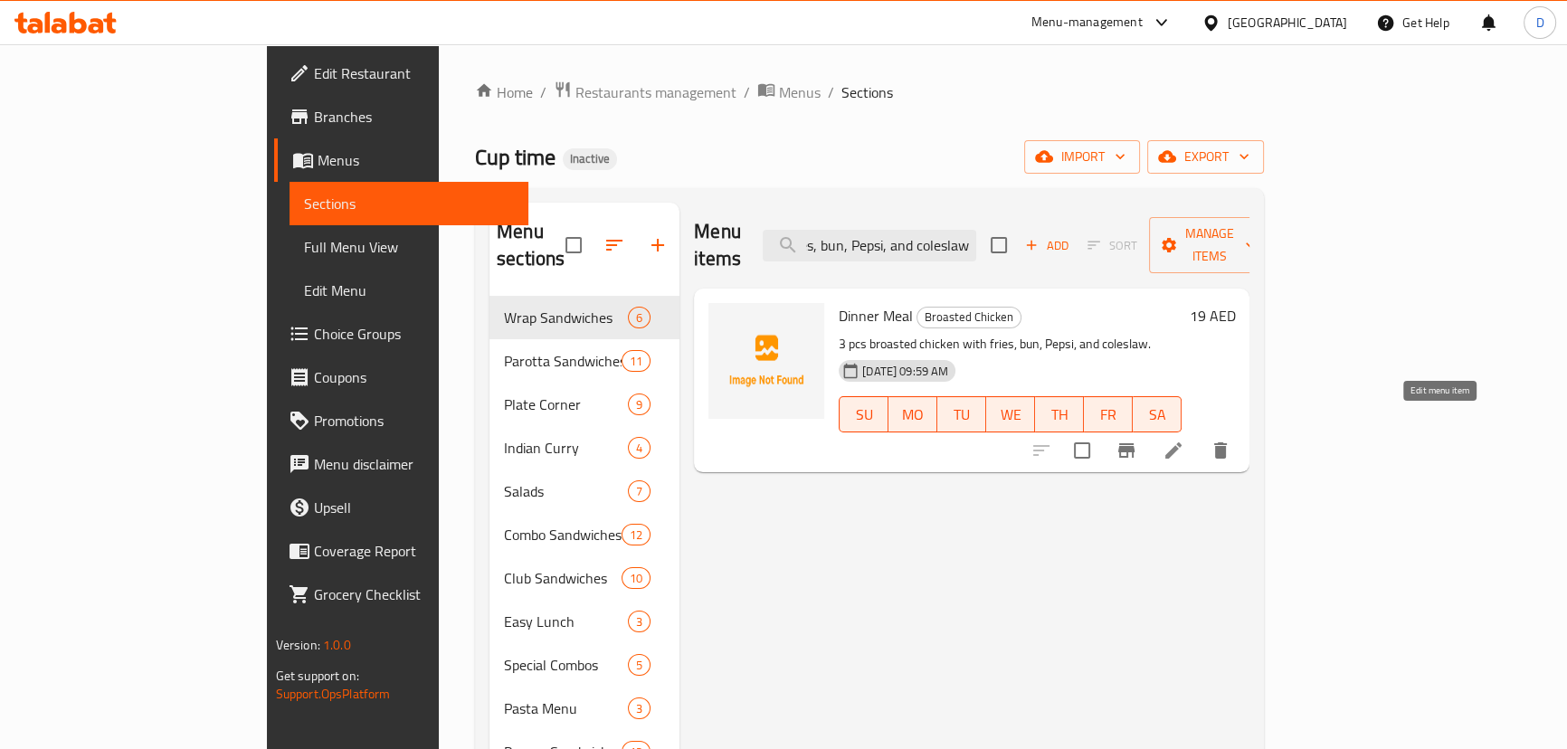
type input "3 pcs broasted chicken with fries, bun, Pepsi, and coleslaw."
click at [1181, 442] on icon at bounding box center [1173, 450] width 16 height 16
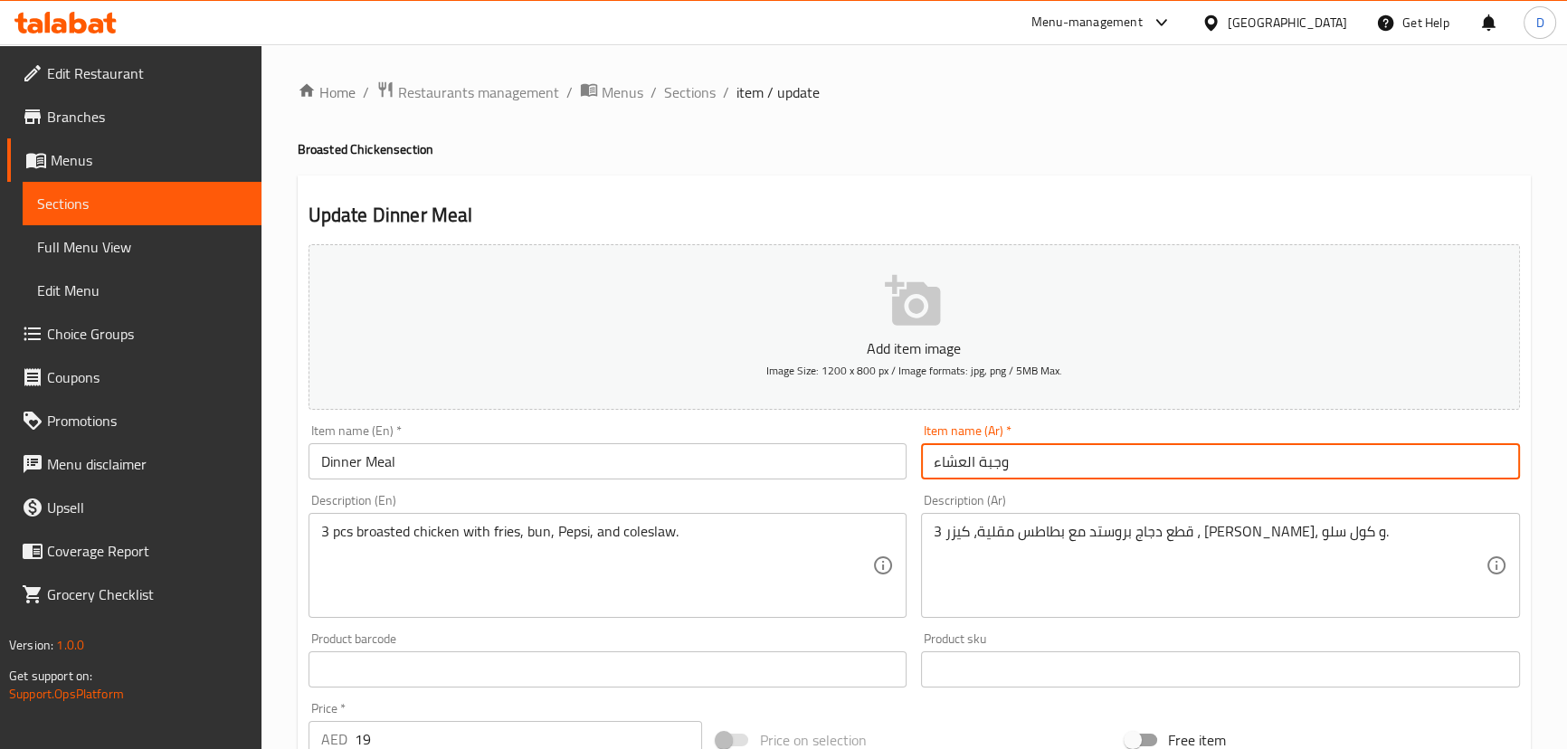
click at [948, 464] on input "وجبة العشاء" at bounding box center [1220, 461] width 599 height 36
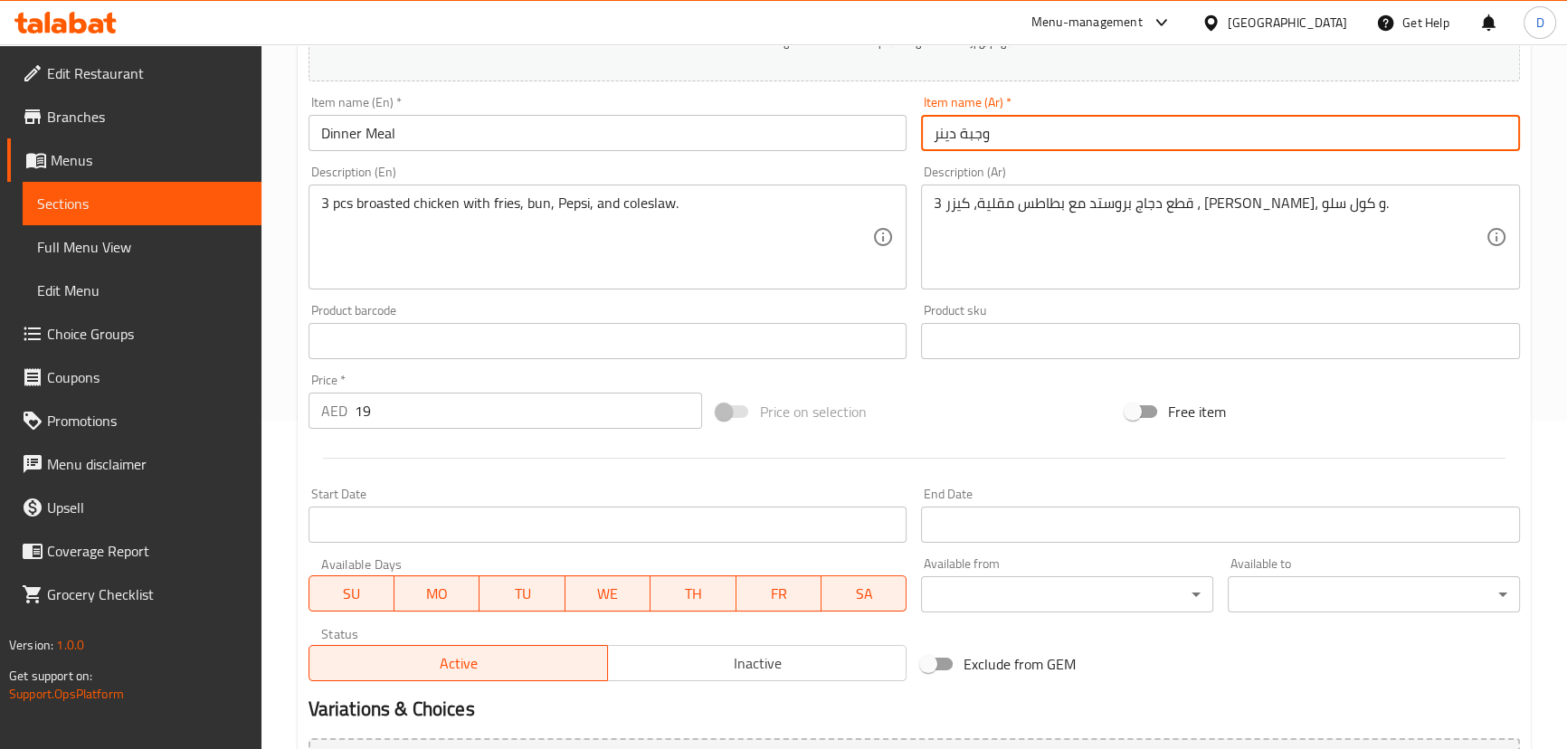
scroll to position [527, 0]
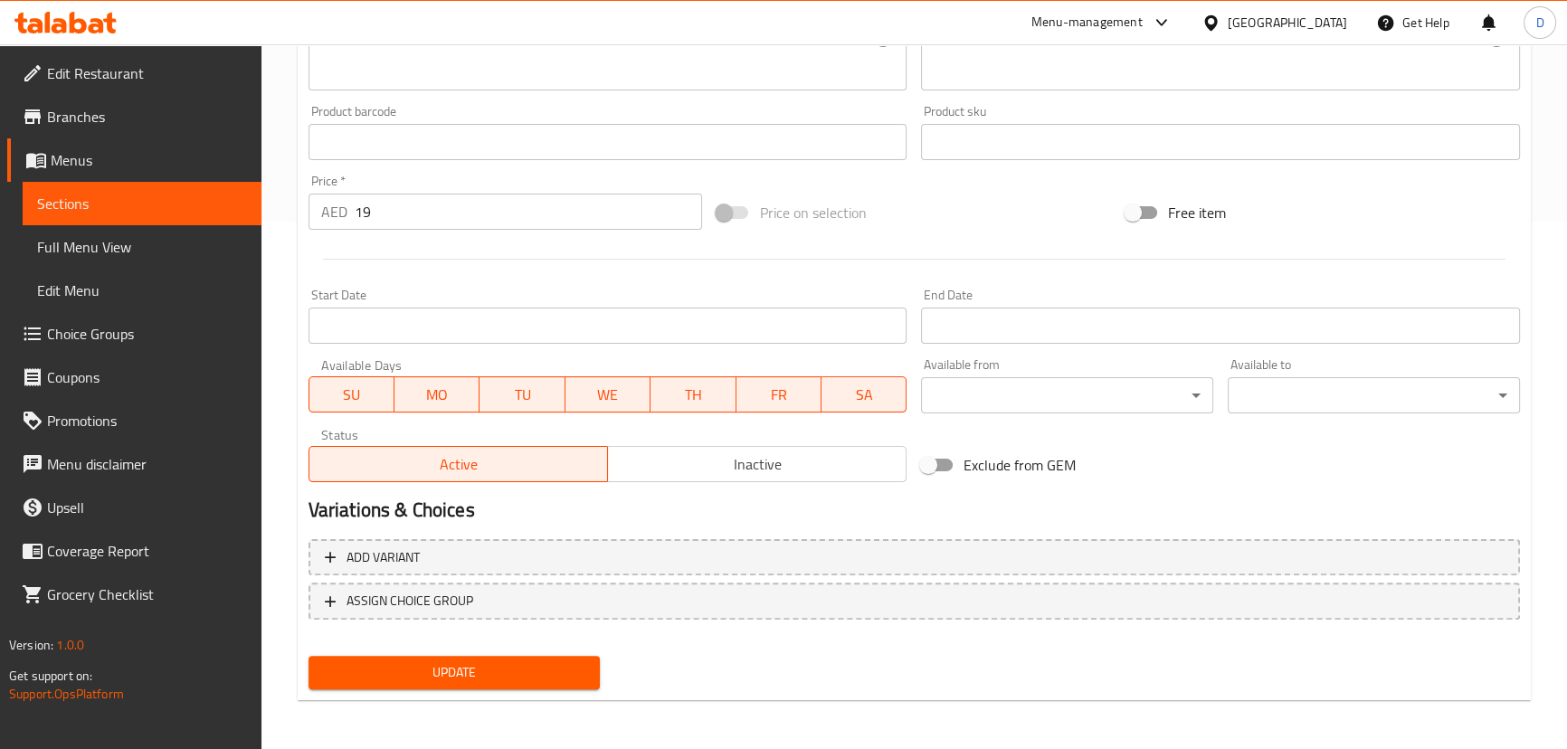
type input "وجبة دينر"
click at [483, 685] on button "Update" at bounding box center [454, 672] width 292 height 33
click at [218, 209] on span "Sections" at bounding box center [142, 204] width 210 height 22
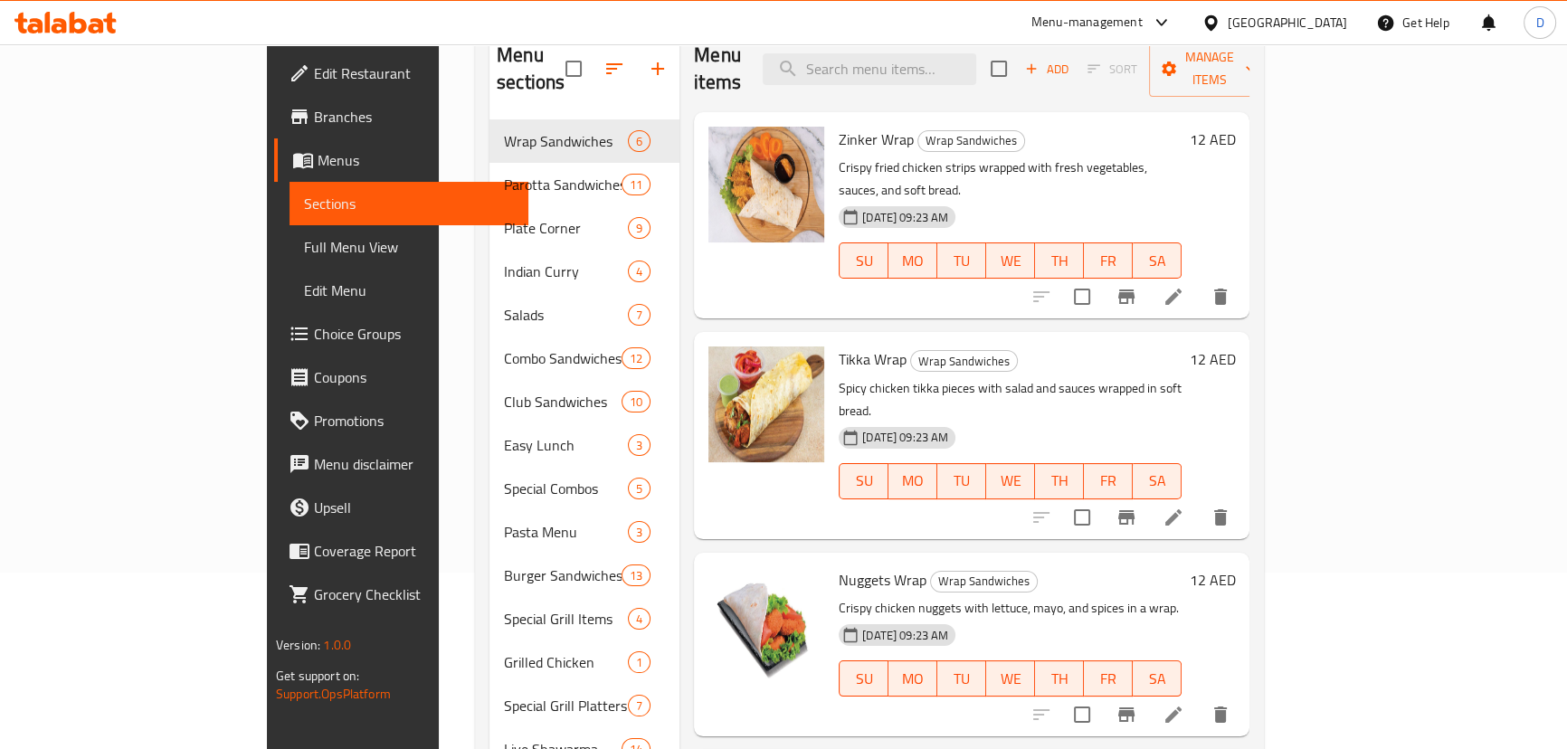
scroll to position [25, 0]
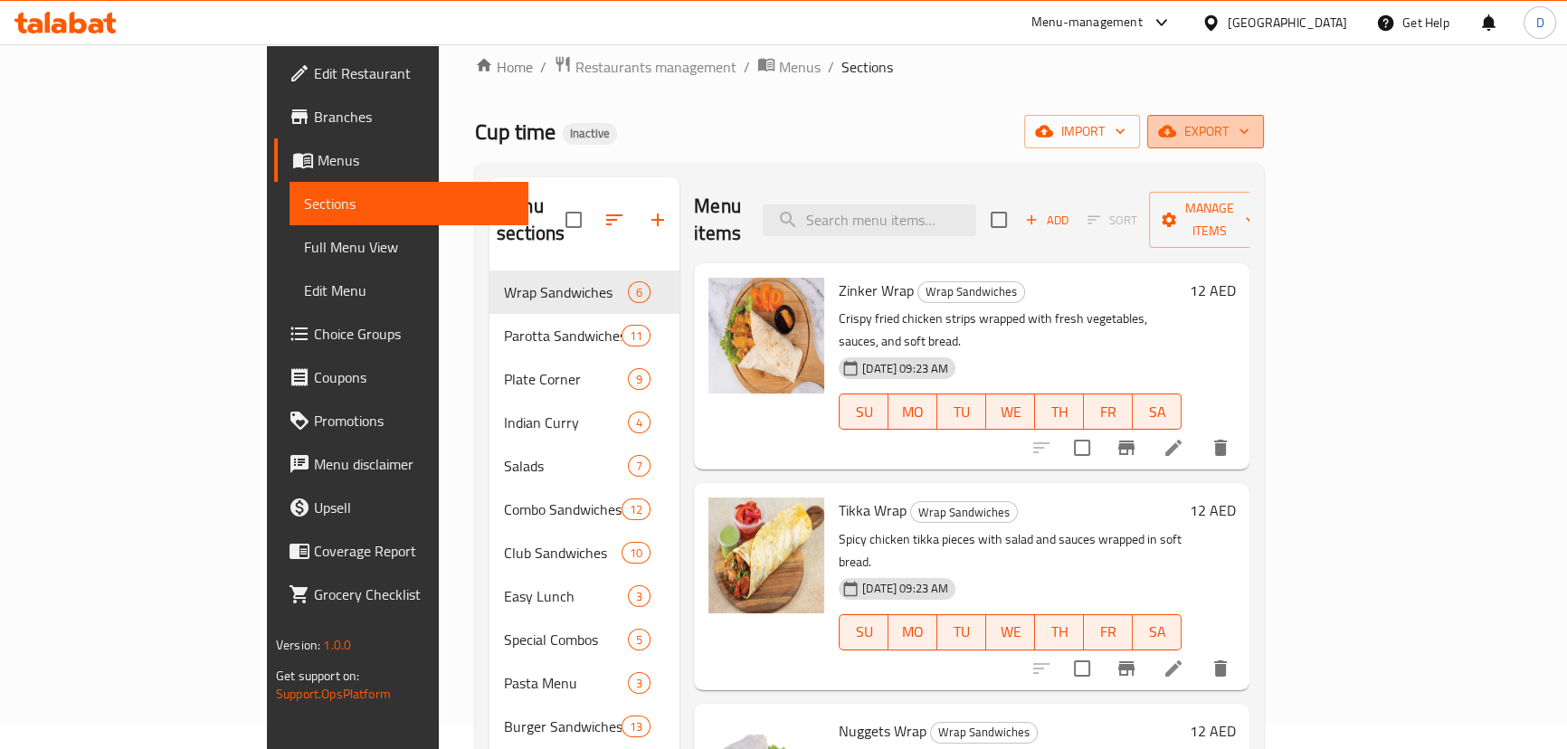
click at [1264, 144] on button "export" at bounding box center [1205, 131] width 117 height 33
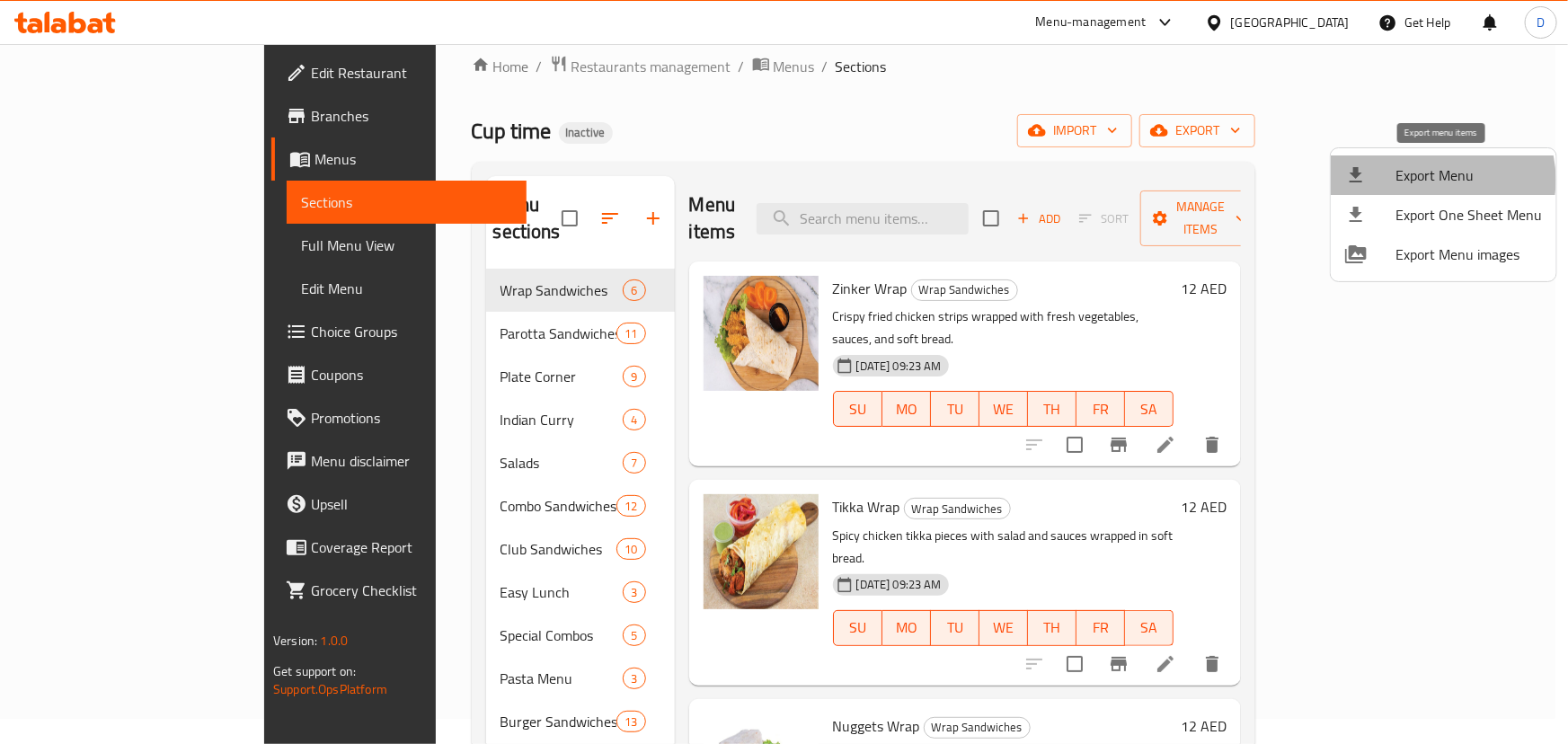
click at [1440, 180] on span "Export Menu" at bounding box center [1469, 176] width 146 height 22
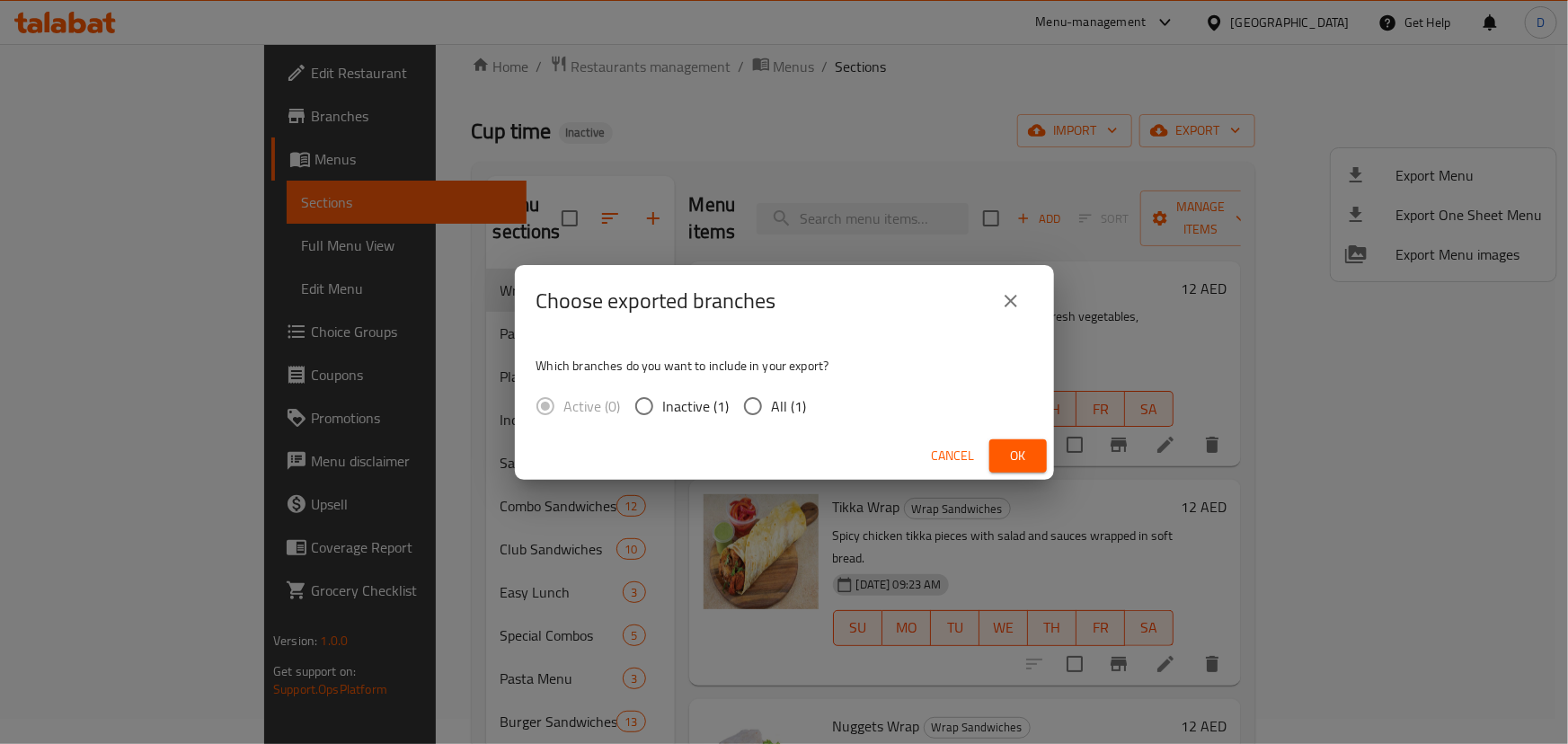
click at [781, 412] on span "All (1)" at bounding box center [789, 406] width 35 height 22
click at [772, 412] on input "All (1)" at bounding box center [753, 406] width 38 height 38
radio input "true"
click at [1002, 448] on button "Ok" at bounding box center [1019, 455] width 58 height 33
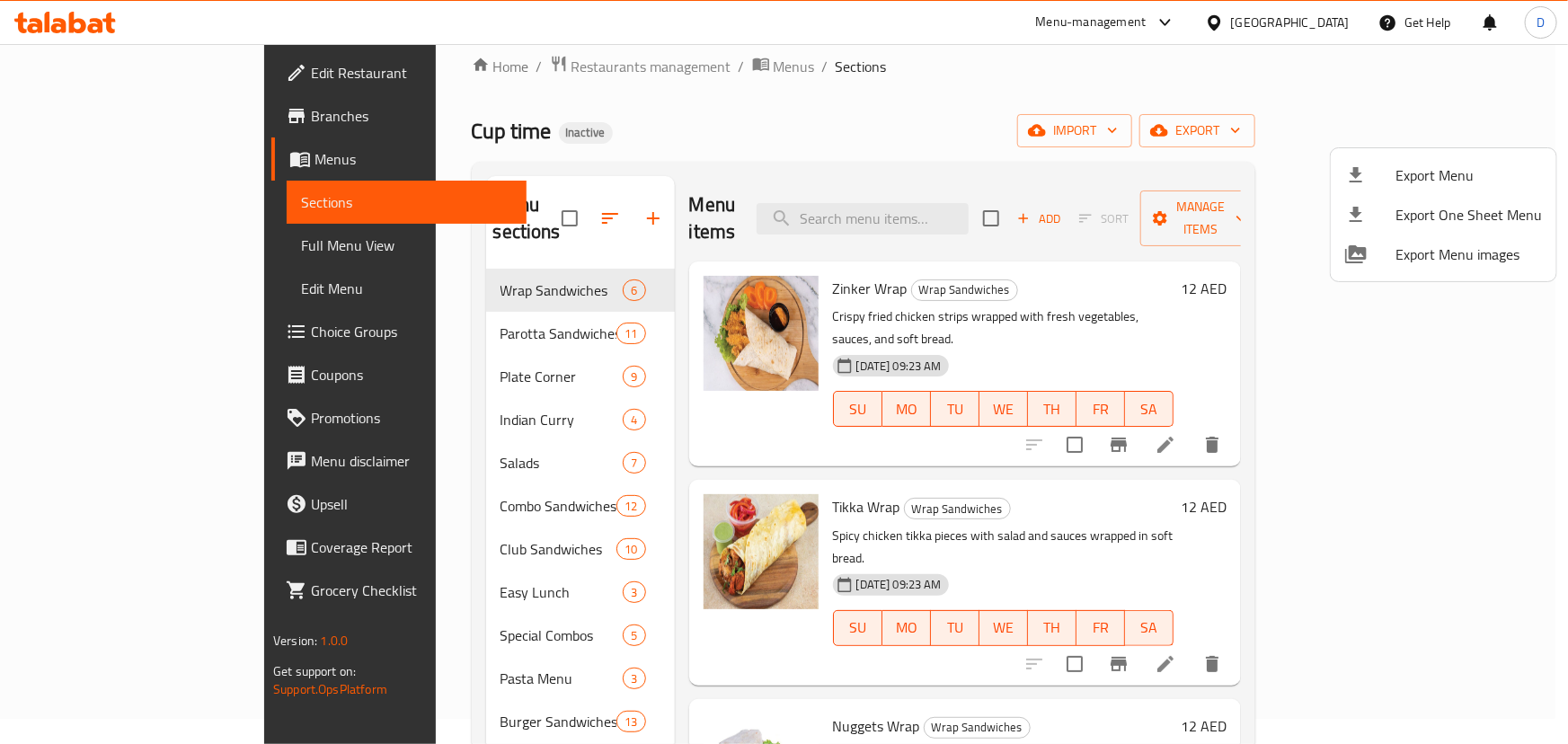
click at [506, 61] on div at bounding box center [784, 372] width 1568 height 744
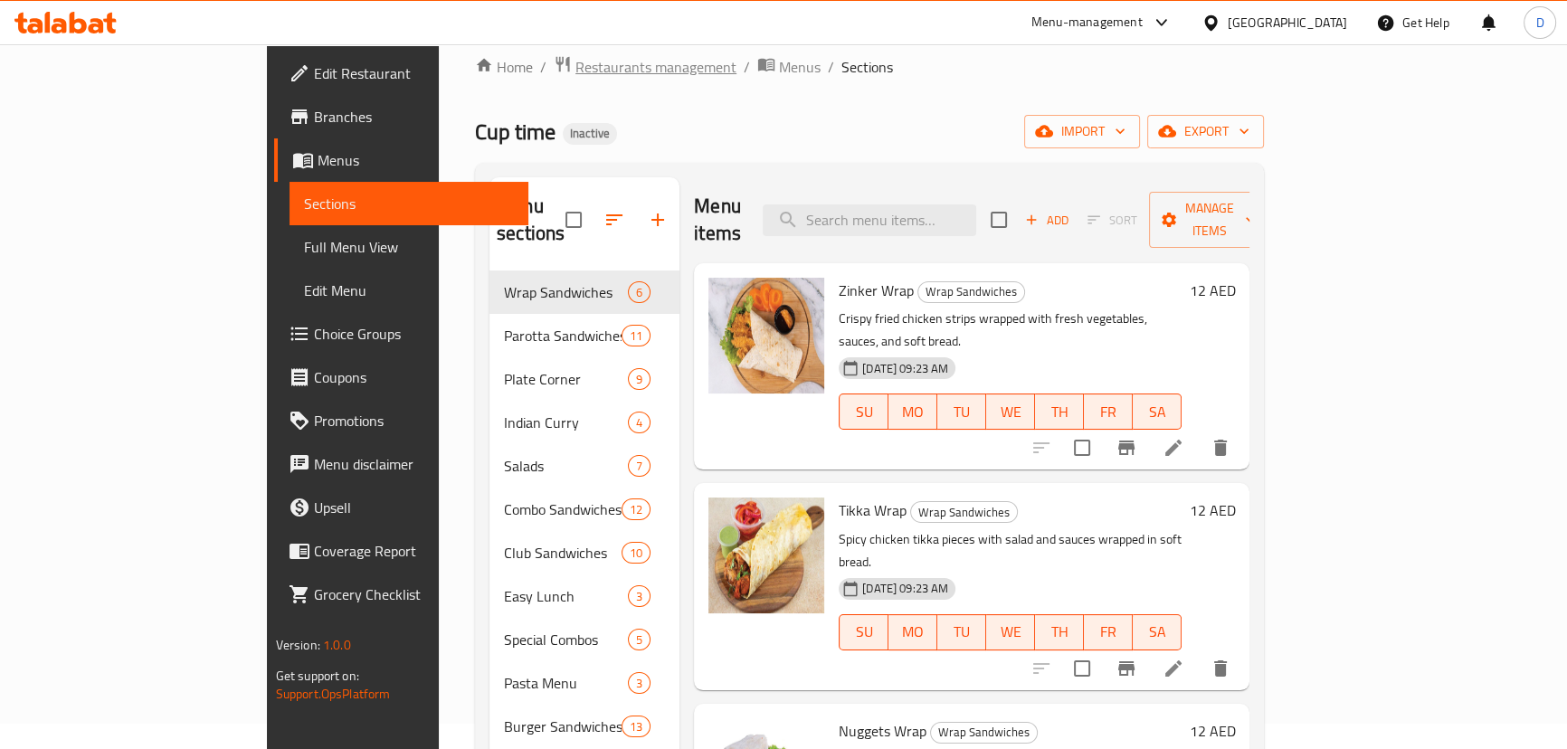
click at [575, 61] on span "Restaurants management" at bounding box center [655, 67] width 161 height 22
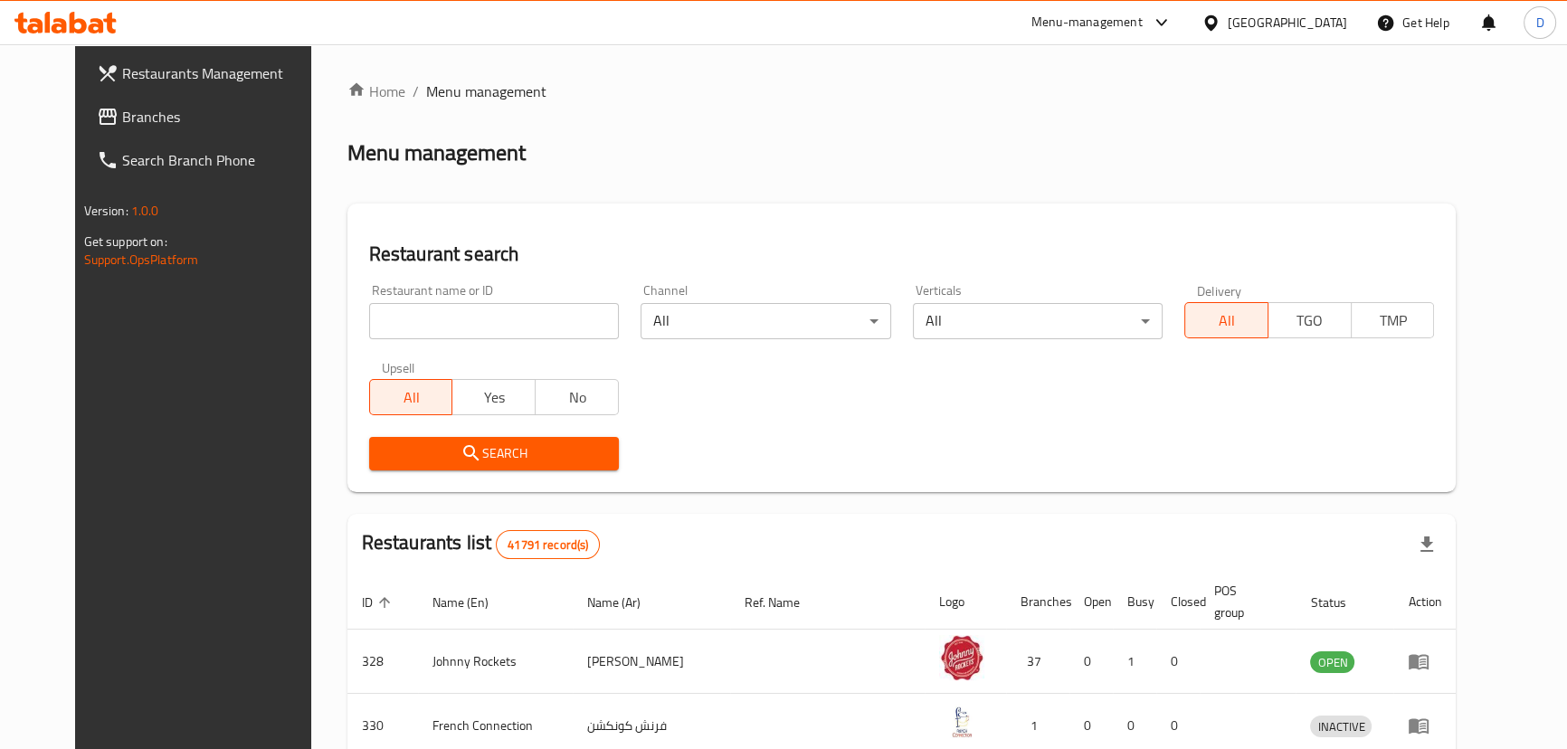
click at [176, 125] on span "Branches" at bounding box center [222, 117] width 200 height 22
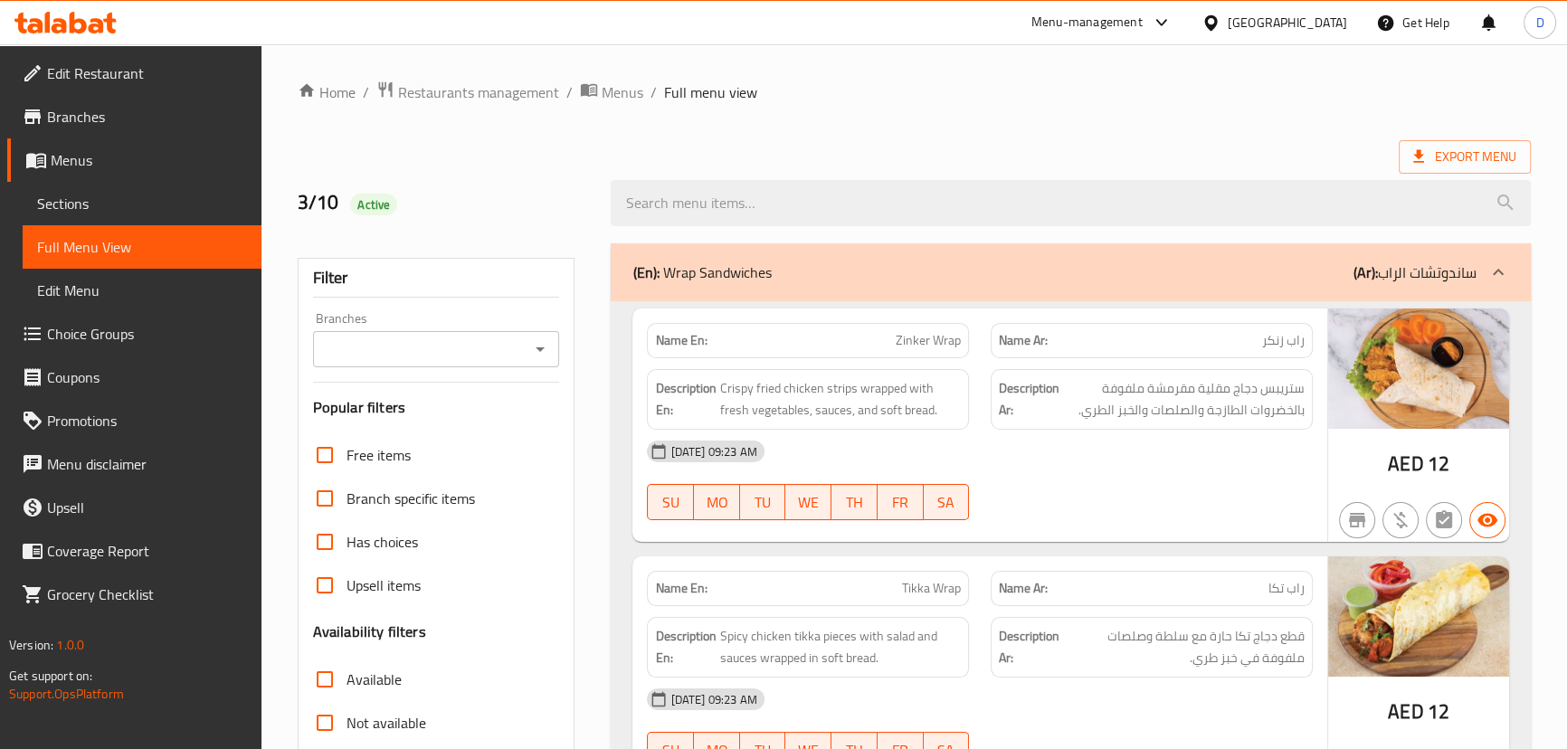
scroll to position [411, 0]
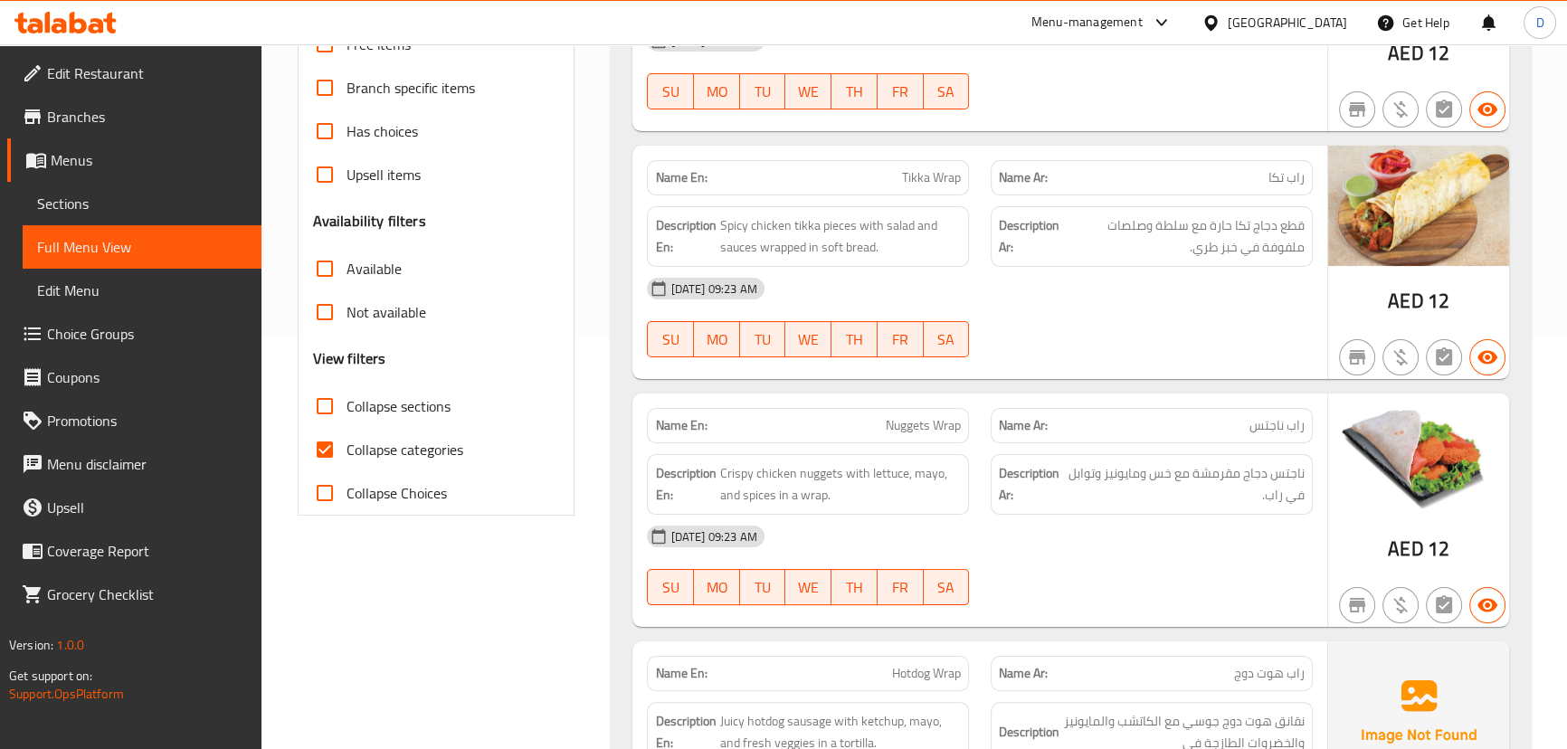
click at [335, 451] on input "Collapse categories" at bounding box center [324, 449] width 43 height 43
checkbox input "false"
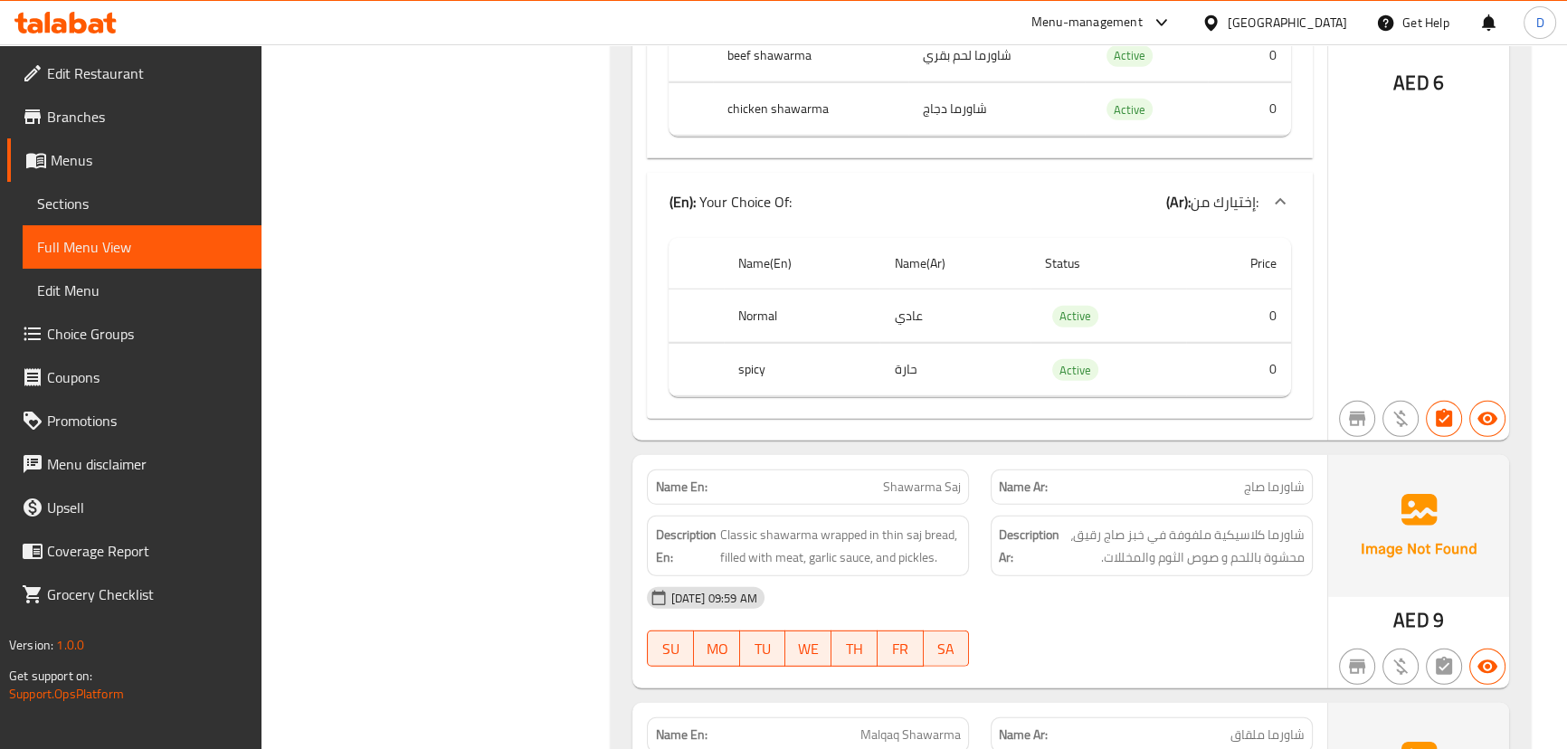
scroll to position [32295, 0]
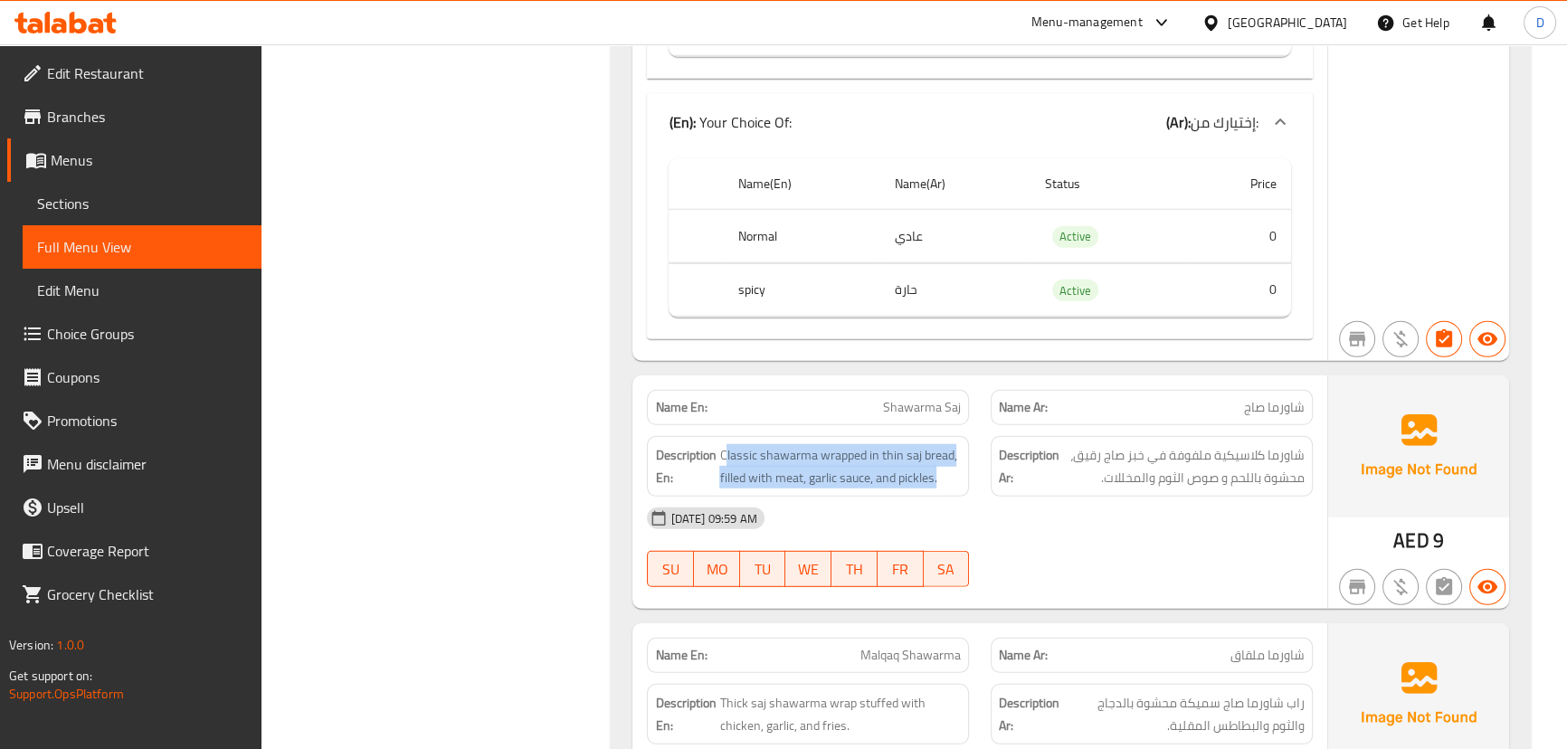
drag, startPoint x: 725, startPoint y: 269, endPoint x: 964, endPoint y: 286, distance: 239.4
click at [964, 436] on div "Description En: Classic shawarma wrapped in thin saj bread, filled with meat, g…" at bounding box center [808, 466] width 322 height 61
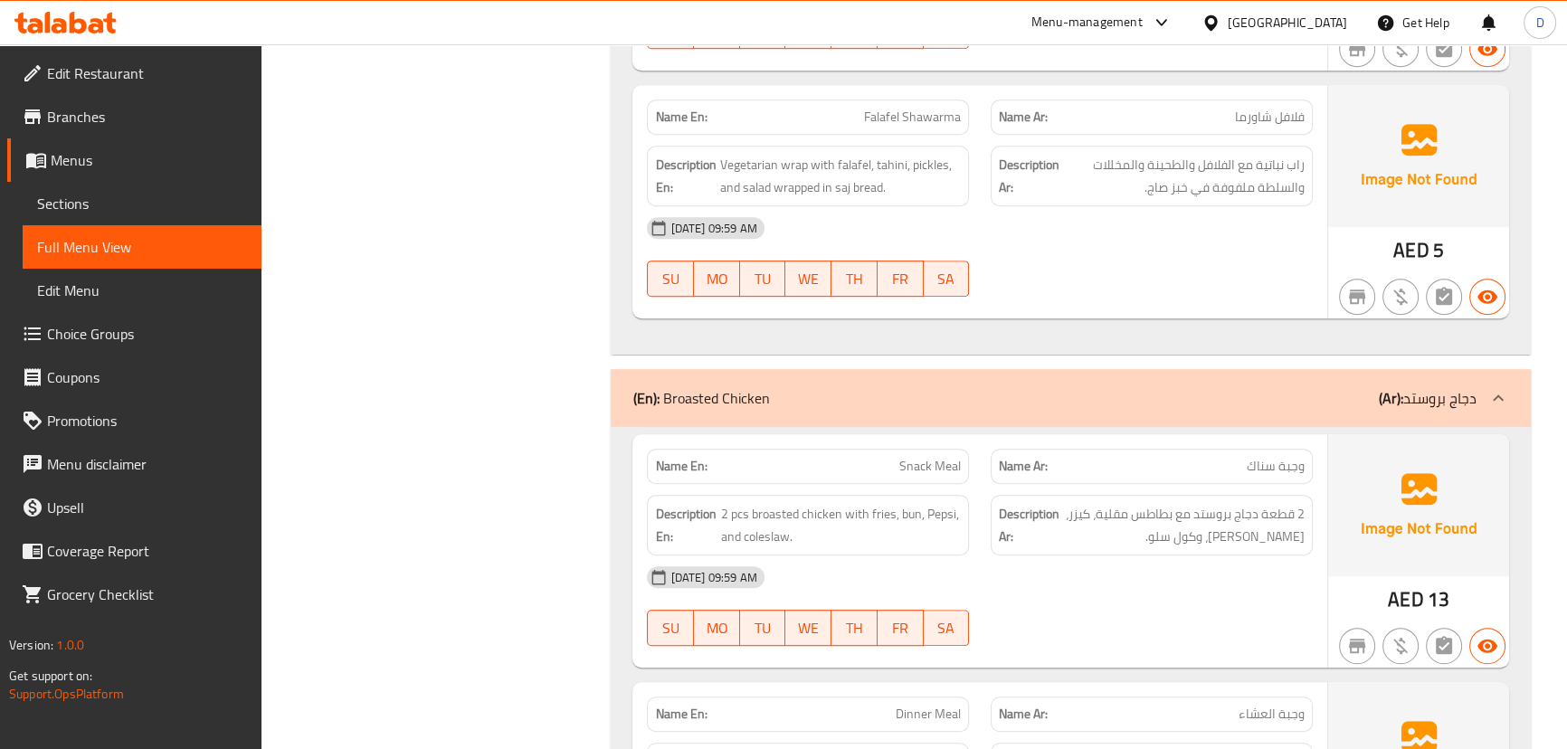
scroll to position [35584, 0]
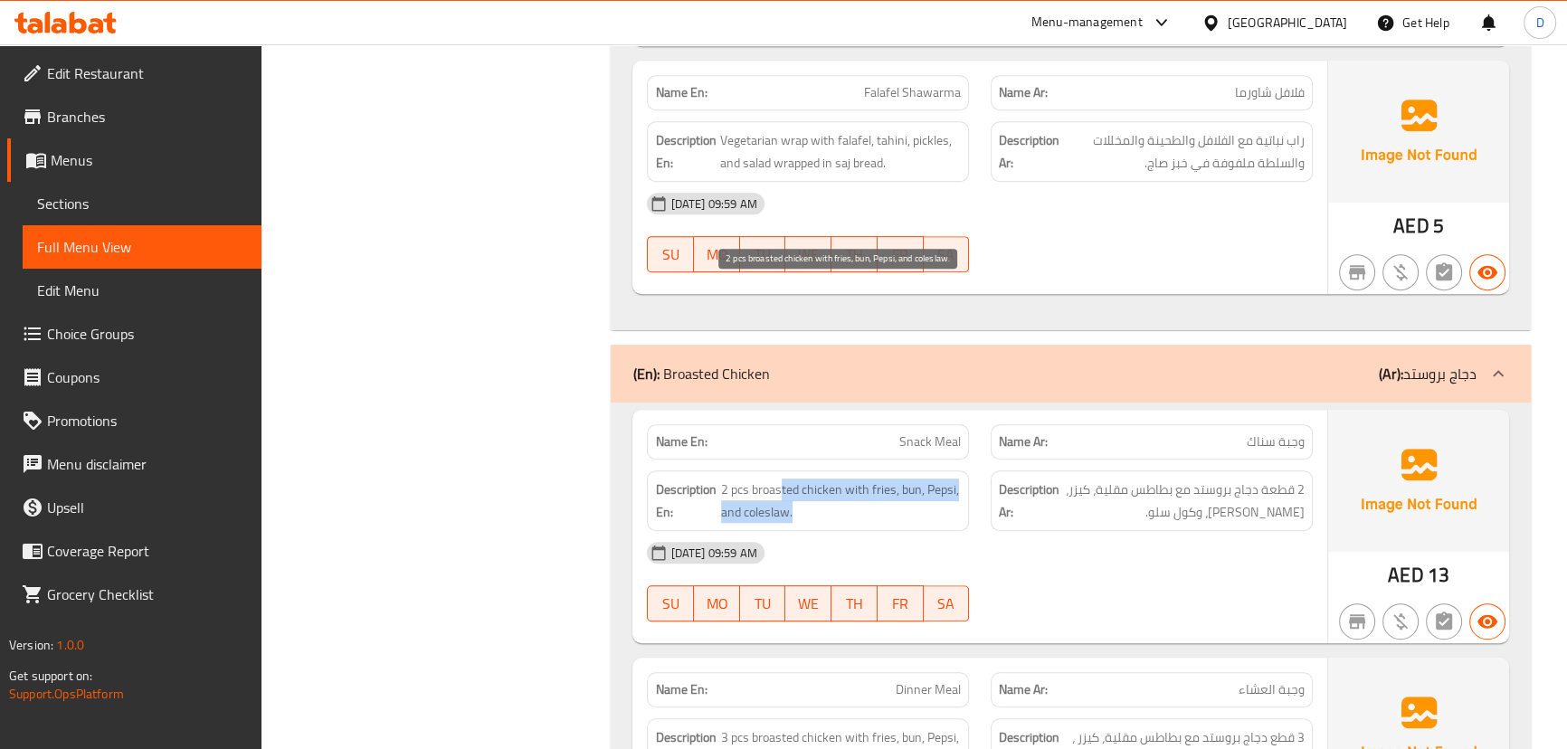
drag, startPoint x: 779, startPoint y: 289, endPoint x: 811, endPoint y: 309, distance: 38.6
click at [811, 478] on span "2 pcs broasted chicken with fries, bun, Pepsi, and coleslaw." at bounding box center [841, 500] width 240 height 44
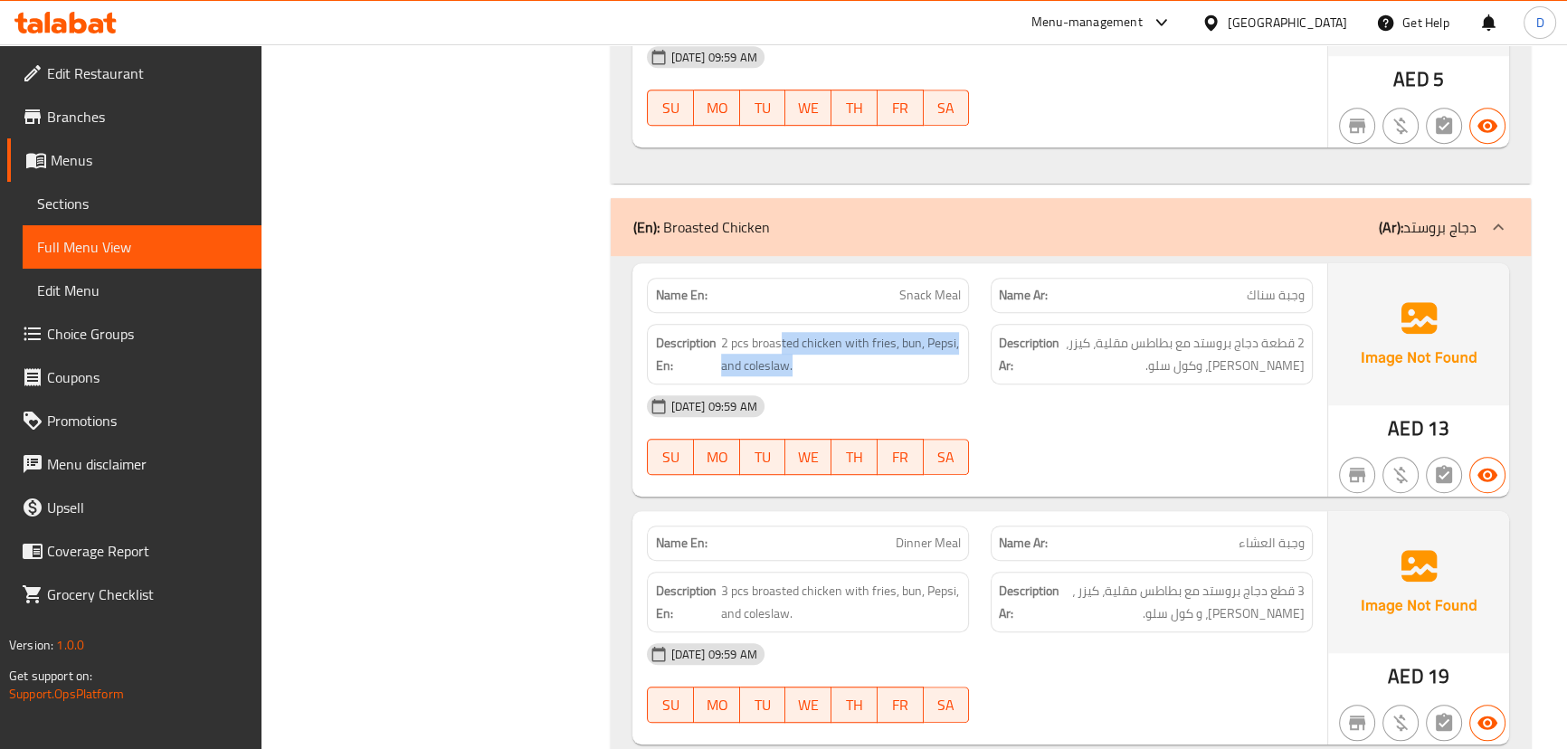
scroll to position [35831, 0]
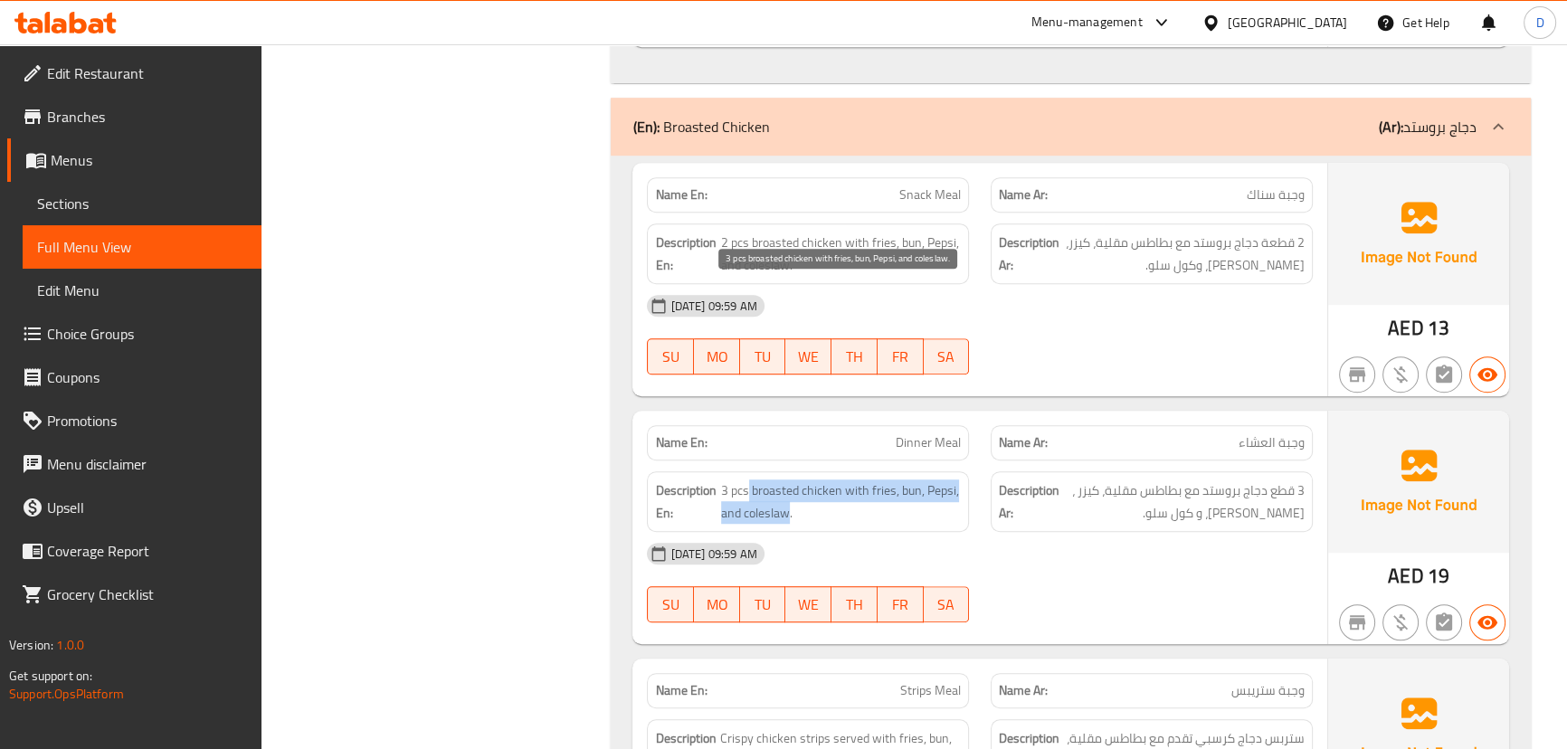
drag, startPoint x: 749, startPoint y: 298, endPoint x: 785, endPoint y: 317, distance: 40.5
click at [785, 479] on span "3 pcs broasted chicken with fries, bun, Pepsi, and coleslaw." at bounding box center [841, 501] width 240 height 44
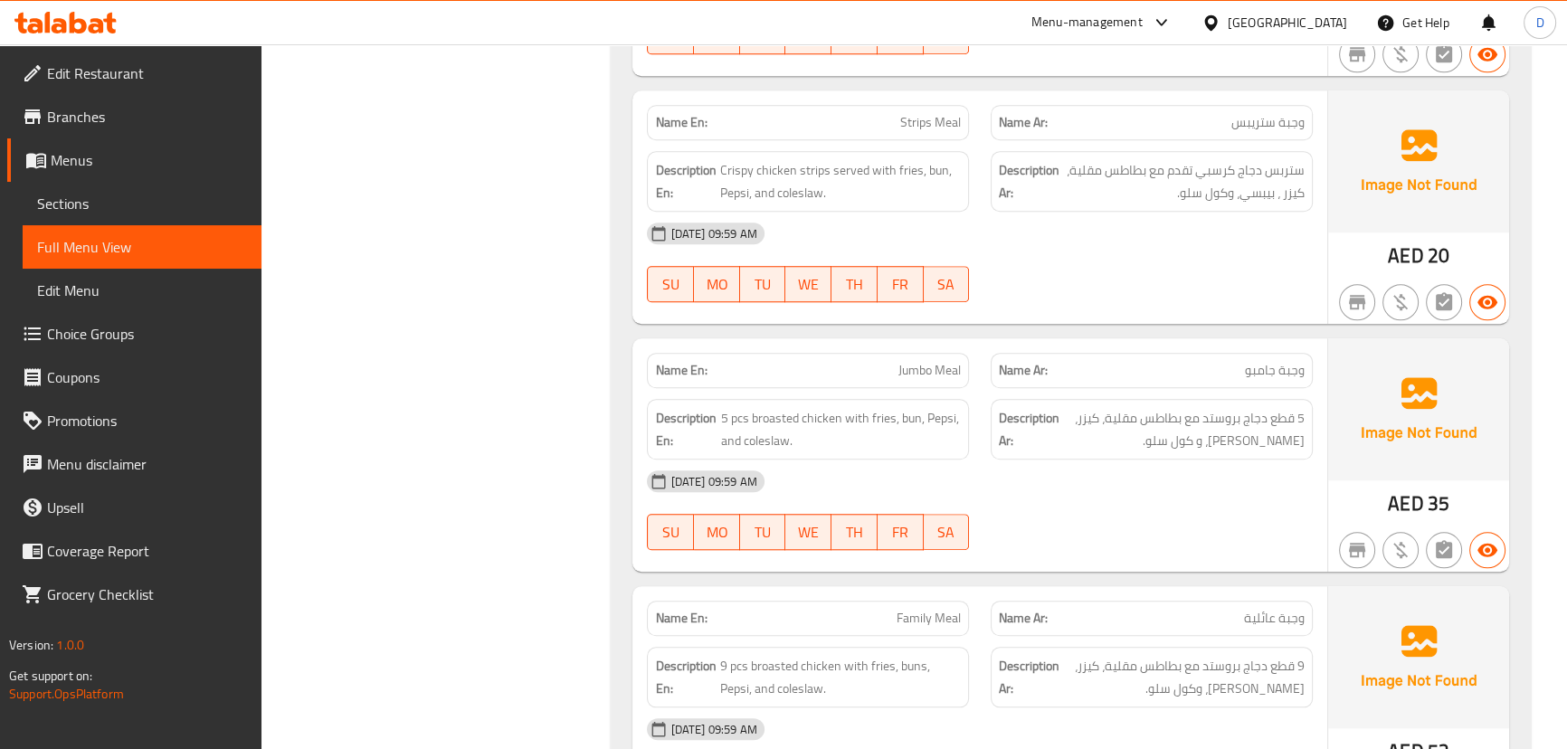
scroll to position [36407, 0]
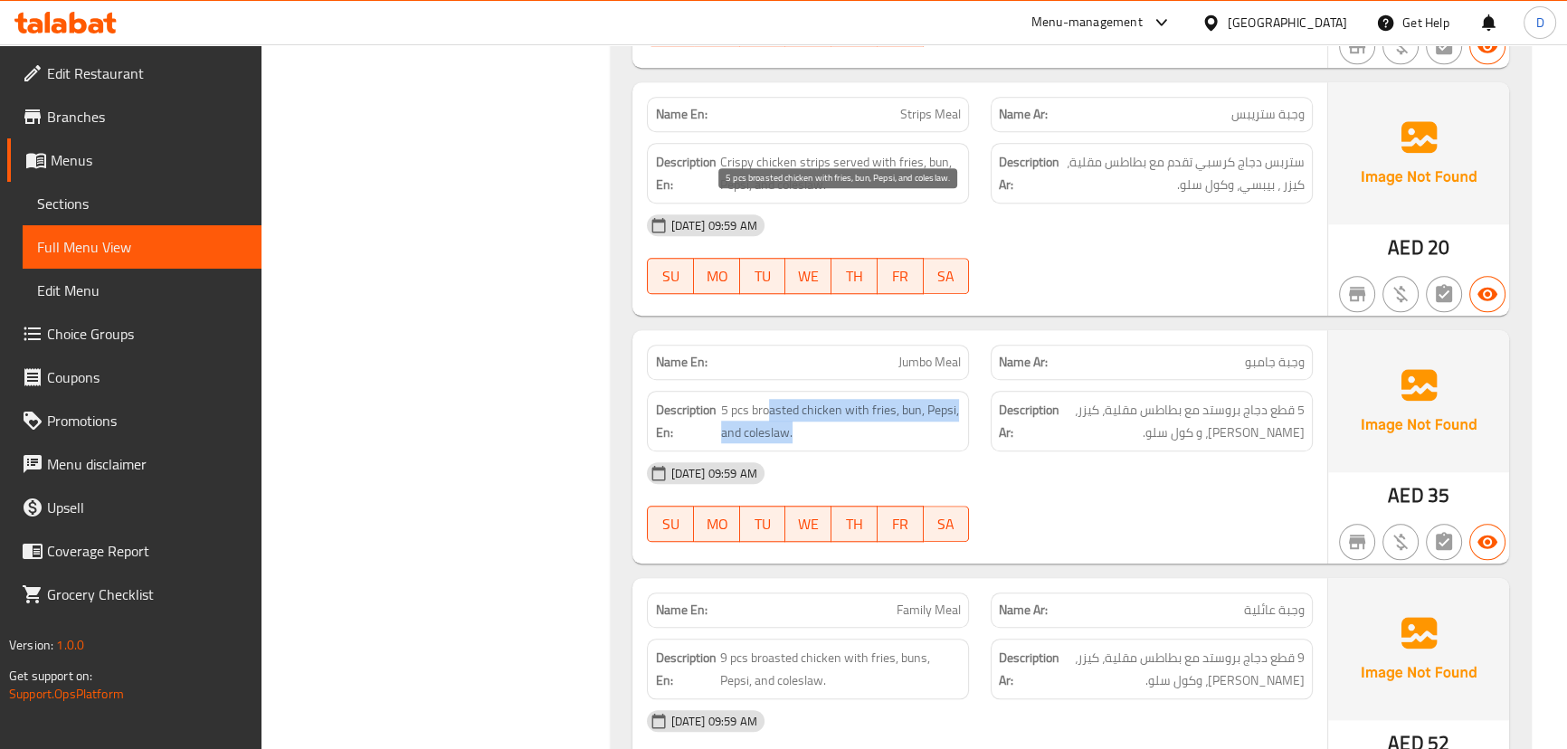
drag, startPoint x: 767, startPoint y: 218, endPoint x: 922, endPoint y: 225, distance: 154.8
click at [922, 399] on span "5 pcs broasted chicken with fries, bun, Pepsi, and coleslaw." at bounding box center [841, 421] width 240 height 44
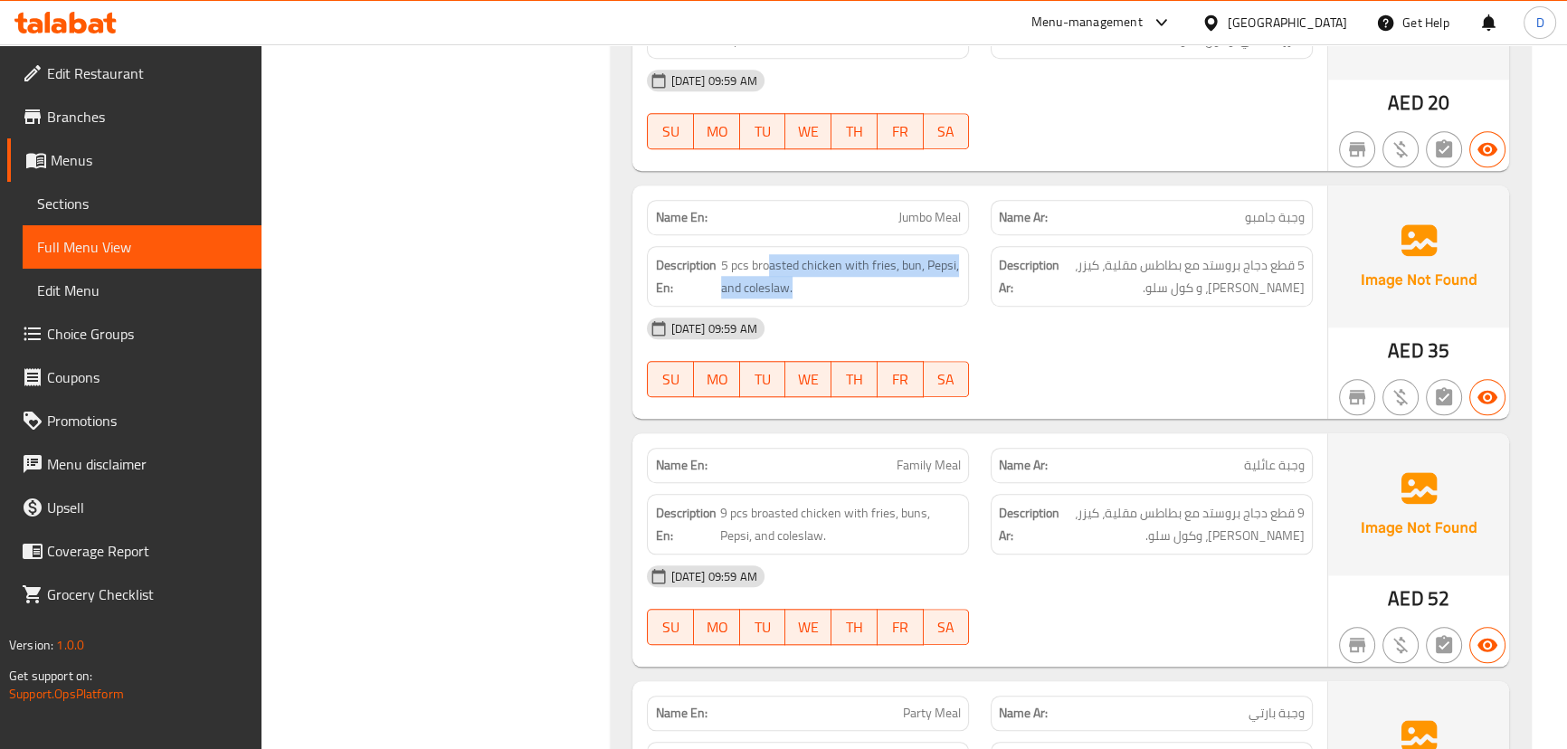
scroll to position [36570, 0]
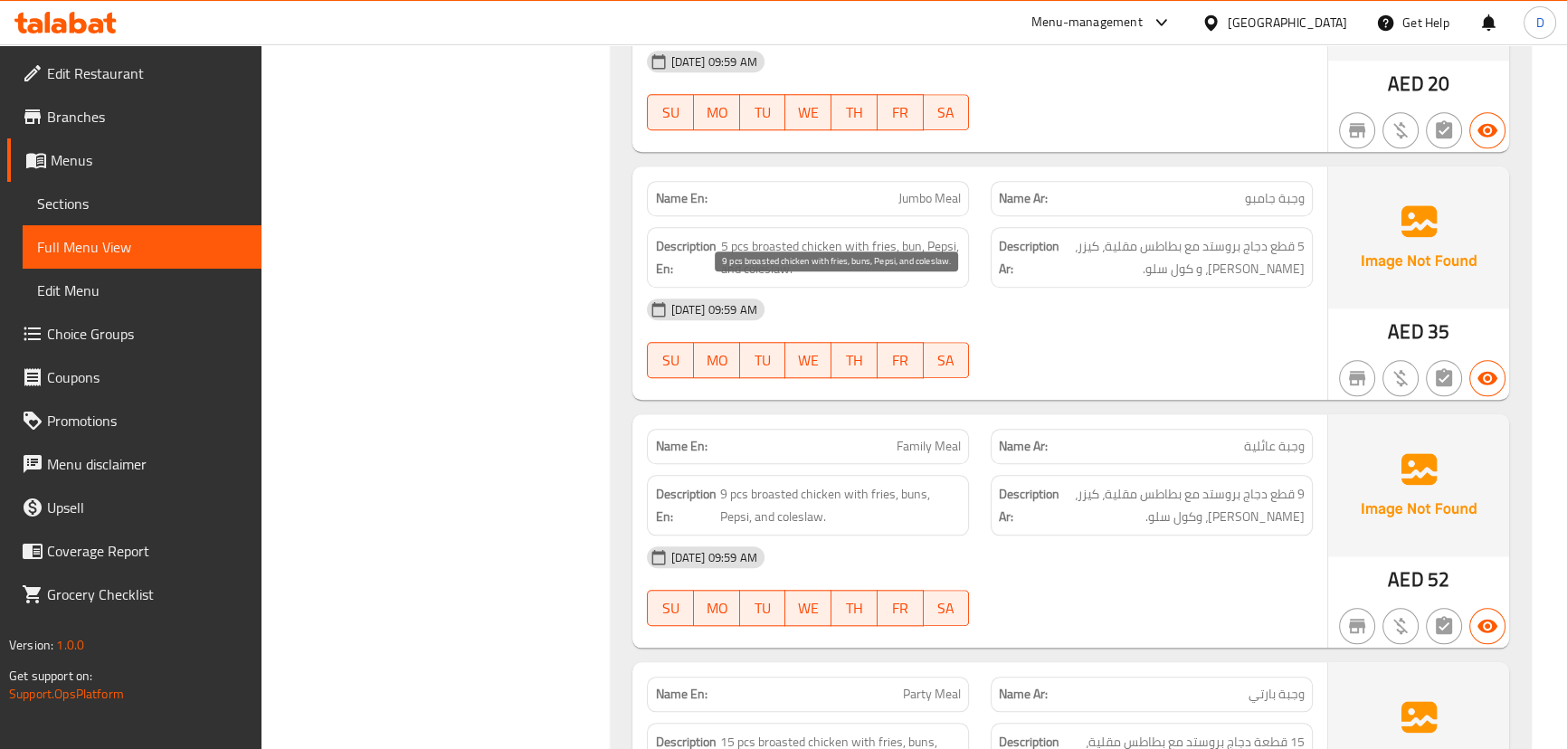
click at [753, 483] on span "9 pcs broasted chicken with fries, buns, Pepsi, and coleslaw." at bounding box center [840, 505] width 241 height 44
drag, startPoint x: 751, startPoint y: 299, endPoint x: 857, endPoint y: 322, distance: 108.2
click at [857, 483] on span "9 pcs broasted chicken with fries, buns, Pepsi, and coleslaw." at bounding box center [840, 505] width 241 height 44
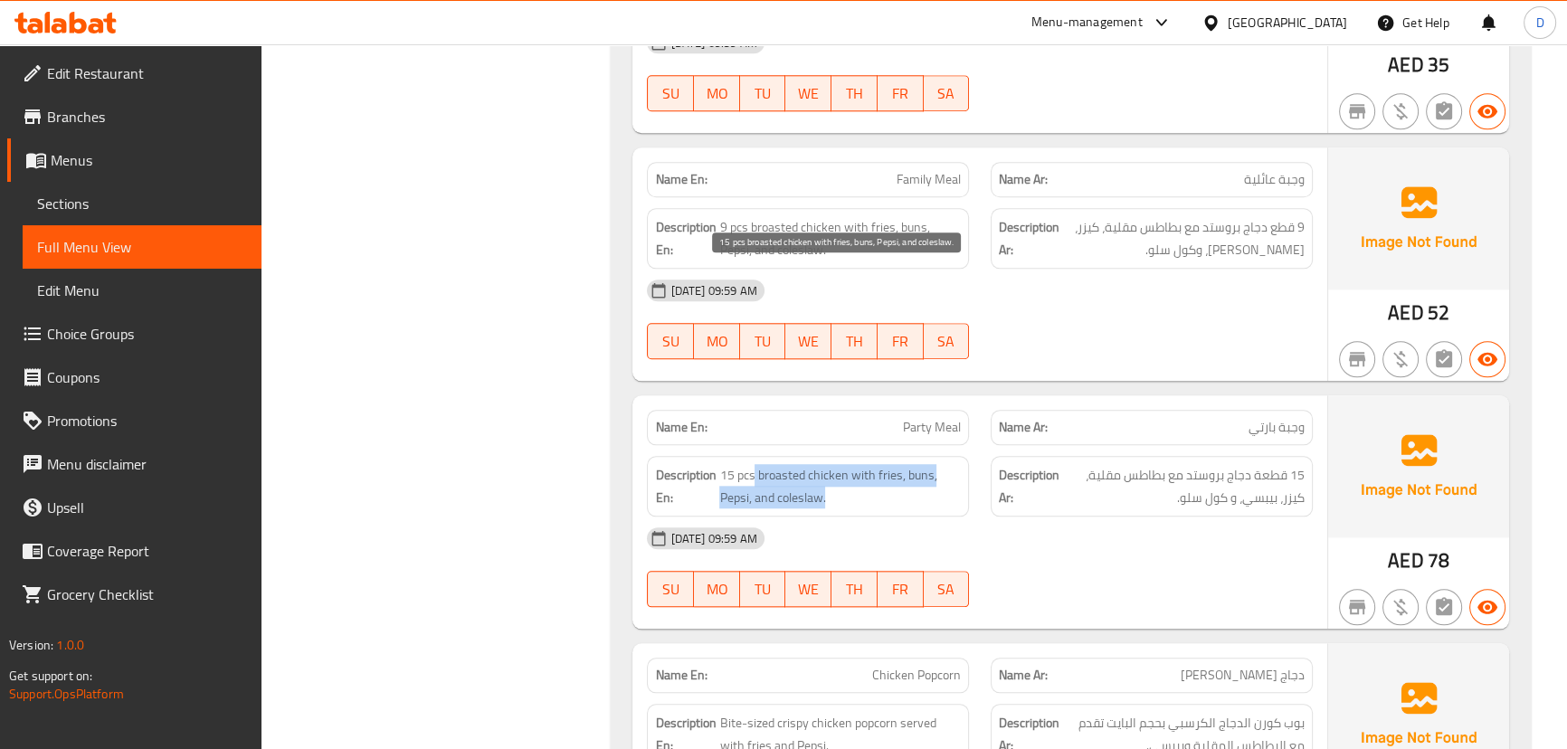
drag, startPoint x: 753, startPoint y: 270, endPoint x: 831, endPoint y: 298, distance: 83.0
click at [831, 464] on span "15 pcs broasted chicken with fries, buns, Pepsi, and coleslaw." at bounding box center [840, 486] width 242 height 44
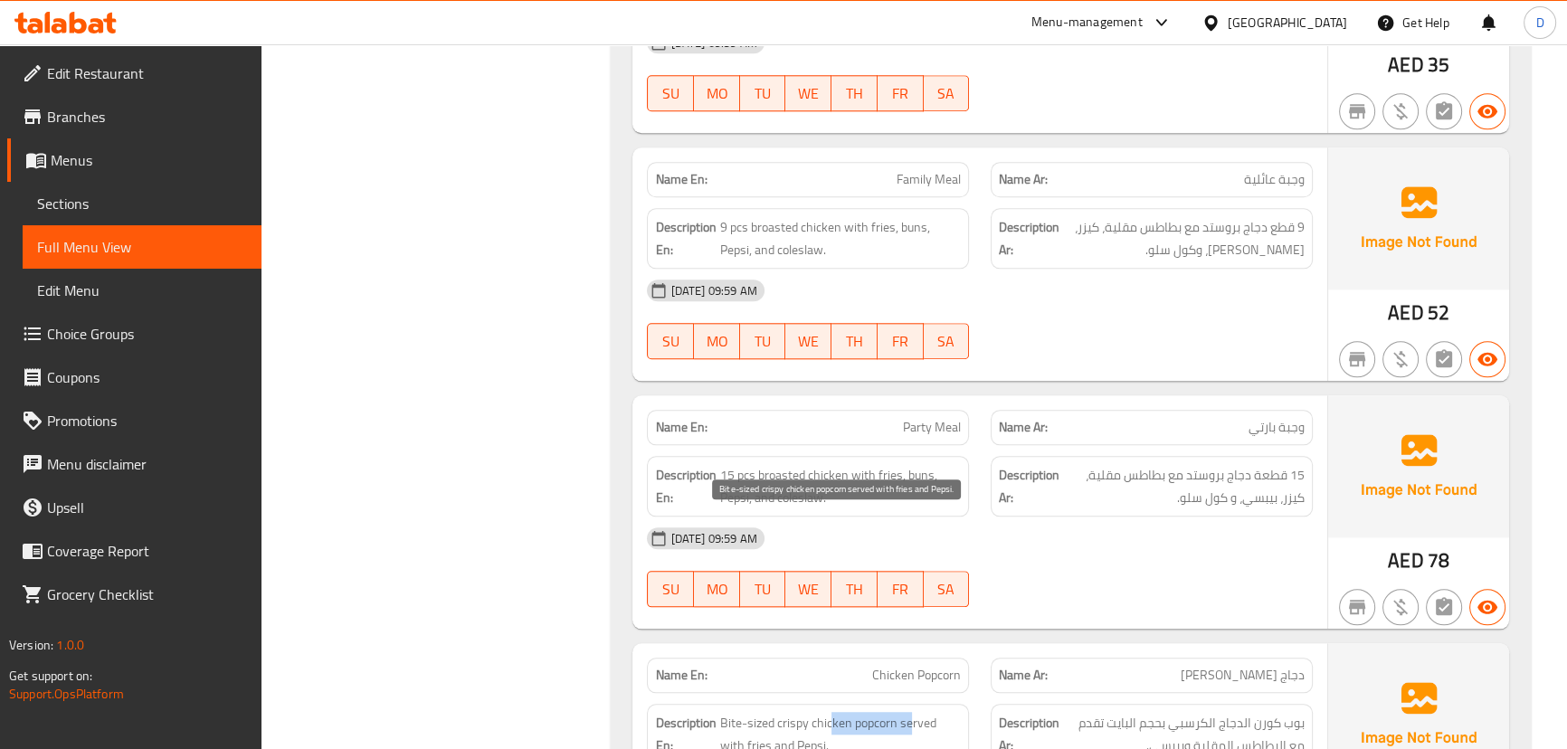
drag, startPoint x: 831, startPoint y: 521, endPoint x: 909, endPoint y: 531, distance: 78.4
click at [909, 712] on span "Bite-sized crispy chicken popcorn served with fries and Pepsi." at bounding box center [840, 734] width 242 height 44
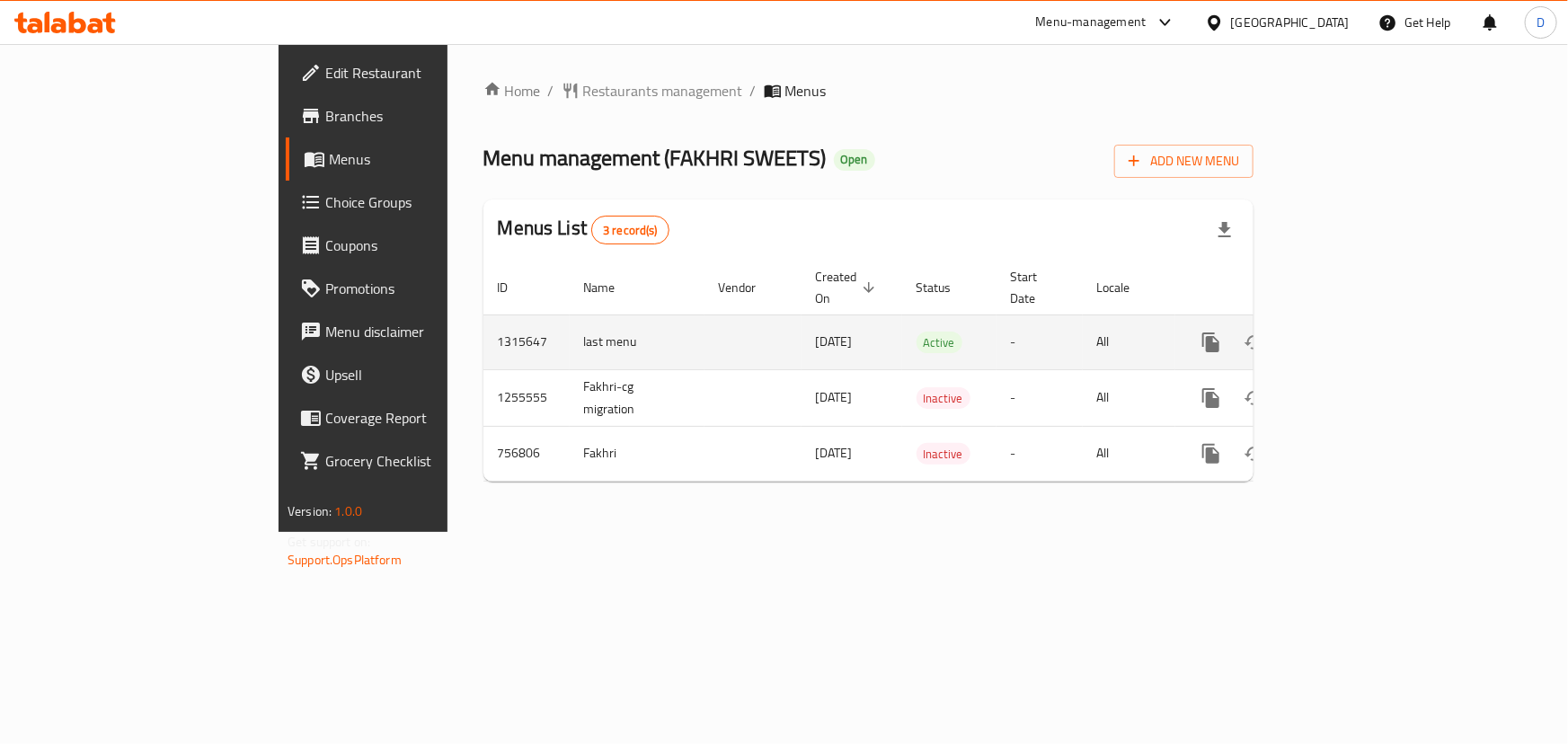
click at [1351, 332] on icon "enhanced table" at bounding box center [1341, 343] width 22 height 22
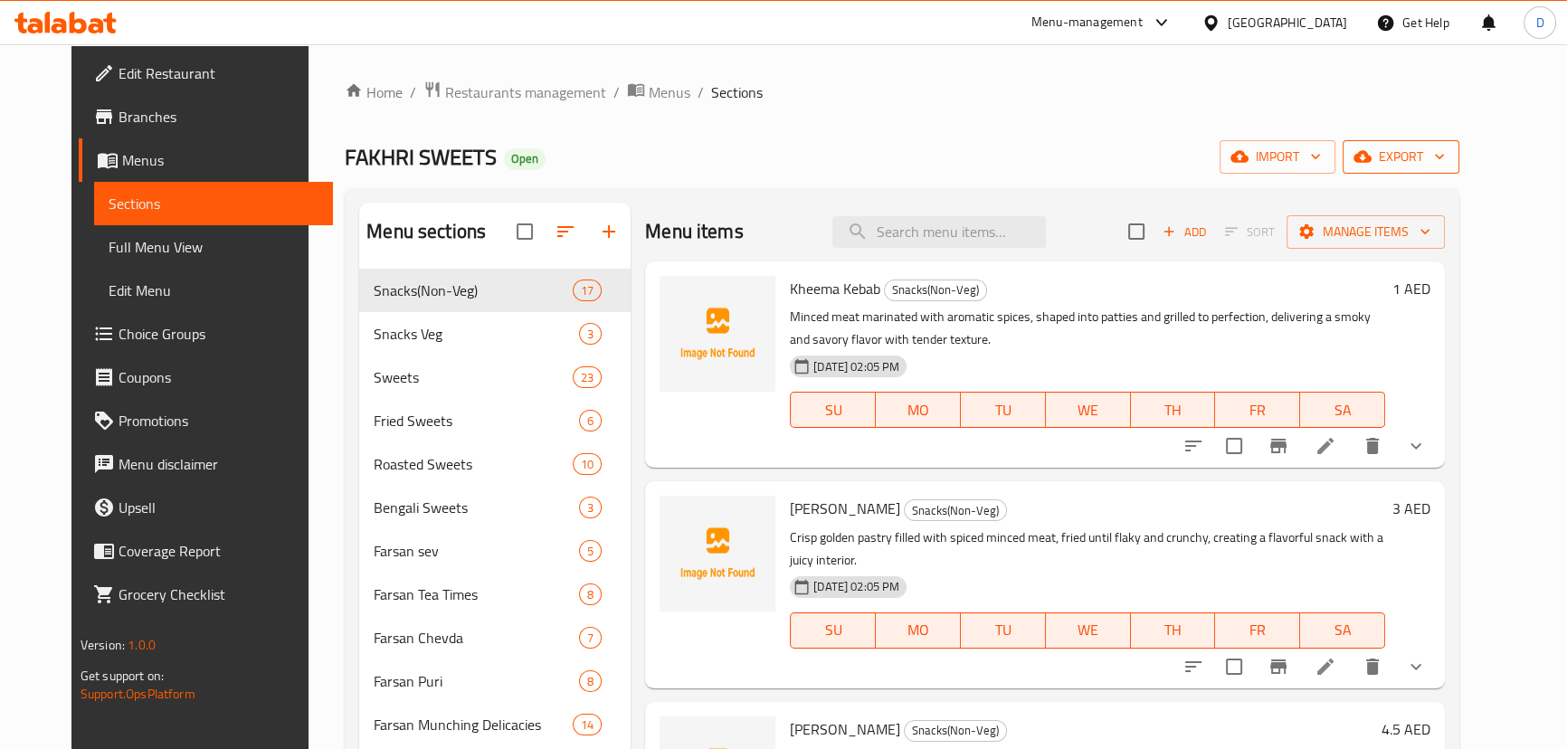
click at [1445, 163] on span "export" at bounding box center [1401, 157] width 88 height 23
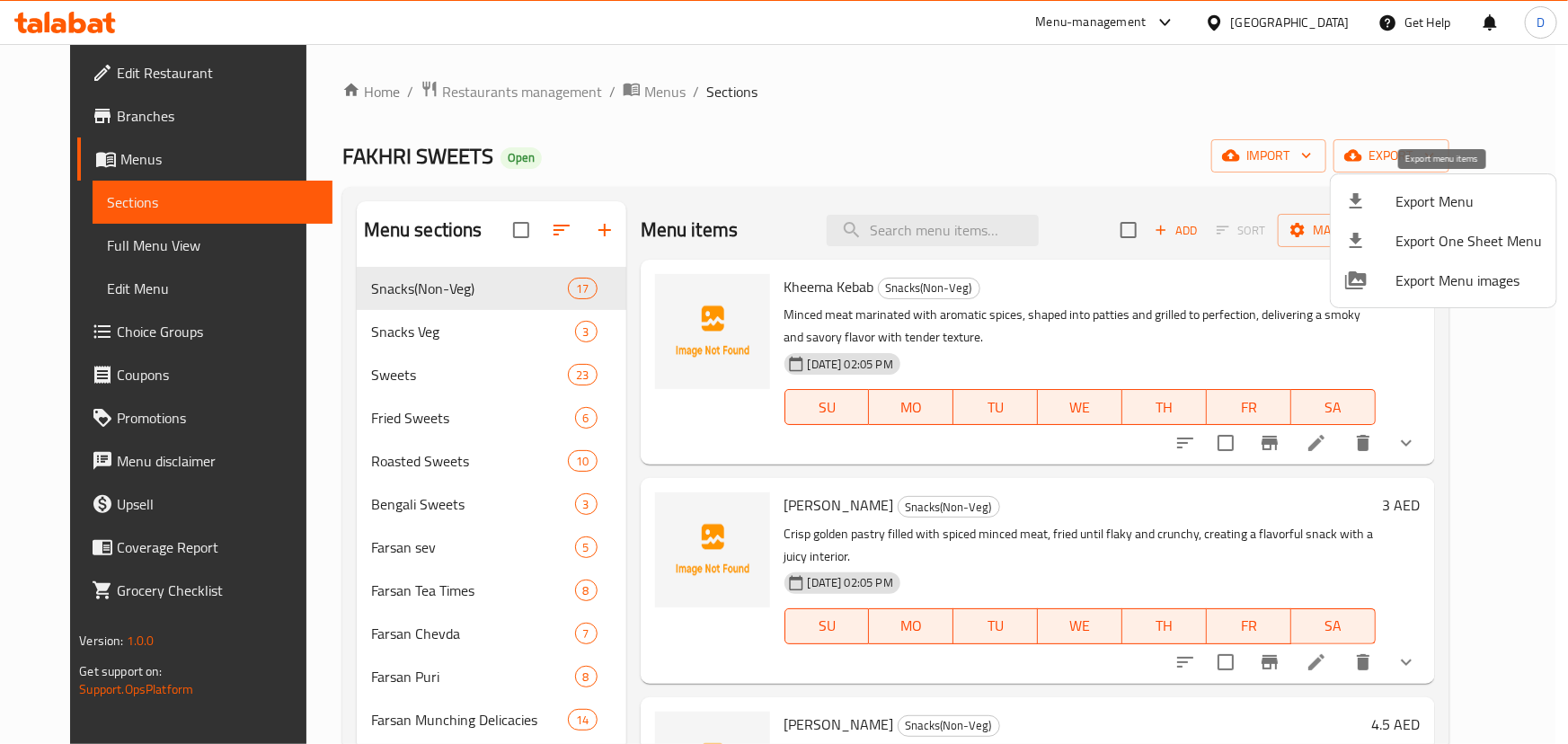
click at [1479, 186] on li "Export Menu" at bounding box center [1444, 202] width 226 height 40
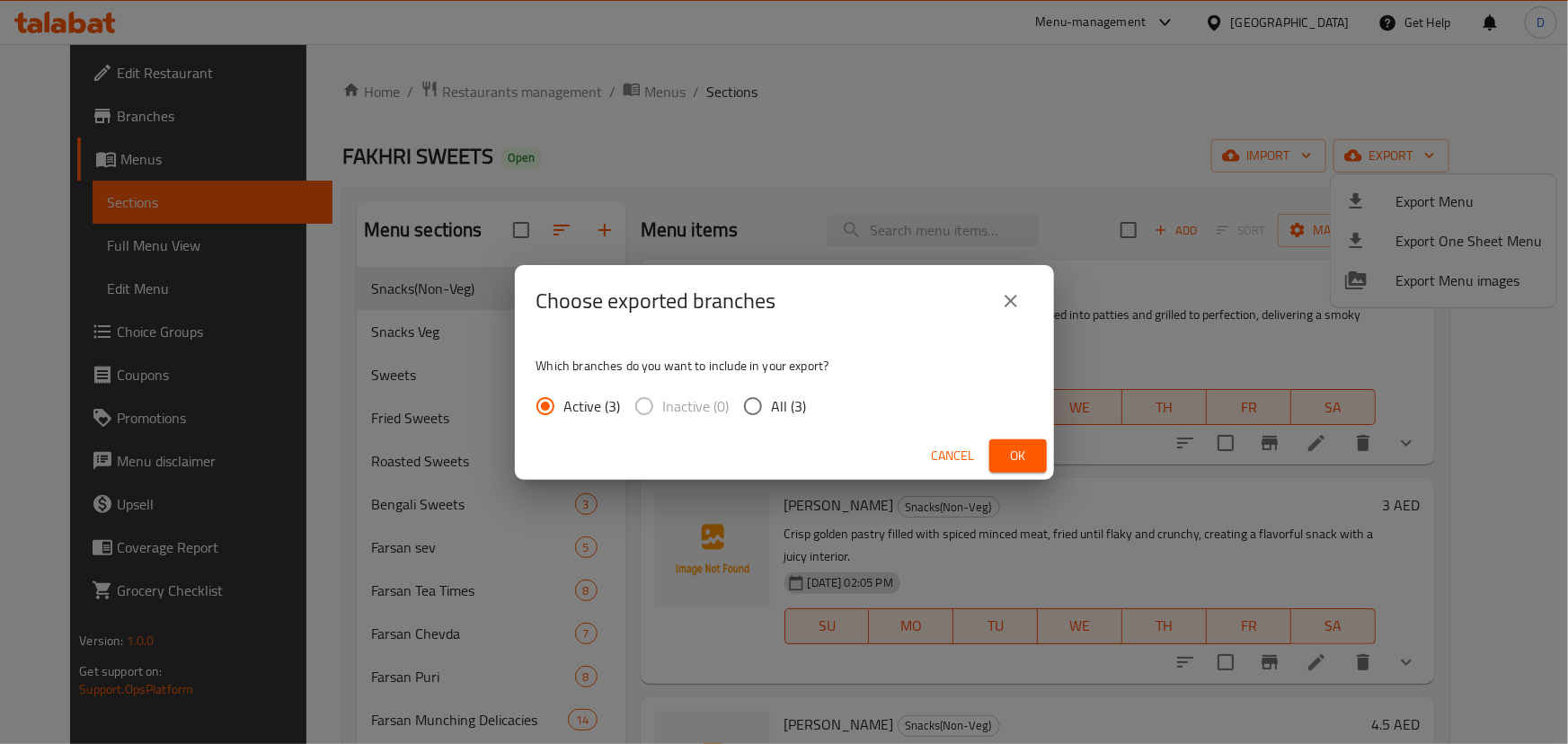
click at [791, 398] on span "All (3)" at bounding box center [789, 406] width 35 height 22
click at [772, 398] on input "All (3)" at bounding box center [753, 406] width 38 height 38
radio input "true"
click at [1009, 460] on span "Ok" at bounding box center [1018, 456] width 29 height 23
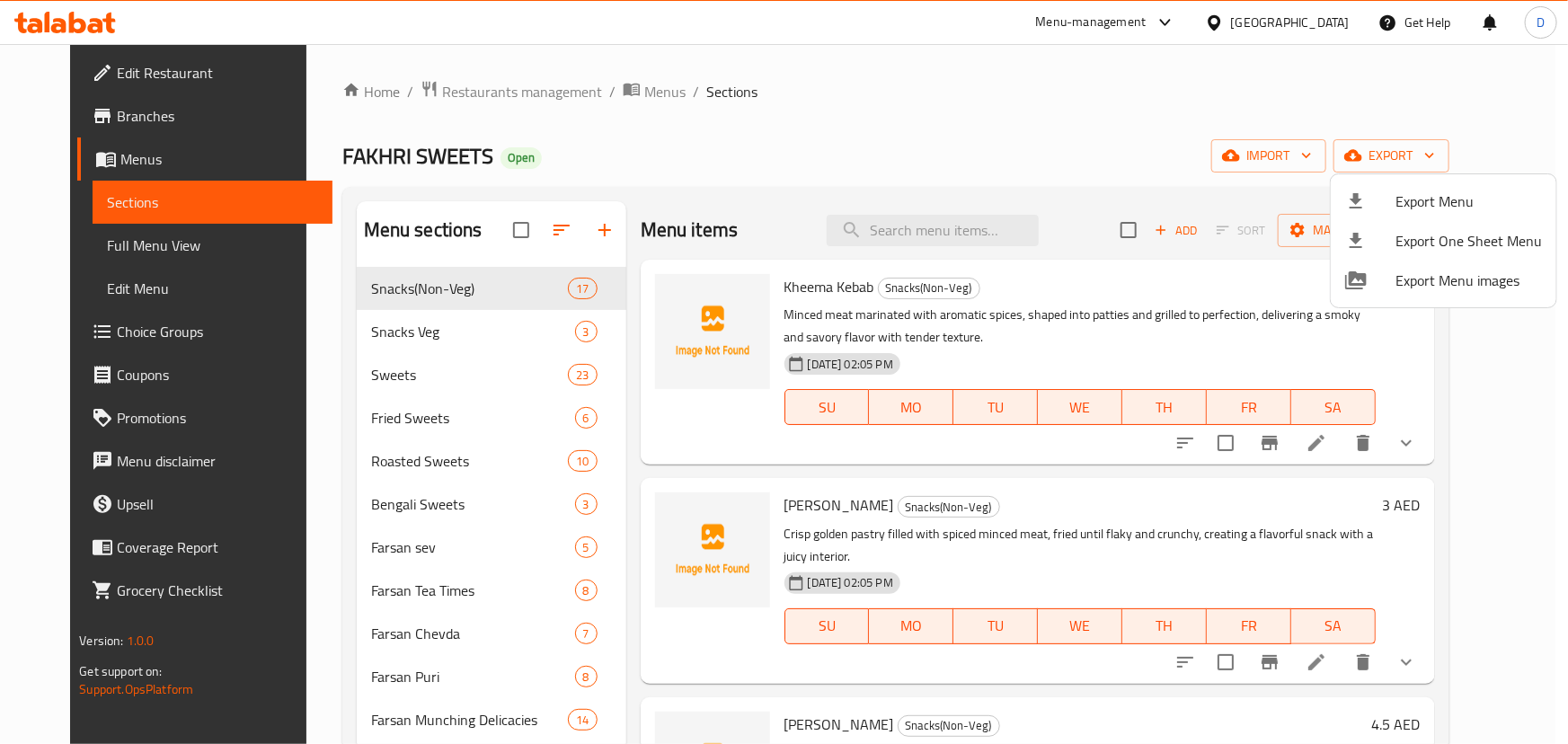
click at [127, 69] on div at bounding box center [784, 372] width 1568 height 744
click at [127, 69] on span "Edit Restaurant" at bounding box center [218, 73] width 201 height 22
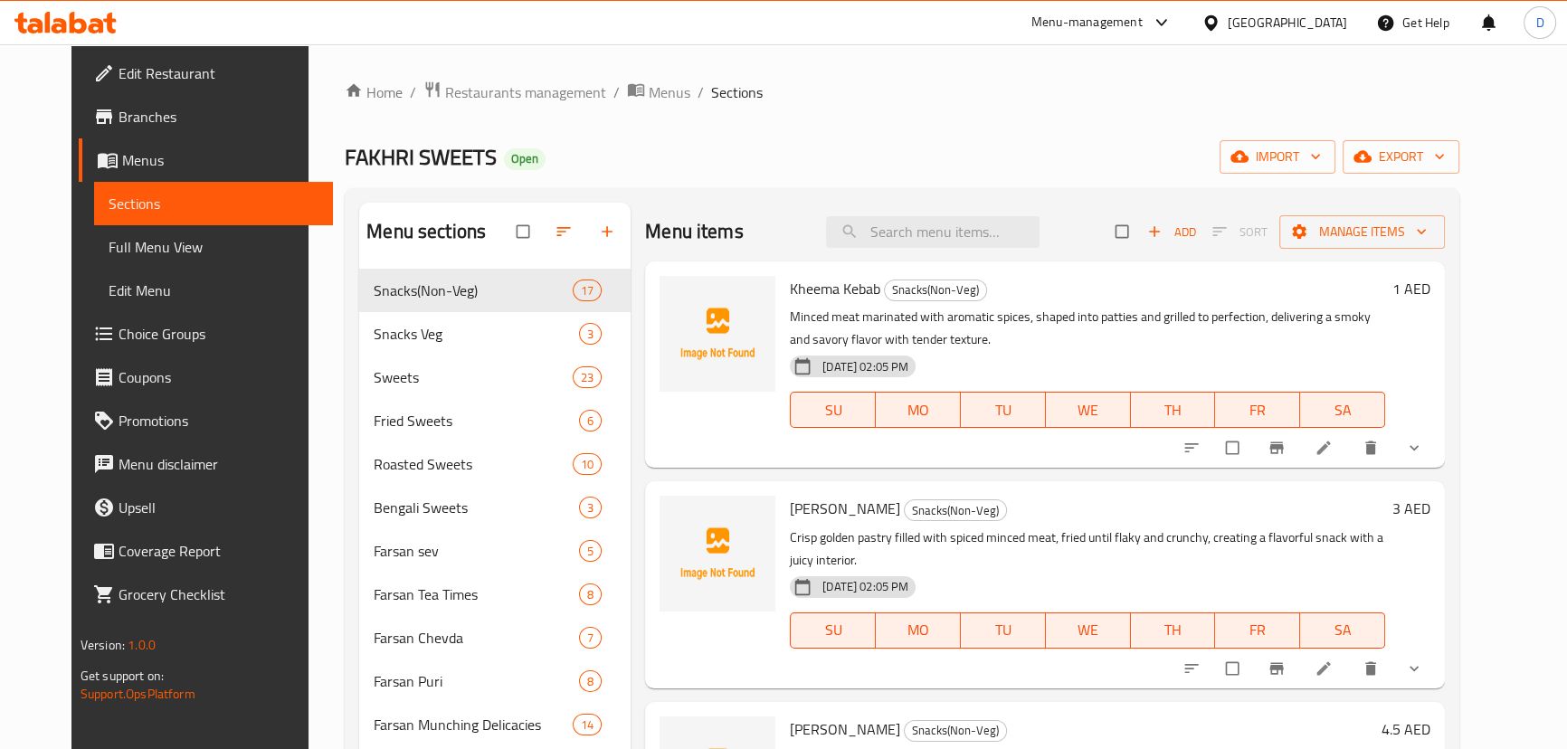
click at [140, 126] on span "Branches" at bounding box center [218, 117] width 200 height 22
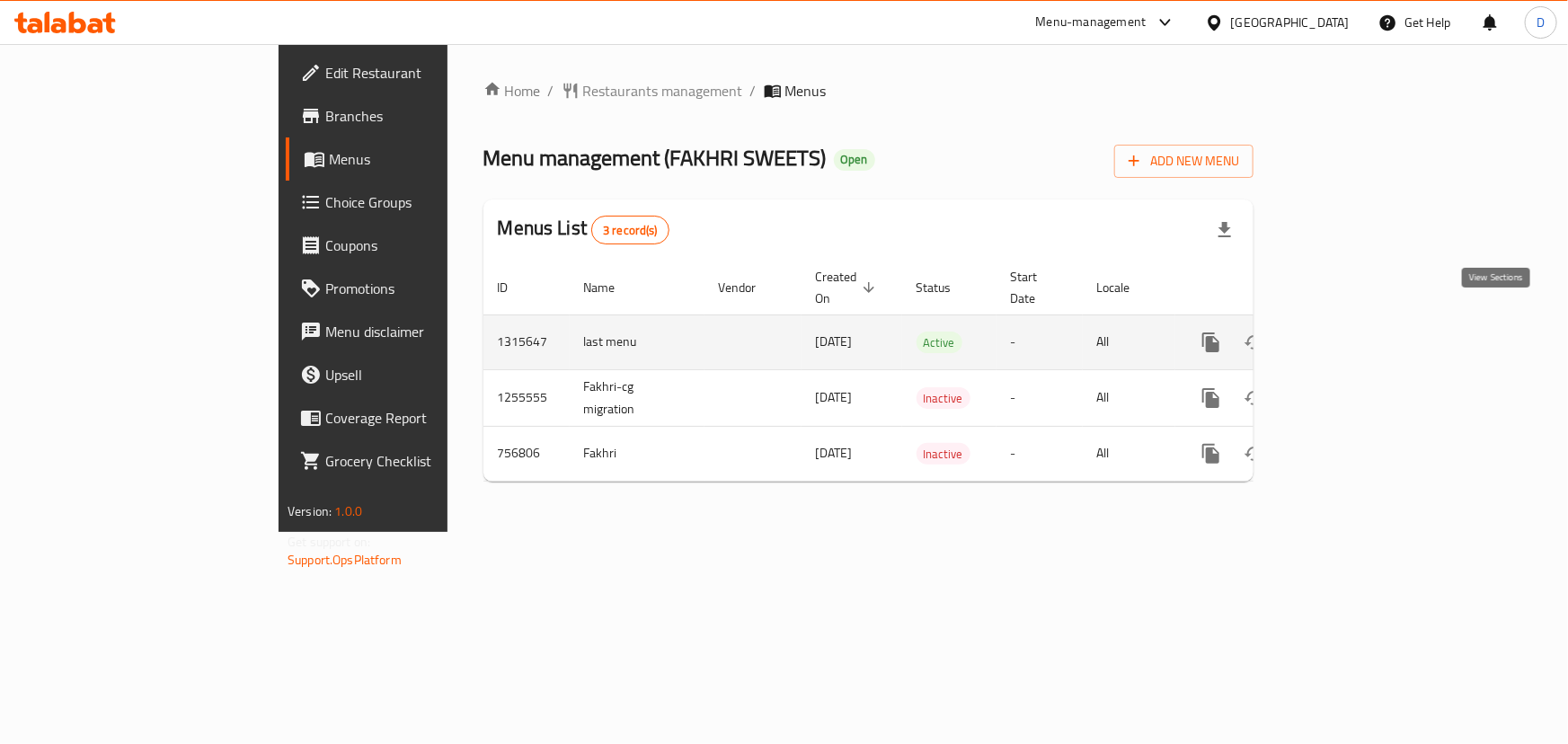
click at [1351, 332] on icon "enhanced table" at bounding box center [1341, 343] width 22 height 22
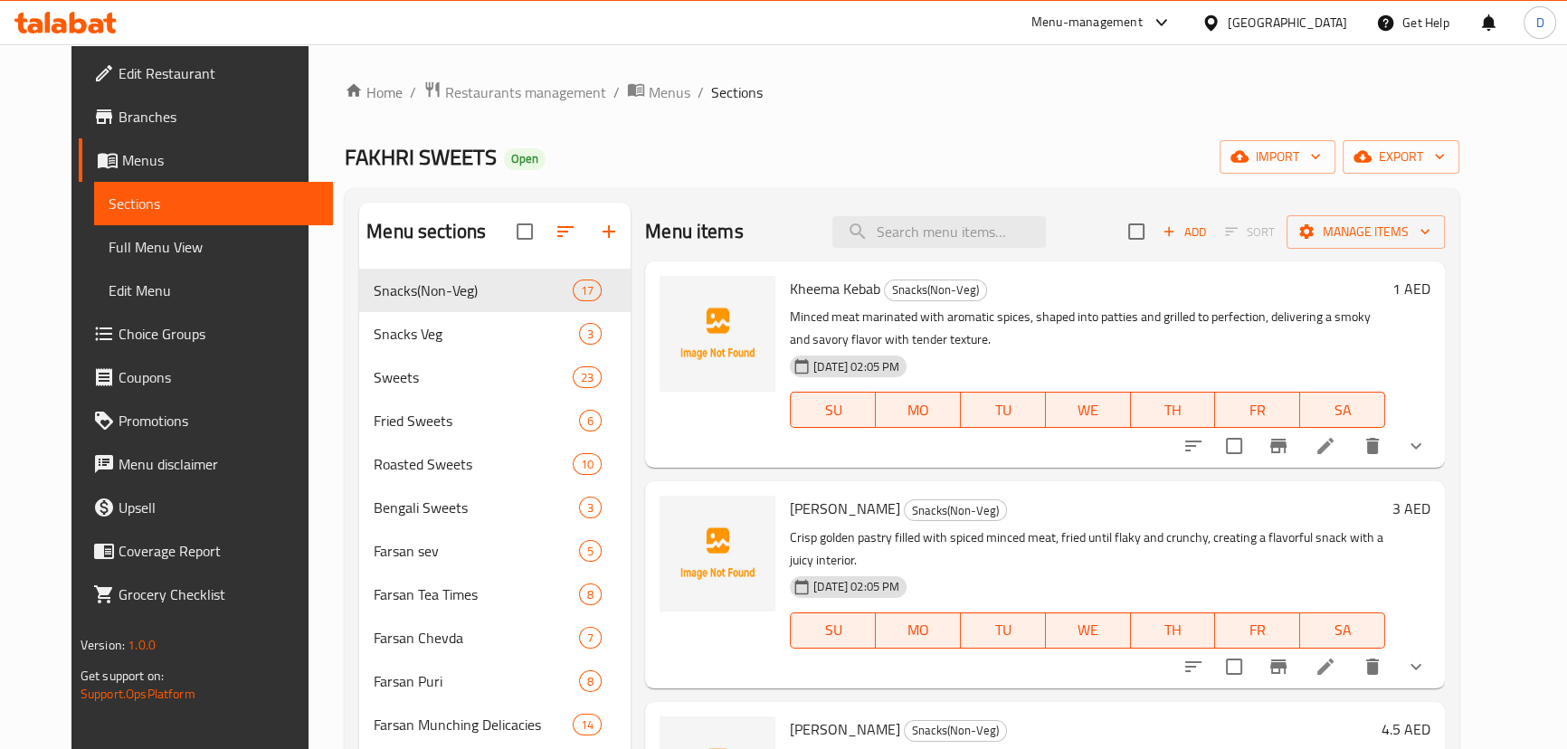
scroll to position [566, 0]
